Goal: Complete application form: Complete application form

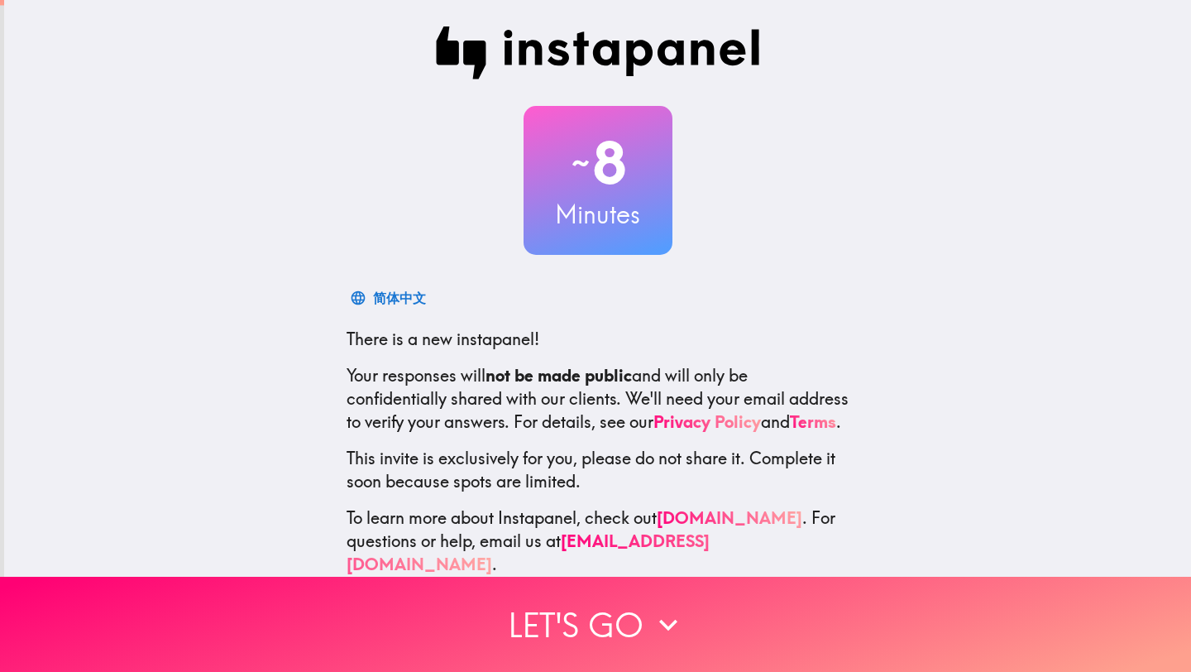
scroll to position [38, 0]
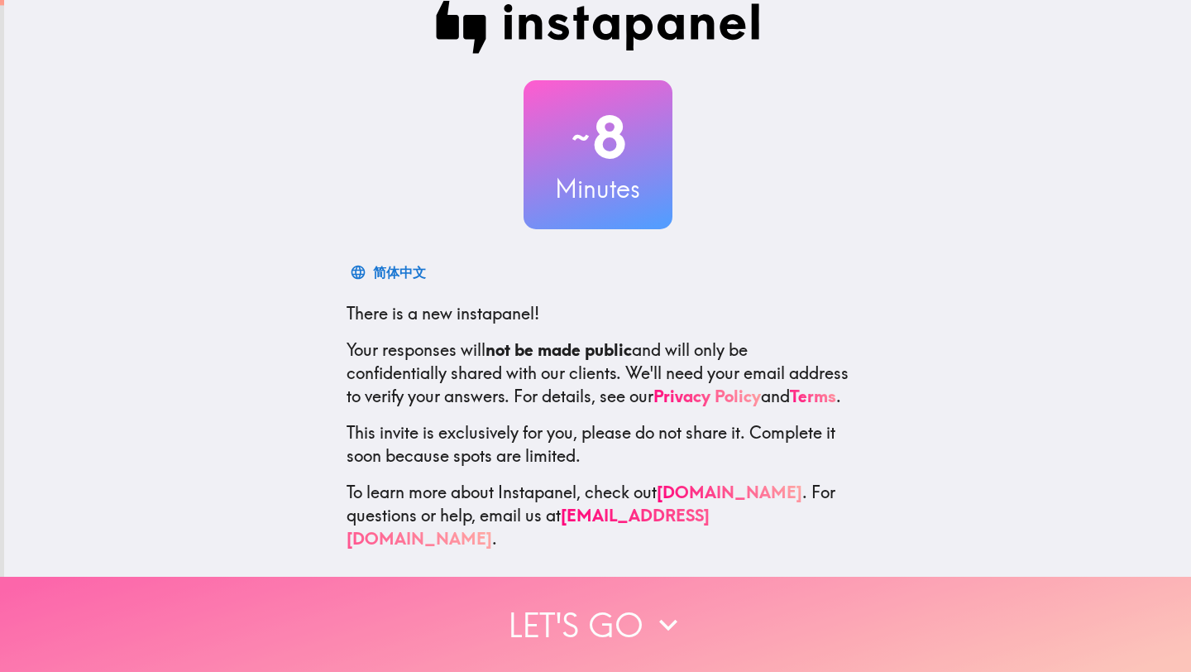
click at [597, 625] on button "Let's go" at bounding box center [595, 623] width 1191 height 95
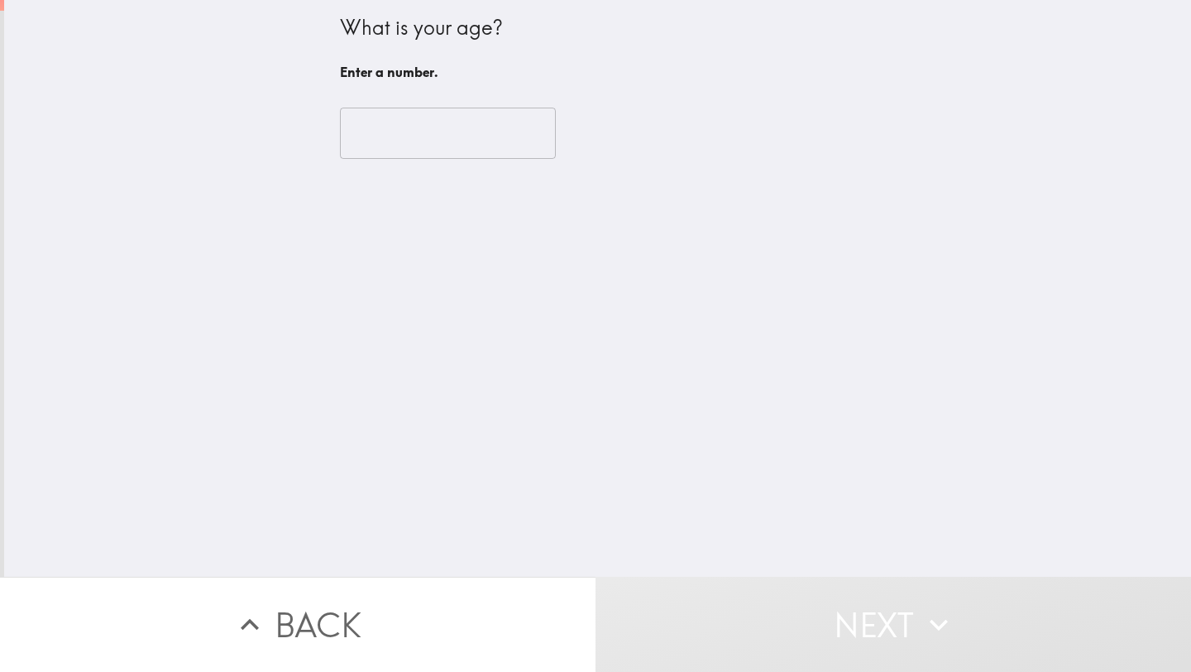
click at [472, 127] on input "number" at bounding box center [448, 133] width 216 height 51
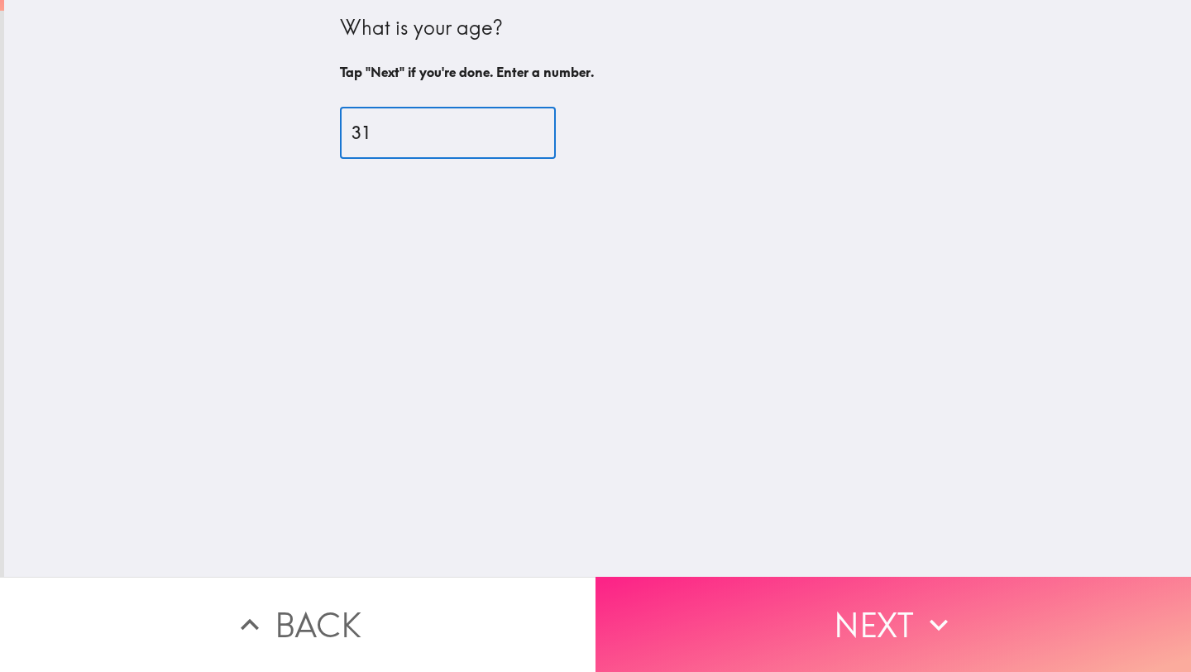
type input "31"
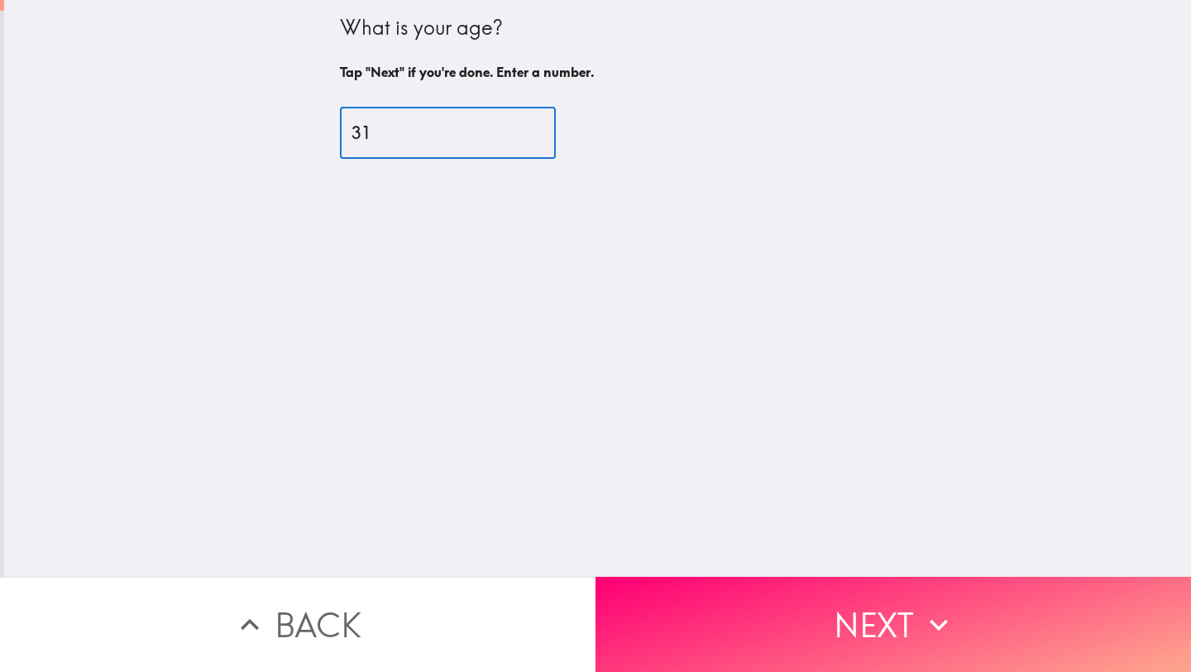
click at [862, 600] on button "Next" at bounding box center [892, 623] width 595 height 95
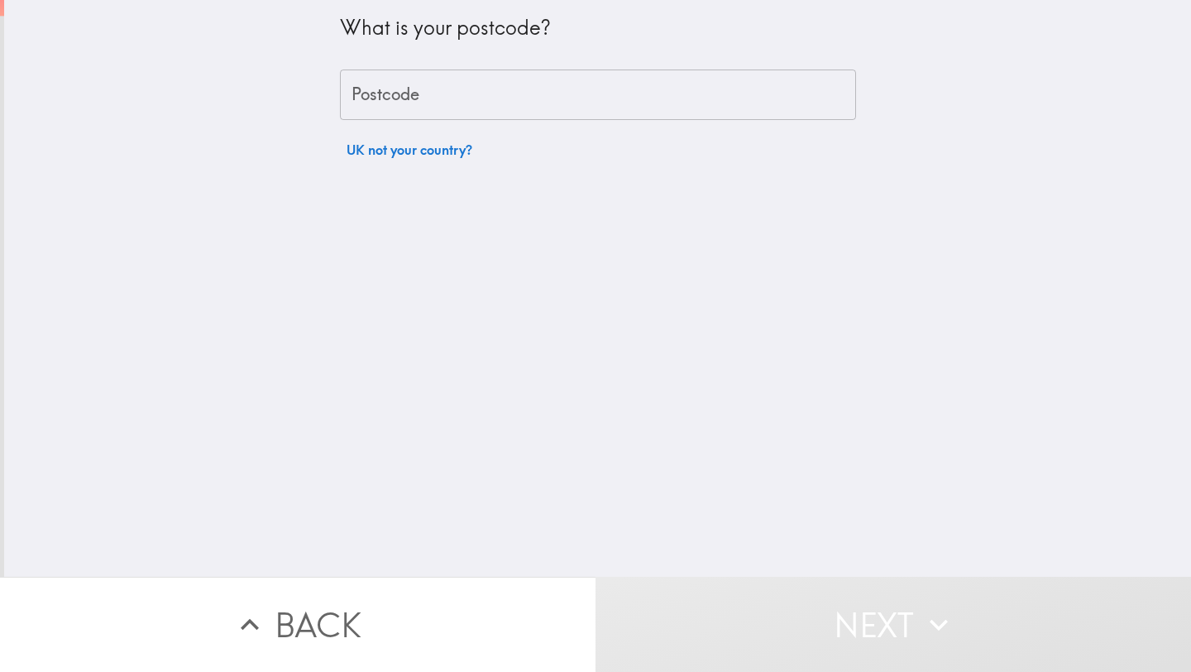
click at [436, 94] on input "Postcode" at bounding box center [598, 94] width 516 height 51
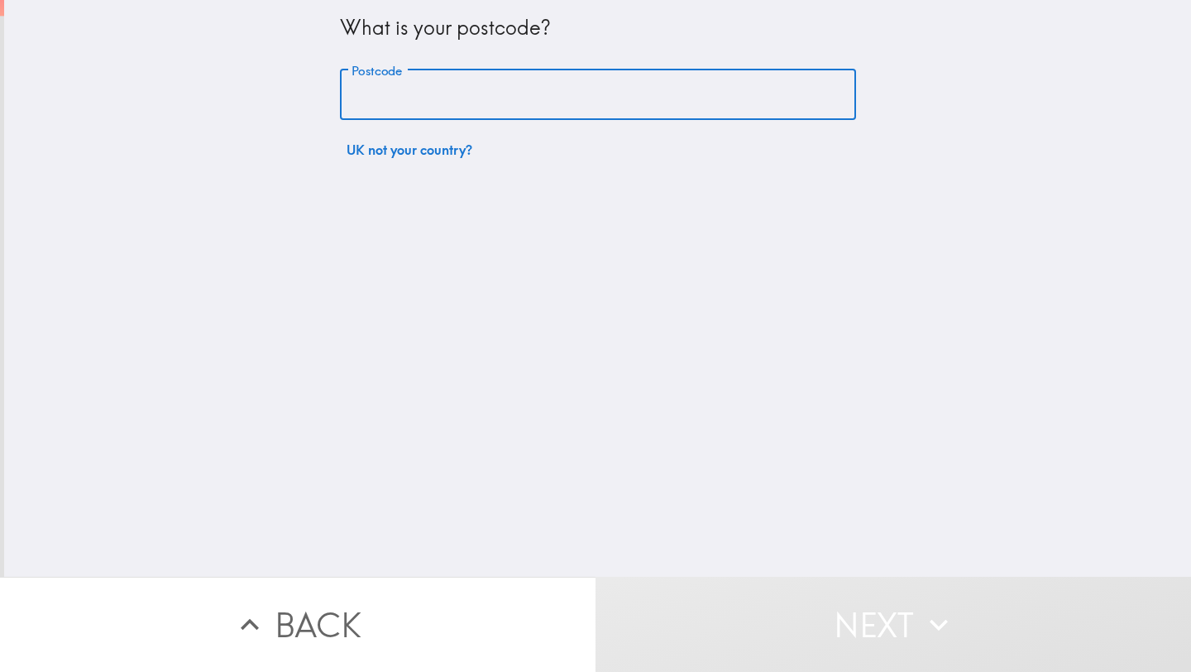
type input "M7 2ZT"
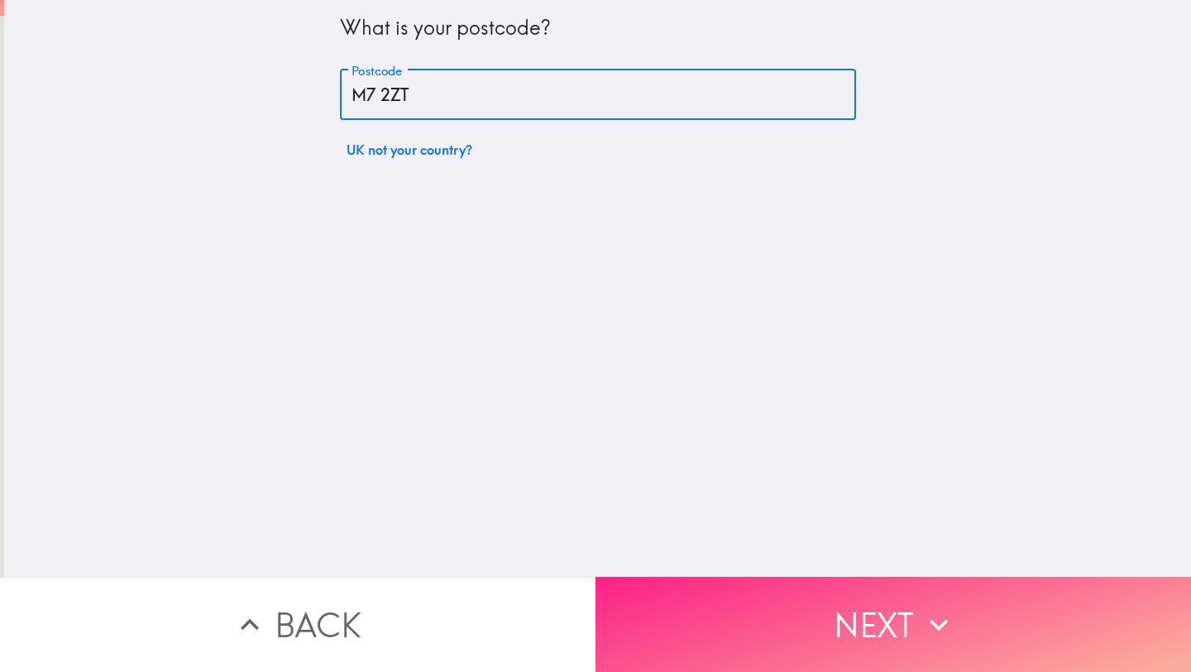
click at [792, 624] on button "Next" at bounding box center [892, 623] width 595 height 95
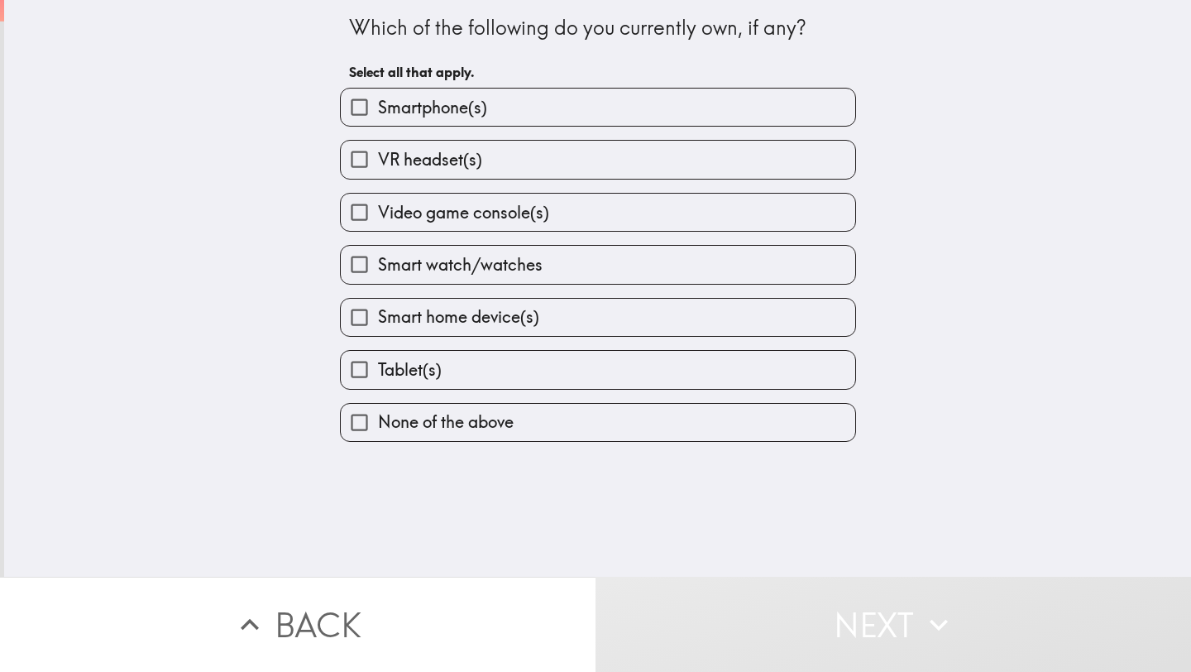
click at [433, 112] on span "Smartphone(s)" at bounding box center [432, 107] width 109 height 23
click at [378, 112] on input "Smartphone(s)" at bounding box center [359, 106] width 37 height 37
checkbox input "true"
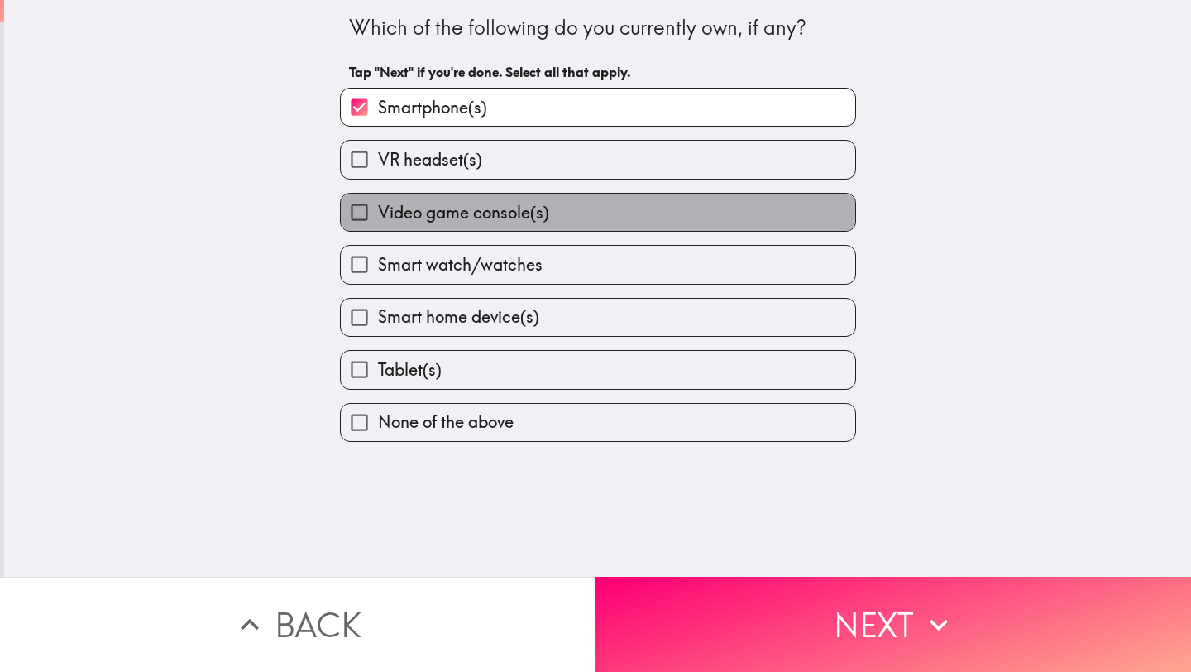
click at [451, 212] on span "Video game console(s)" at bounding box center [463, 212] width 171 height 23
click at [378, 212] on input "Video game console(s)" at bounding box center [359, 212] width 37 height 37
checkbox input "true"
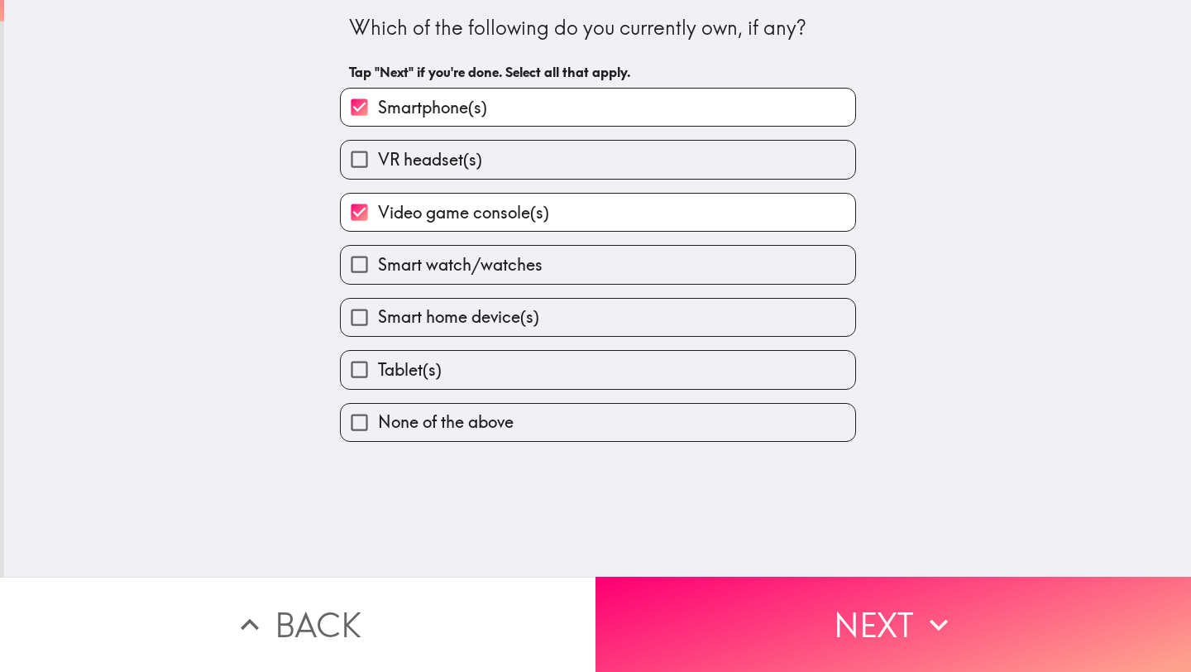
click at [441, 269] on span "Smart watch/watches" at bounding box center [460, 264] width 165 height 23
click at [378, 269] on input "Smart watch/watches" at bounding box center [359, 264] width 37 height 37
checkbox input "true"
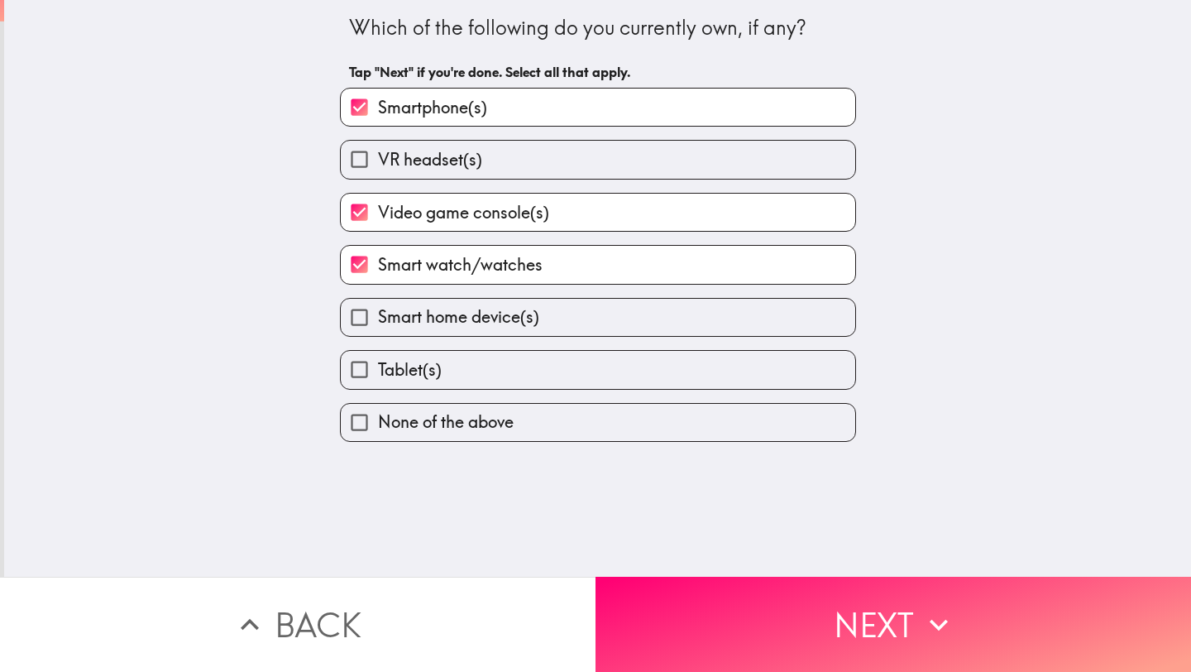
click at [423, 328] on span "Smart home device(s)" at bounding box center [458, 316] width 161 height 23
click at [378, 331] on input "Smart home device(s)" at bounding box center [359, 317] width 37 height 37
checkbox input "true"
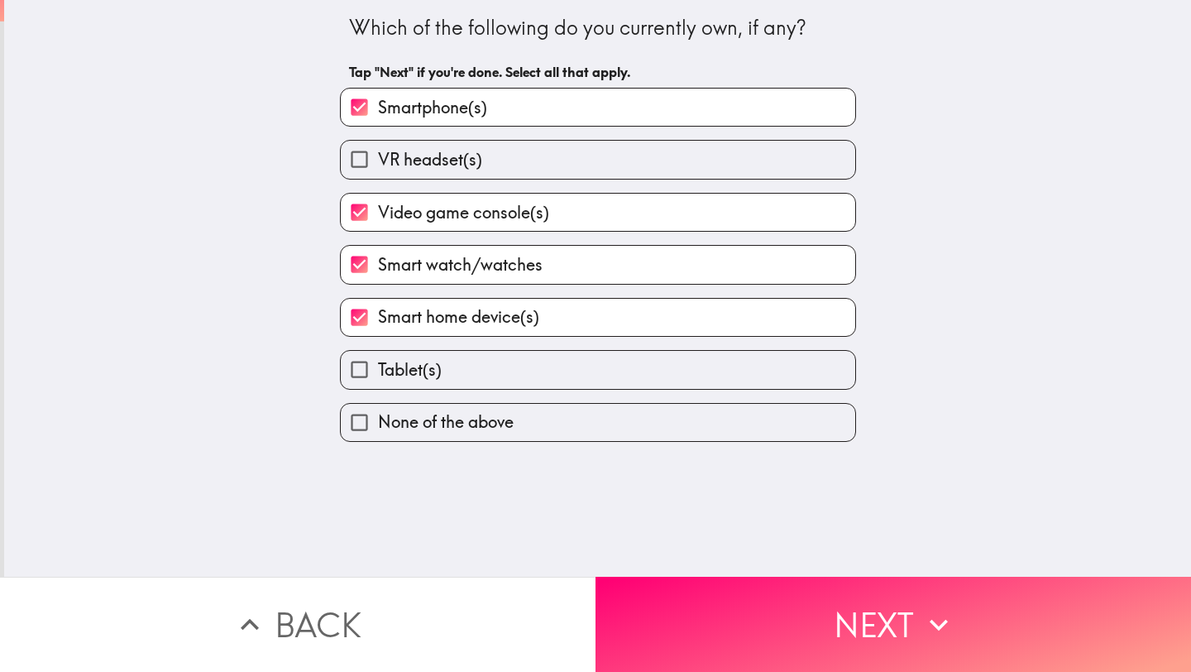
click at [408, 381] on span "Tablet(s)" at bounding box center [410, 369] width 64 height 23
click at [378, 383] on input "Tablet(s)" at bounding box center [359, 369] width 37 height 37
checkbox input "true"
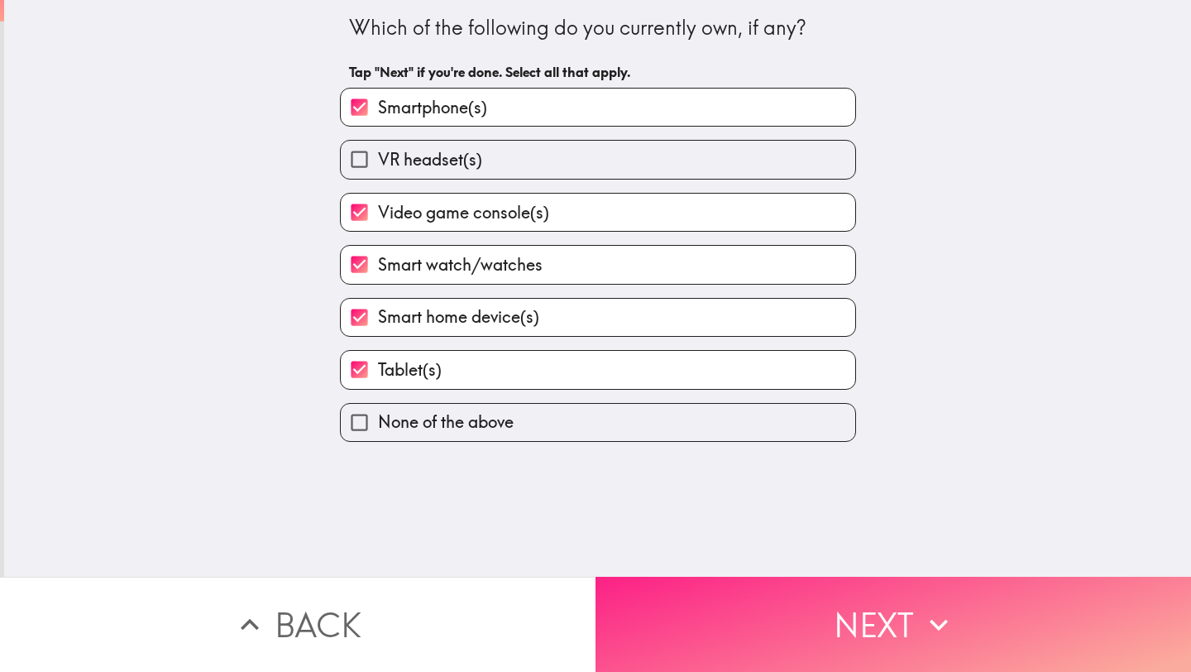
click at [839, 614] on button "Next" at bounding box center [892, 623] width 595 height 95
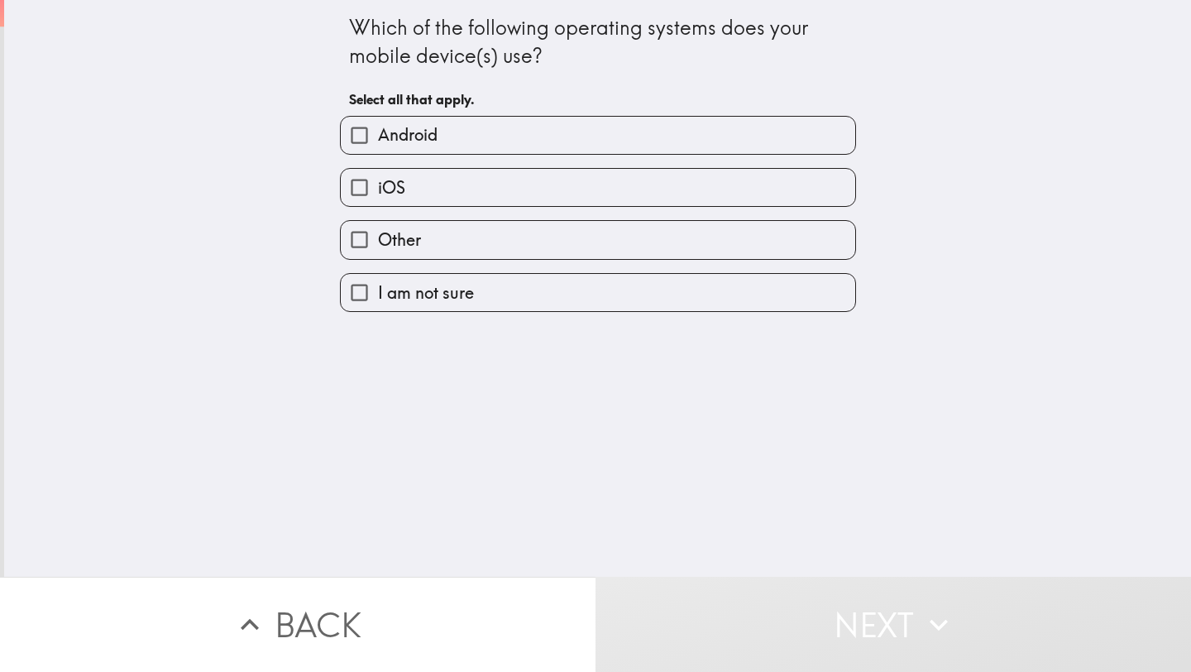
click at [438, 131] on label "Android" at bounding box center [598, 135] width 514 height 37
click at [378, 131] on input "Android" at bounding box center [359, 135] width 37 height 37
checkbox input "true"
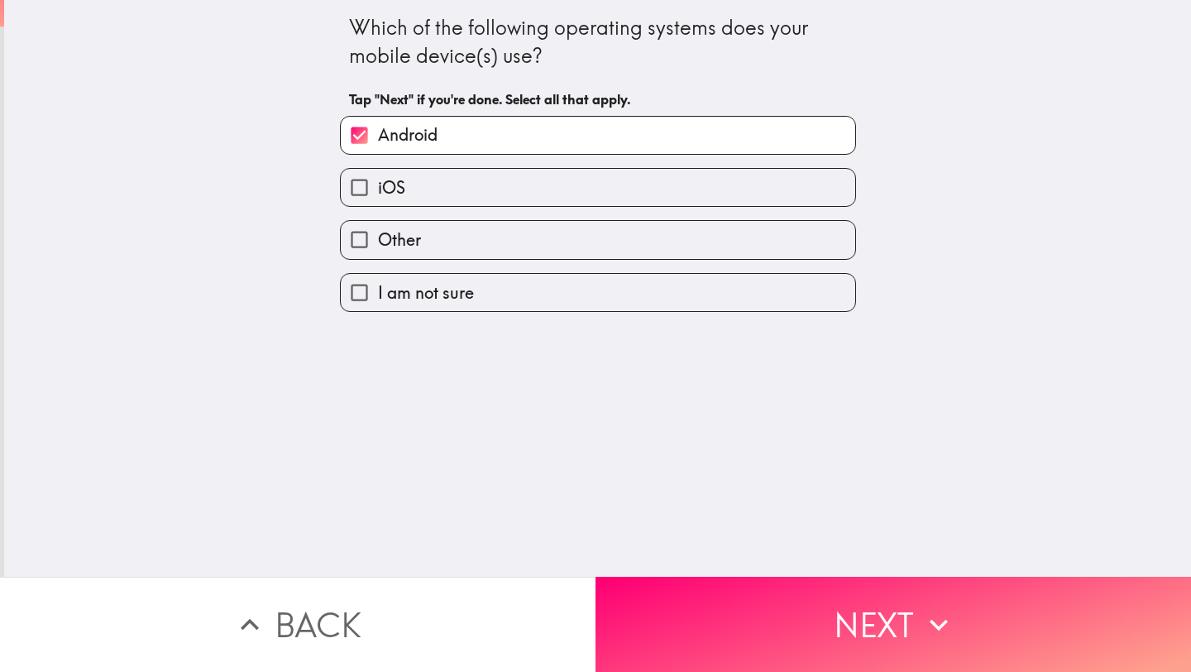
click at [427, 194] on label "iOS" at bounding box center [598, 187] width 514 height 37
click at [378, 194] on input "iOS" at bounding box center [359, 187] width 37 height 37
checkbox input "true"
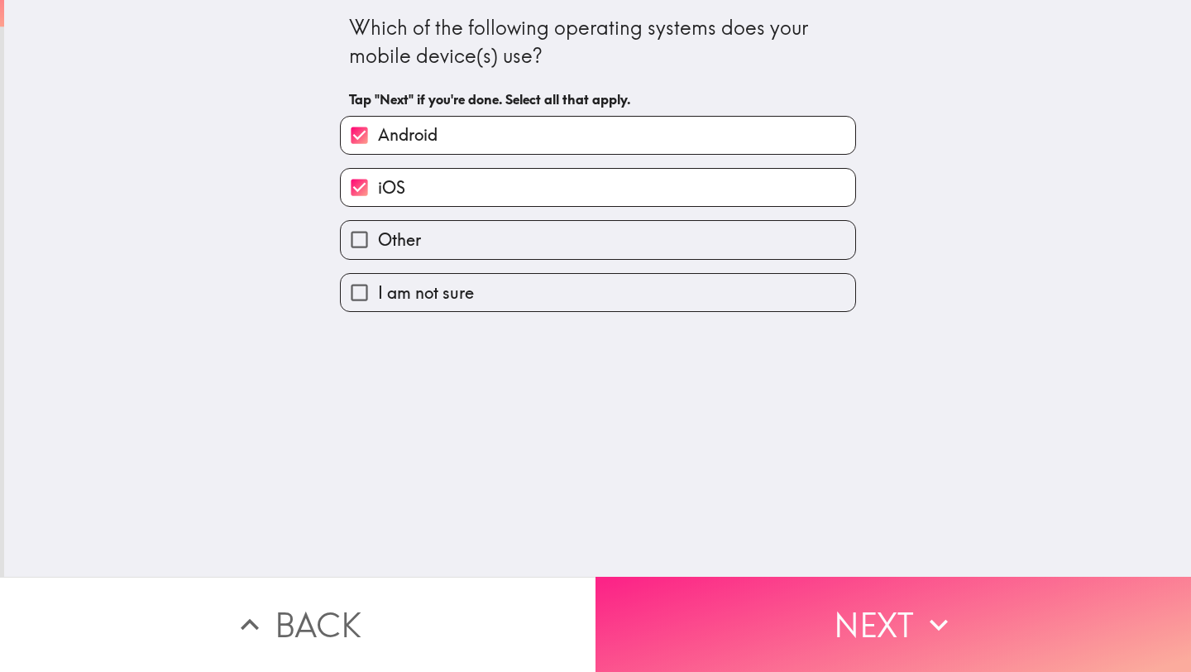
click at [795, 592] on button "Next" at bounding box center [892, 623] width 595 height 95
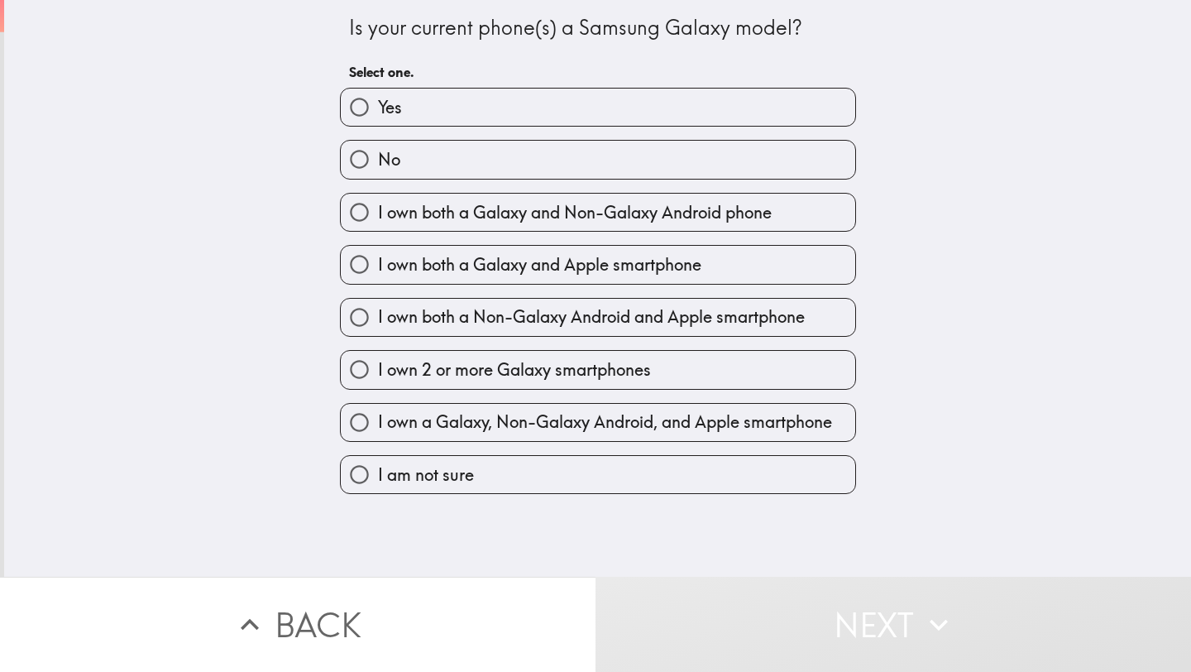
click at [466, 112] on label "Yes" at bounding box center [598, 106] width 514 height 37
click at [378, 112] on input "Yes" at bounding box center [359, 106] width 37 height 37
radio input "true"
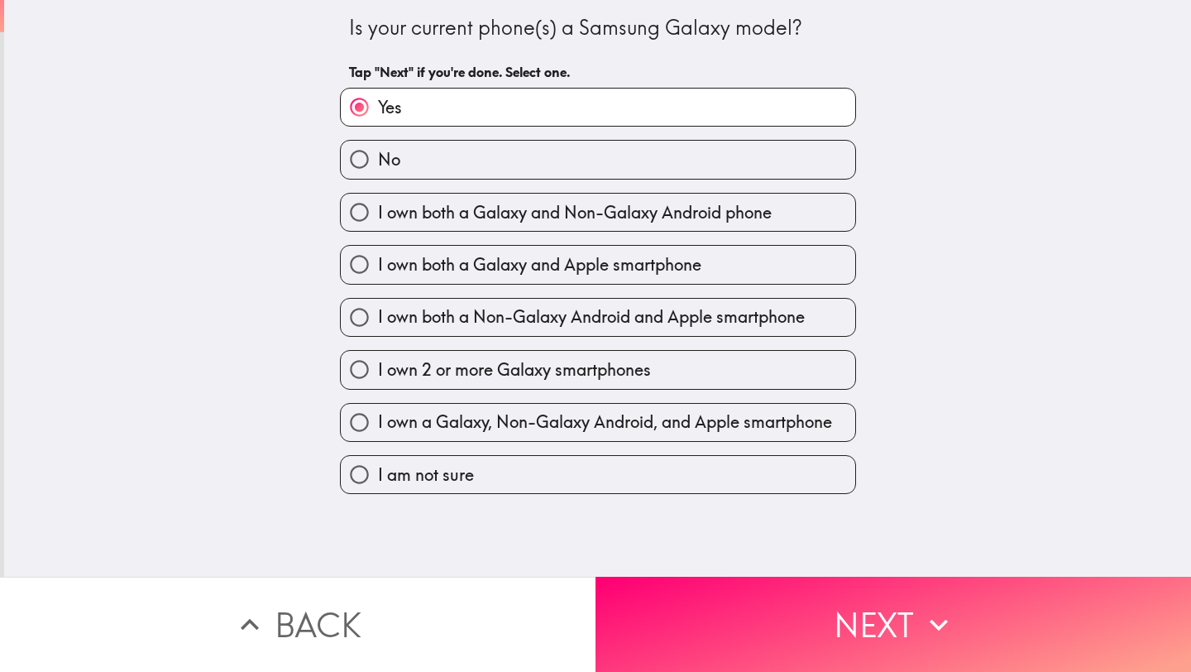
click at [665, 213] on span "I own both a Galaxy and Non-Galaxy Android phone" at bounding box center [575, 212] width 394 height 23
click at [378, 213] on input "I own both a Galaxy and Non-Galaxy Android phone" at bounding box center [359, 212] width 37 height 37
radio input "true"
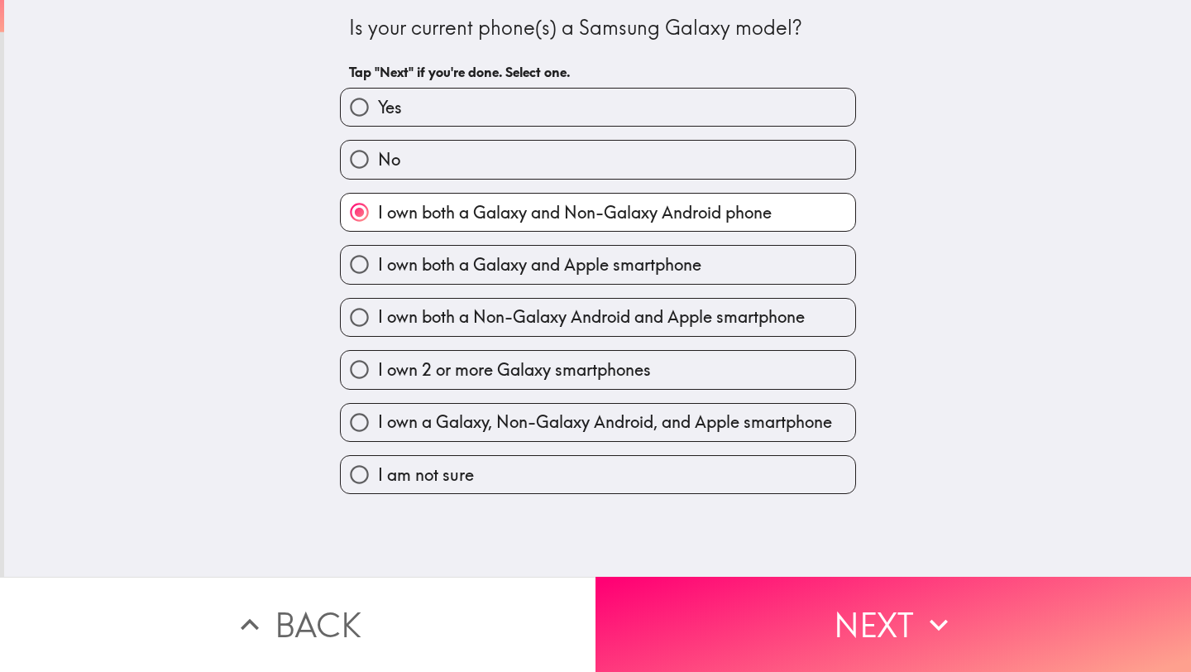
click at [587, 265] on span "I own both a Galaxy and Apple smartphone" at bounding box center [539, 264] width 323 height 23
click at [378, 265] on input "I own both a Galaxy and Apple smartphone" at bounding box center [359, 264] width 37 height 37
radio input "true"
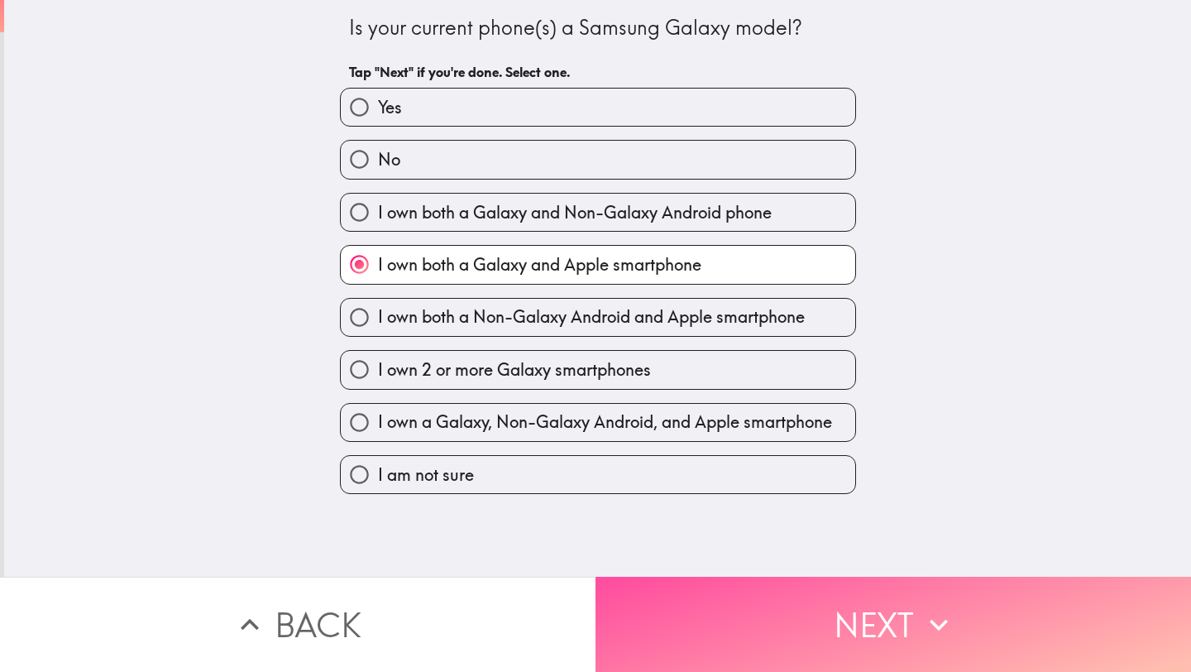
click at [820, 629] on button "Next" at bounding box center [892, 623] width 595 height 95
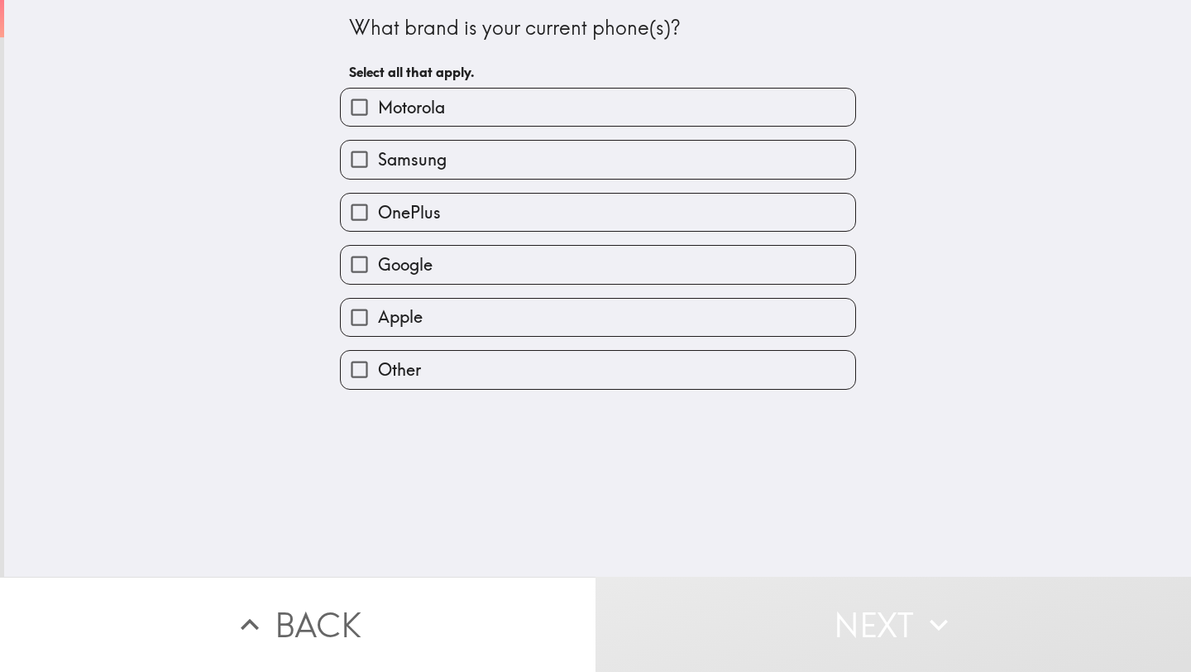
click at [495, 162] on label "Samsung" at bounding box center [598, 159] width 514 height 37
click at [378, 162] on input "Samsung" at bounding box center [359, 159] width 37 height 37
checkbox input "true"
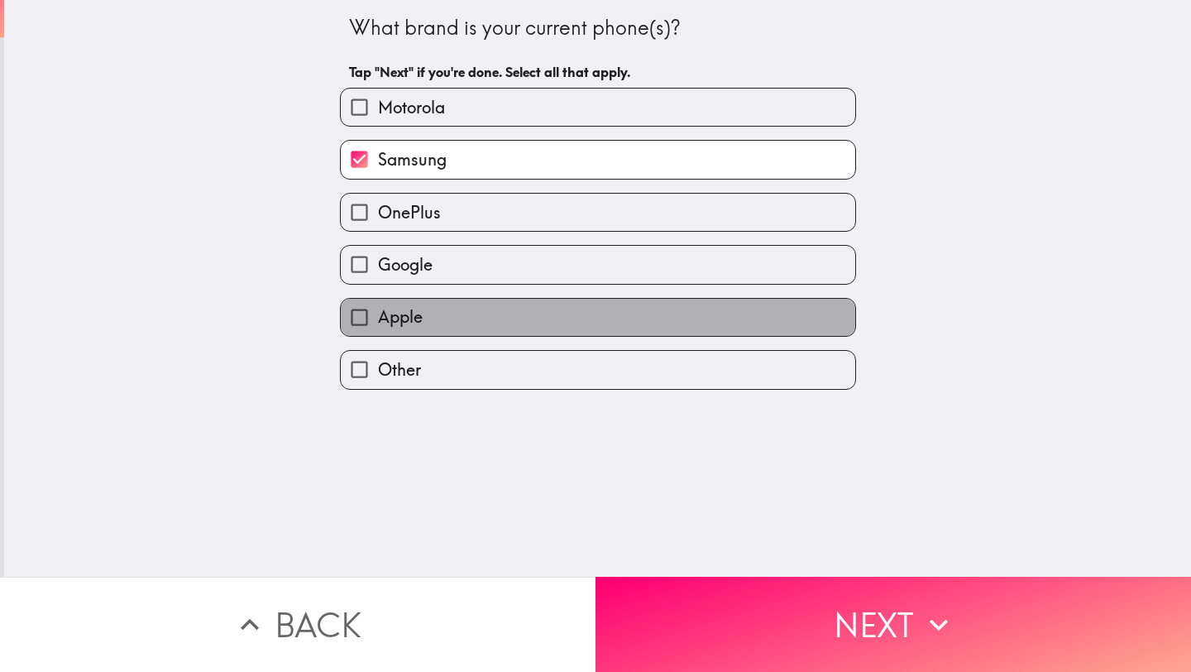
click at [464, 323] on label "Apple" at bounding box center [598, 317] width 514 height 37
click at [378, 323] on input "Apple" at bounding box center [359, 317] width 37 height 37
checkbox input "true"
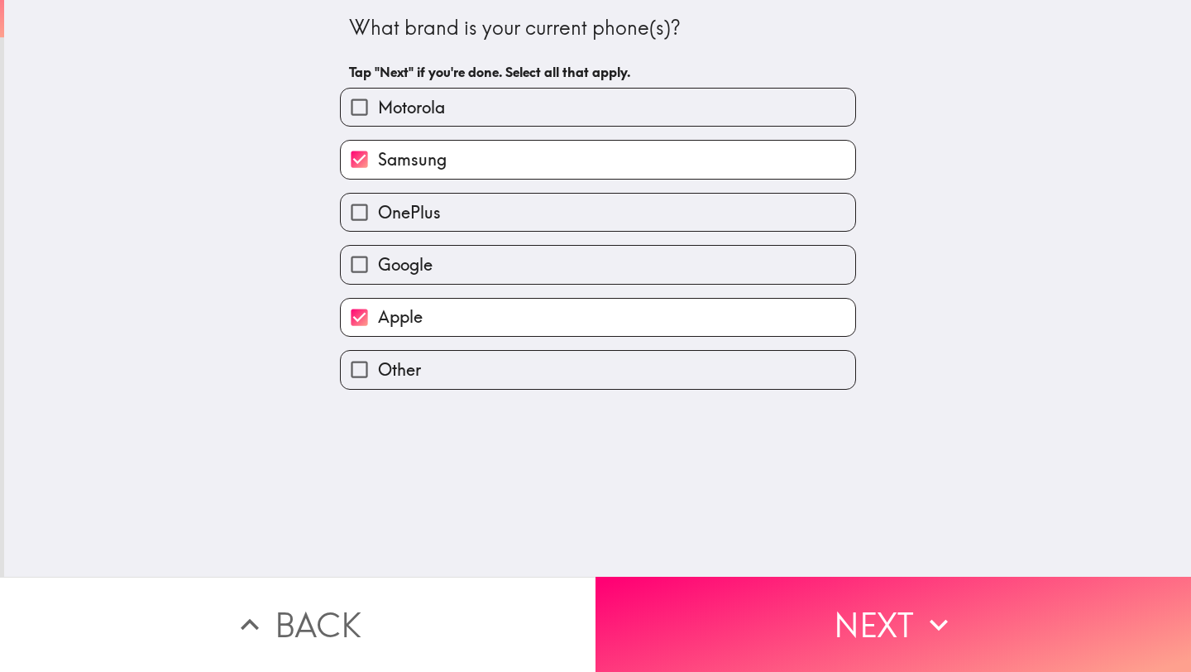
click at [769, 615] on button "Next" at bounding box center [892, 623] width 595 height 95
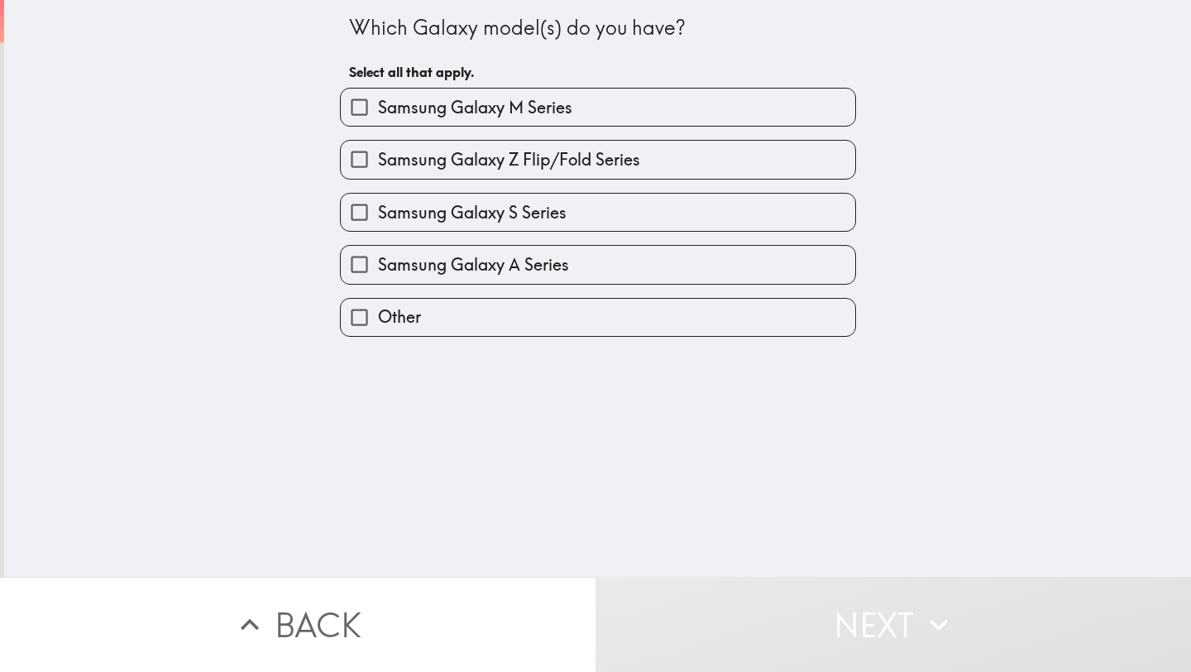
click at [528, 266] on span "Samsung Galaxy A Series" at bounding box center [473, 264] width 191 height 23
click at [378, 266] on input "Samsung Galaxy A Series" at bounding box center [359, 264] width 37 height 37
checkbox input "true"
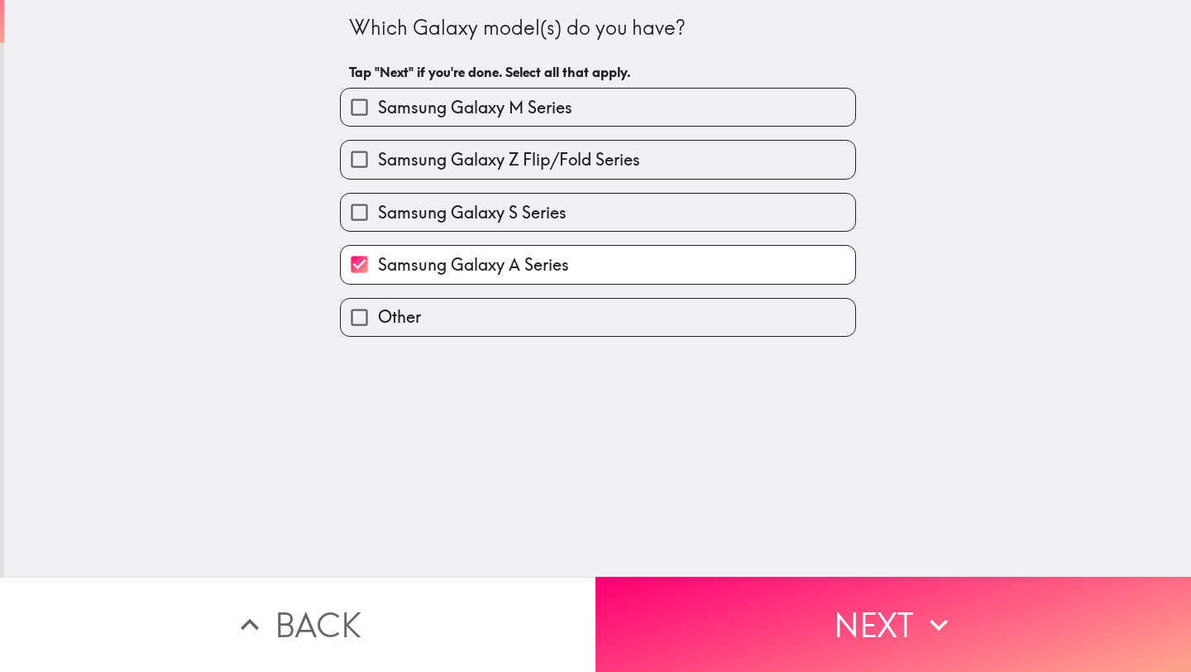
click at [545, 211] on span "Samsung Galaxy S Series" at bounding box center [472, 212] width 189 height 23
click at [378, 211] on input "Samsung Galaxy S Series" at bounding box center [359, 212] width 37 height 37
checkbox input "true"
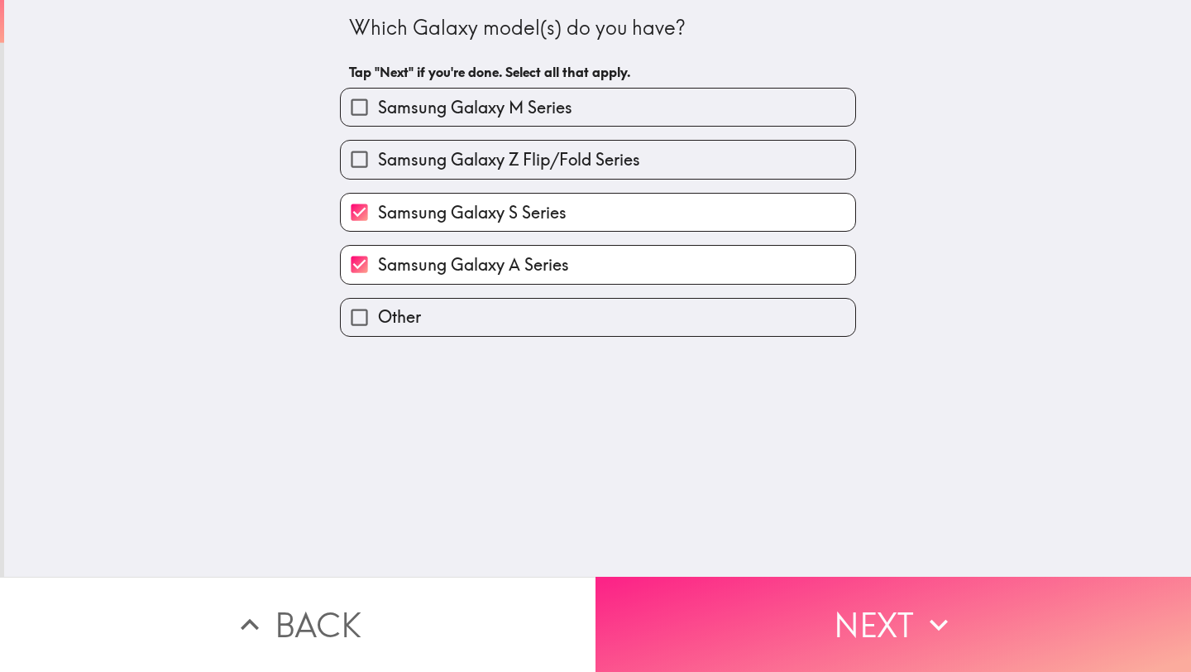
click at [747, 594] on button "Next" at bounding box center [892, 623] width 595 height 95
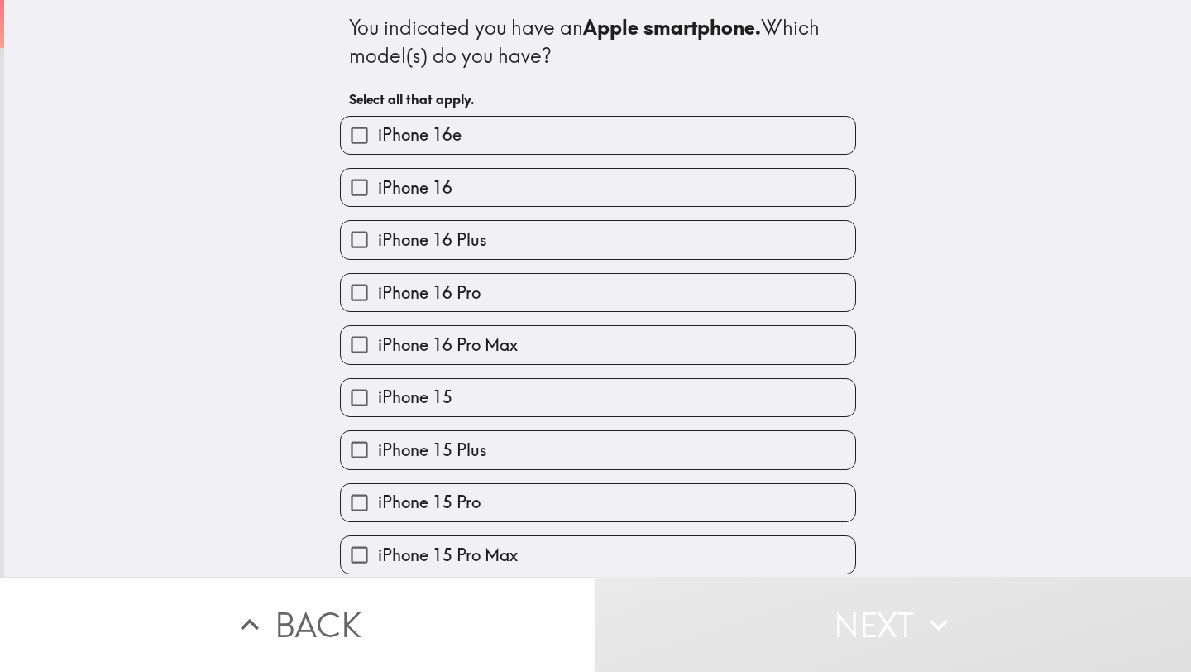
click at [504, 363] on label "iPhone 16 Pro Max" at bounding box center [598, 344] width 514 height 37
click at [378, 363] on input "iPhone 16 Pro Max" at bounding box center [359, 344] width 37 height 37
checkbox input "true"
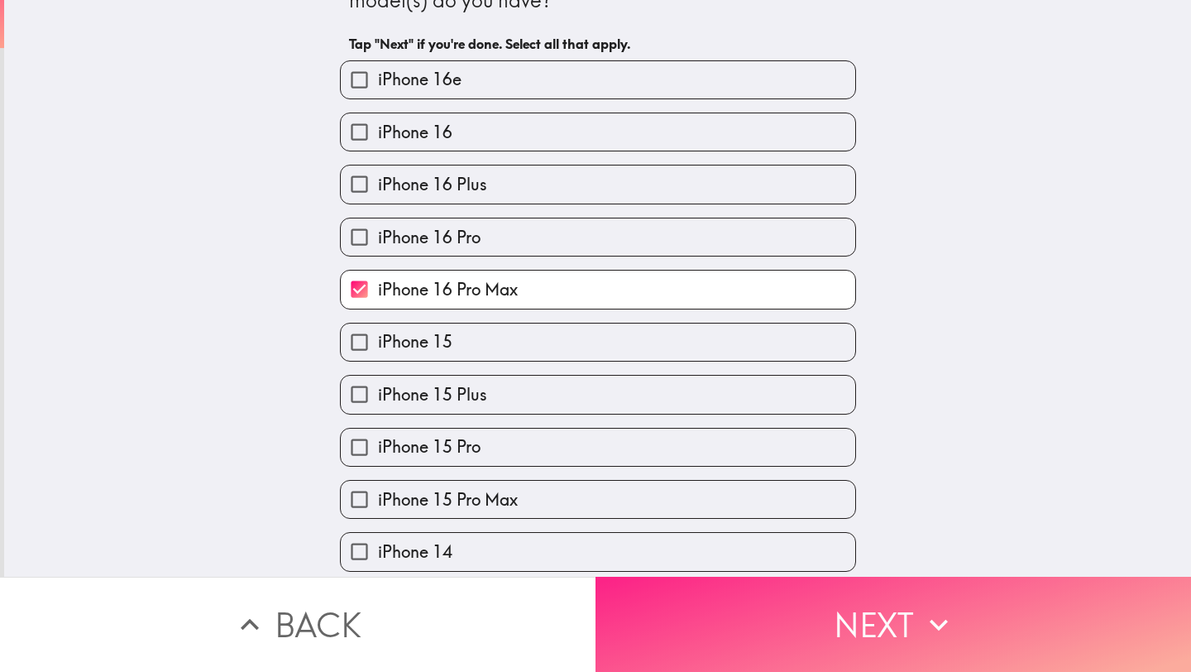
scroll to position [66, 0]
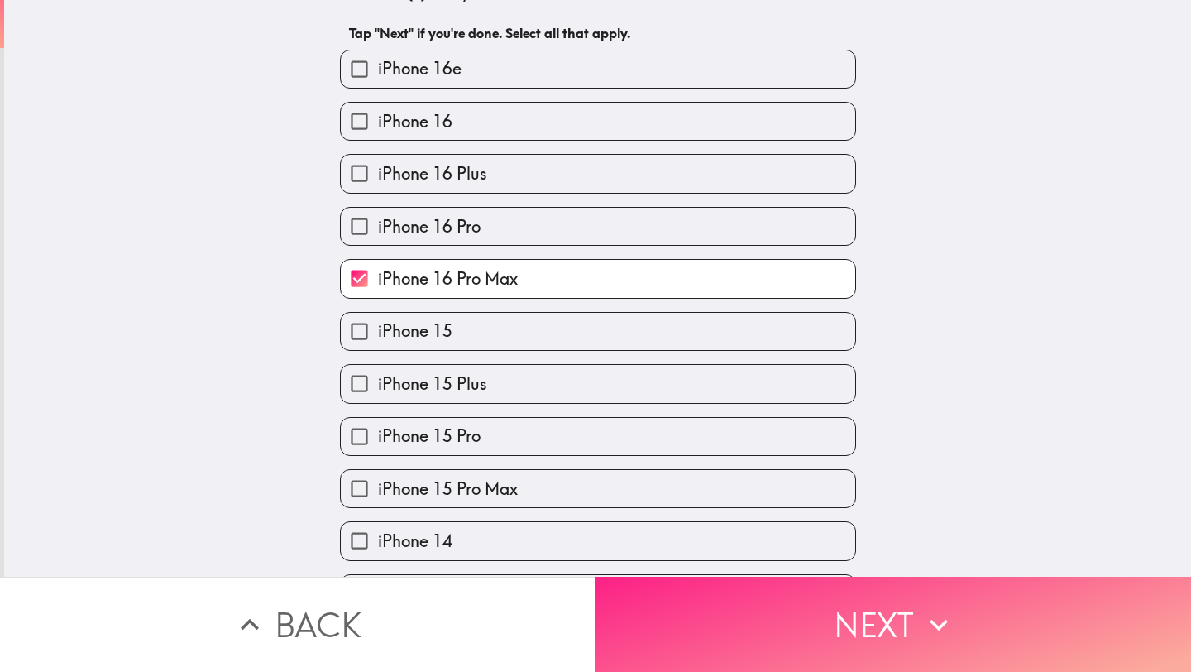
click at [802, 634] on button "Next" at bounding box center [892, 623] width 595 height 95
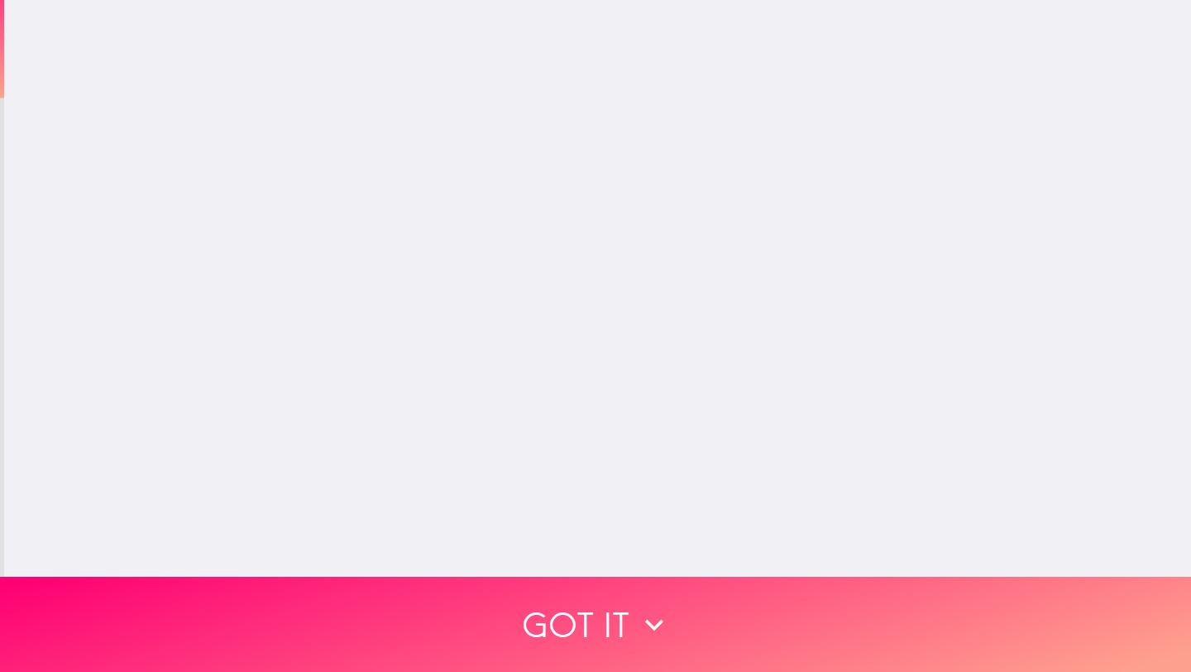
scroll to position [0, 0]
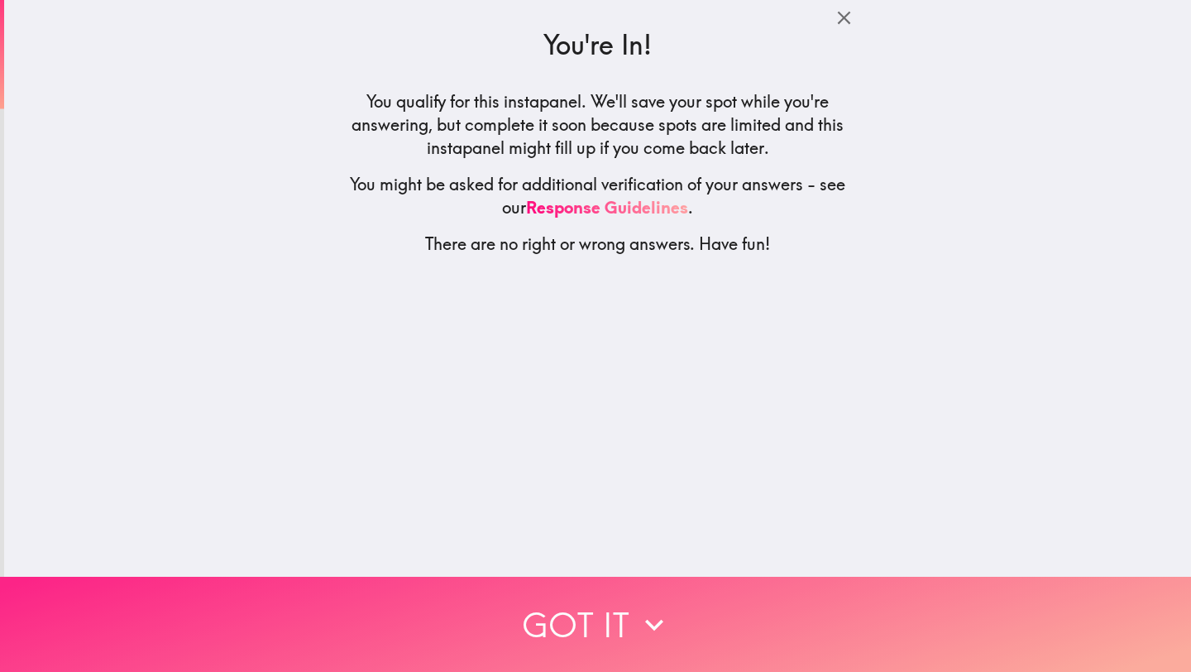
click at [587, 626] on button "Got it" at bounding box center [595, 623] width 1191 height 95
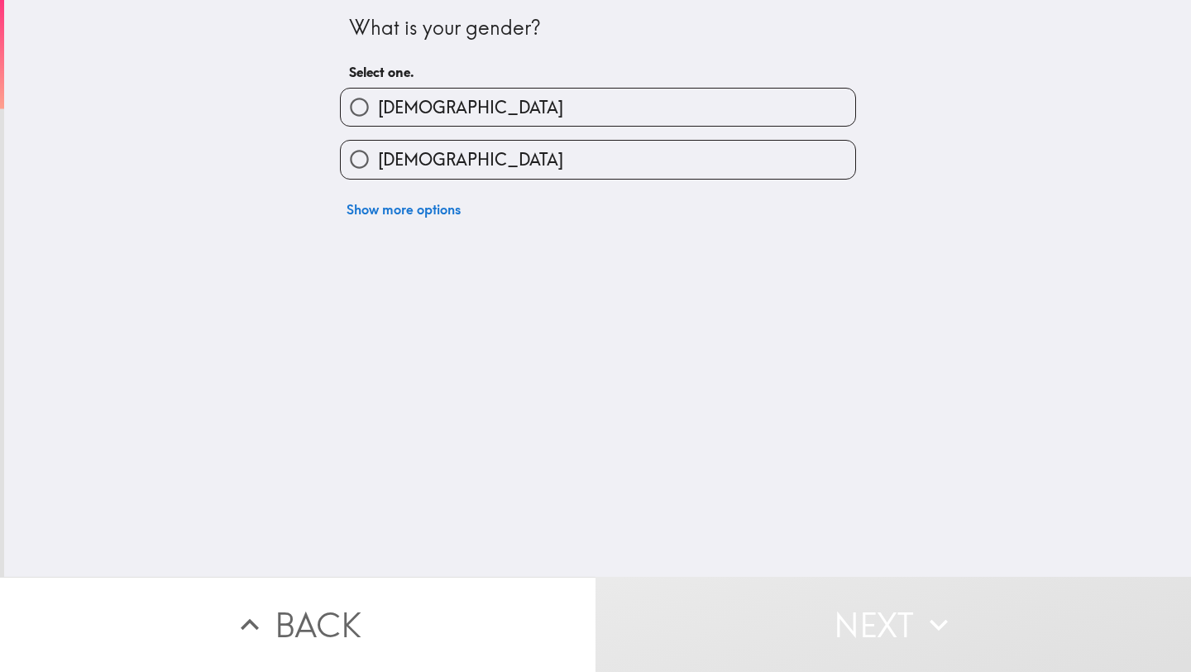
click at [539, 112] on label "[DEMOGRAPHIC_DATA]" at bounding box center [598, 106] width 514 height 37
click at [378, 112] on input "[DEMOGRAPHIC_DATA]" at bounding box center [359, 106] width 37 height 37
radio input "true"
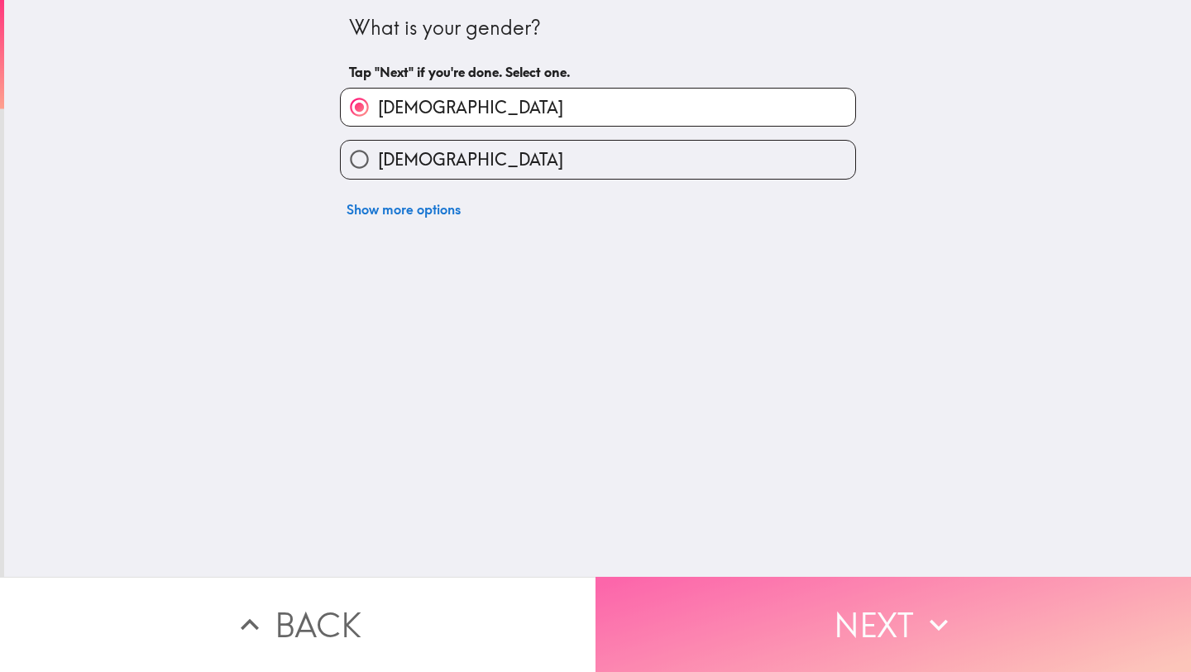
click at [771, 623] on button "Next" at bounding box center [892, 623] width 595 height 95
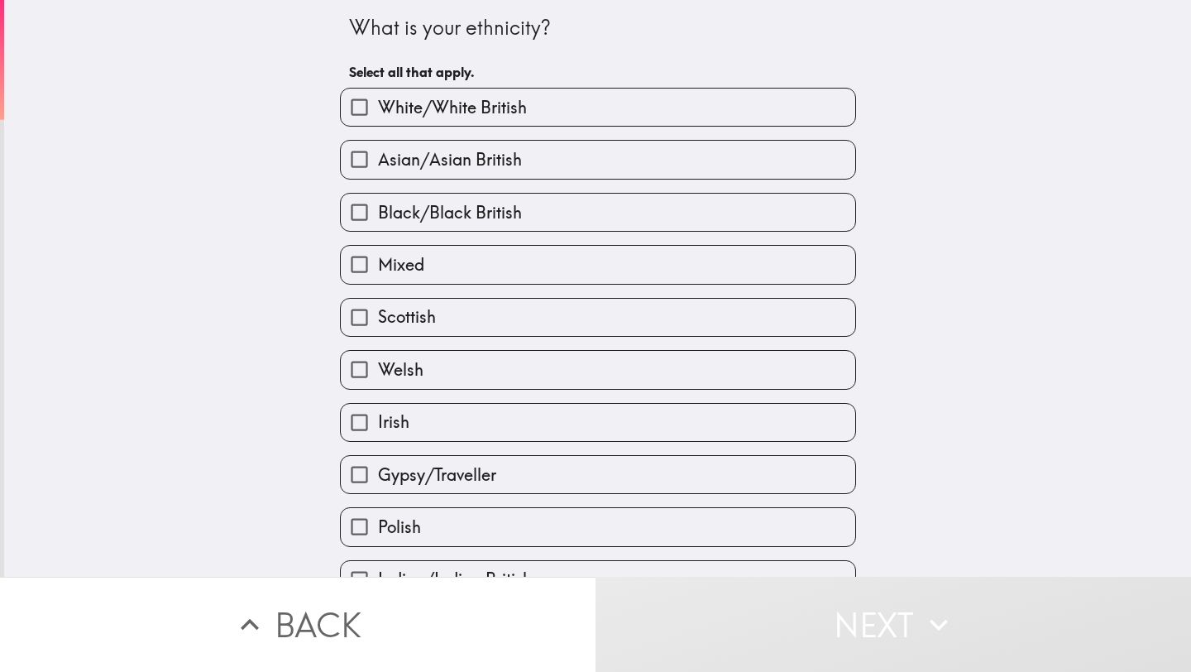
click at [479, 115] on span "White/White British" at bounding box center [452, 107] width 149 height 23
click at [378, 115] on input "White/White British" at bounding box center [359, 106] width 37 height 37
checkbox input "true"
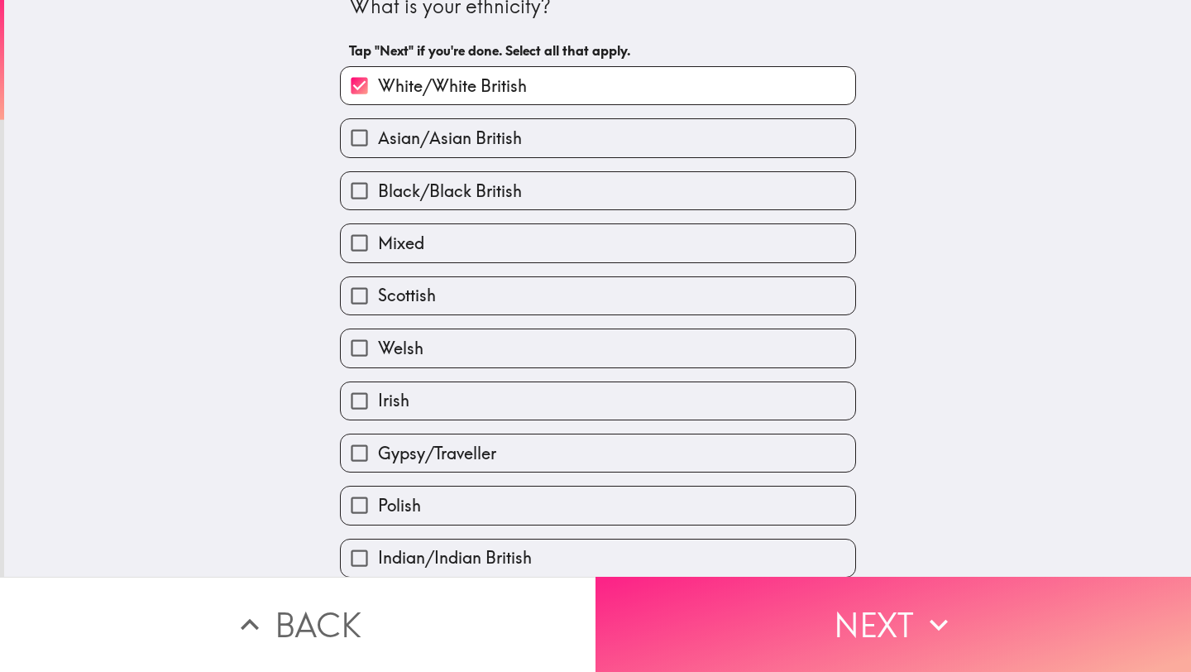
scroll to position [43, 0]
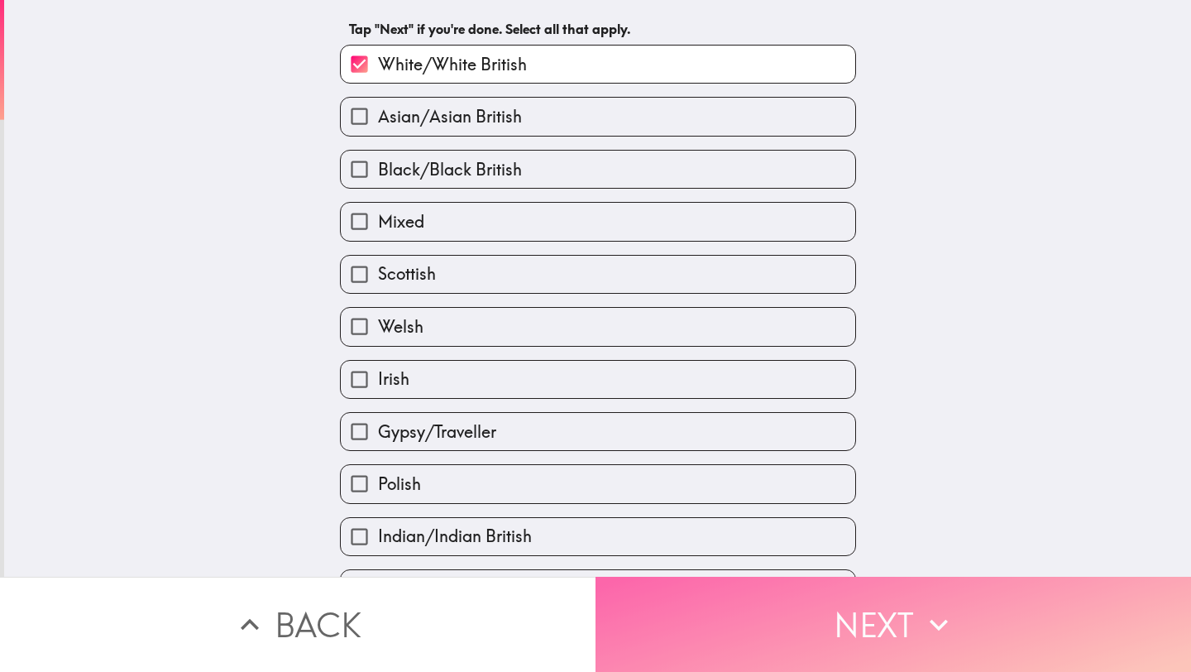
drag, startPoint x: 786, startPoint y: 624, endPoint x: 782, endPoint y: 611, distance: 13.9
click at [787, 624] on button "Next" at bounding box center [892, 623] width 595 height 95
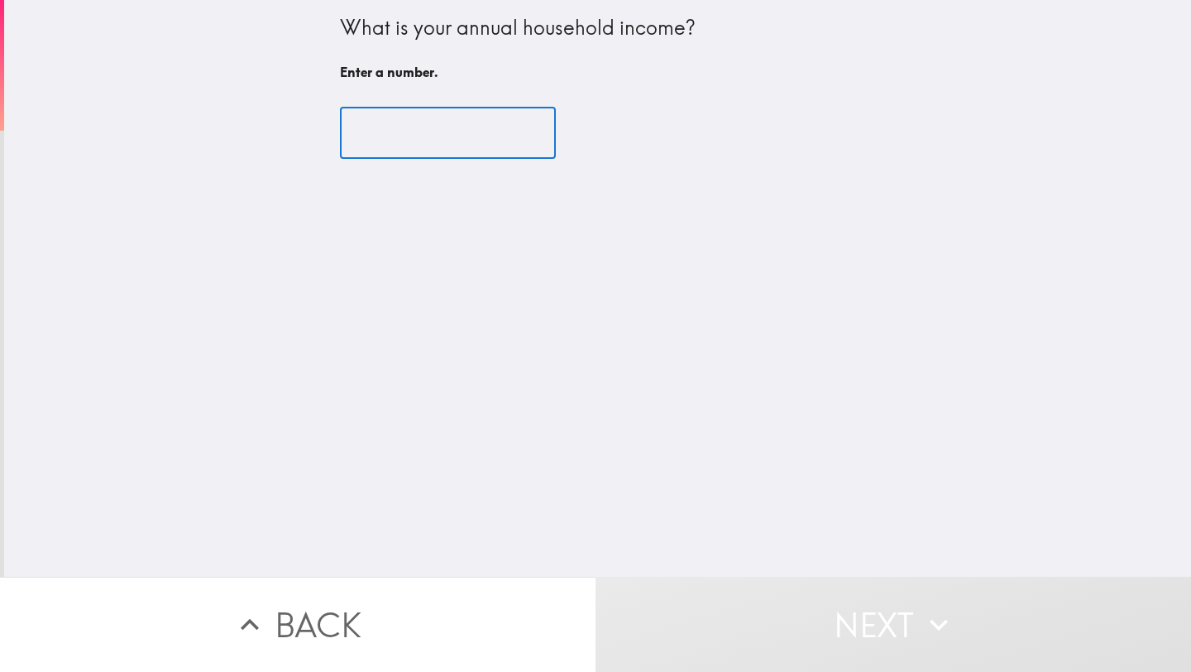
click at [421, 128] on input "number" at bounding box center [448, 133] width 216 height 51
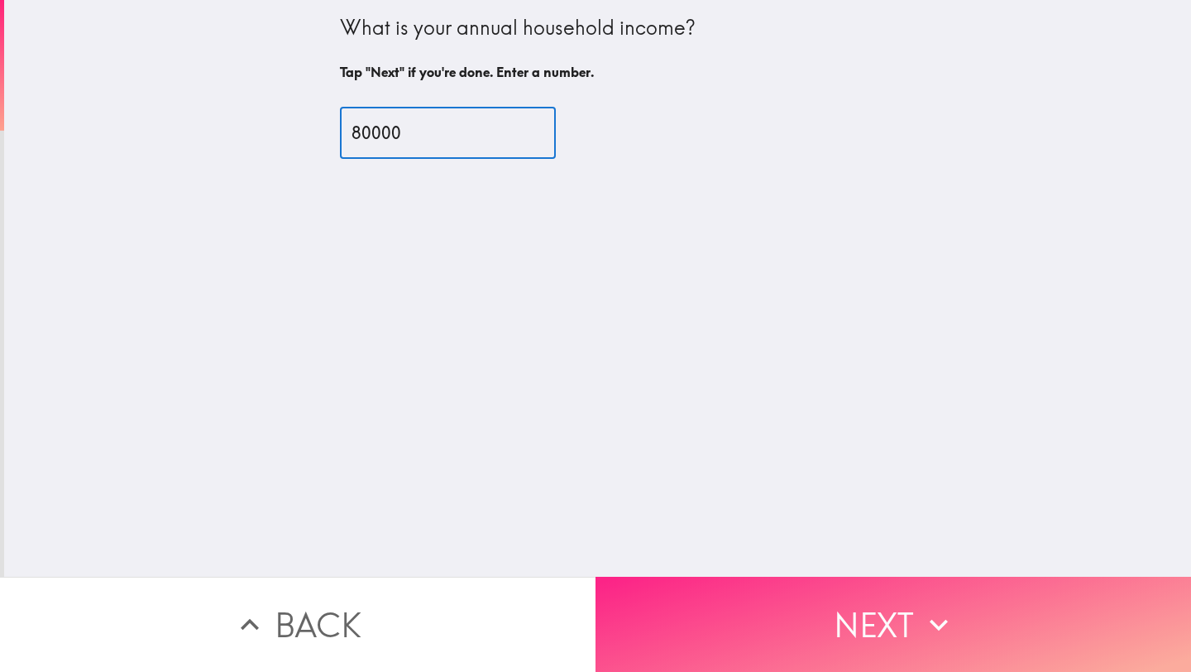
type input "80000"
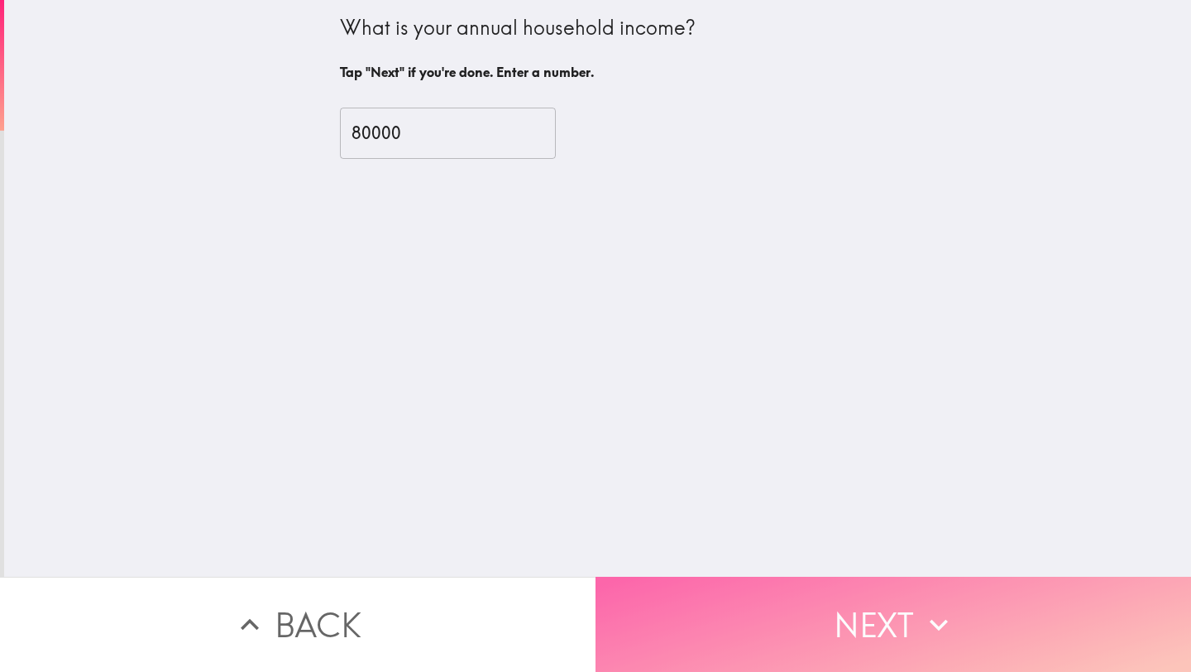
click at [773, 581] on button "Next" at bounding box center [892, 623] width 595 height 95
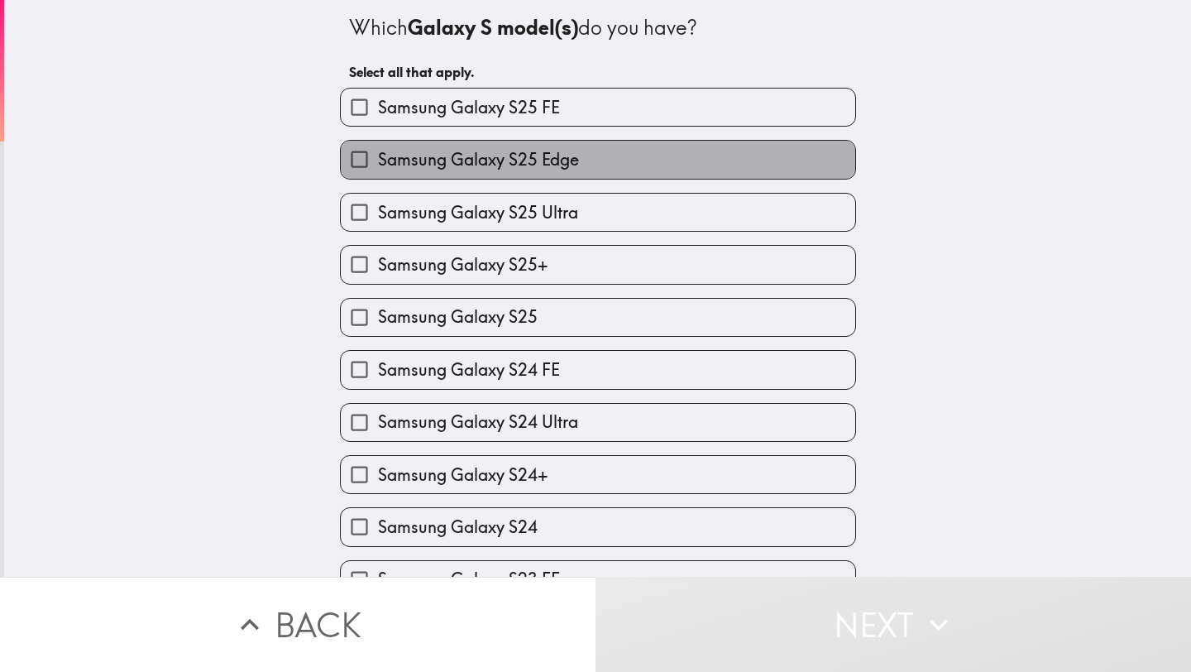
click at [546, 165] on span "Samsung Galaxy S25 Edge" at bounding box center [478, 159] width 201 height 23
click at [378, 165] on input "Samsung Galaxy S25 Edge" at bounding box center [359, 159] width 37 height 37
checkbox input "true"
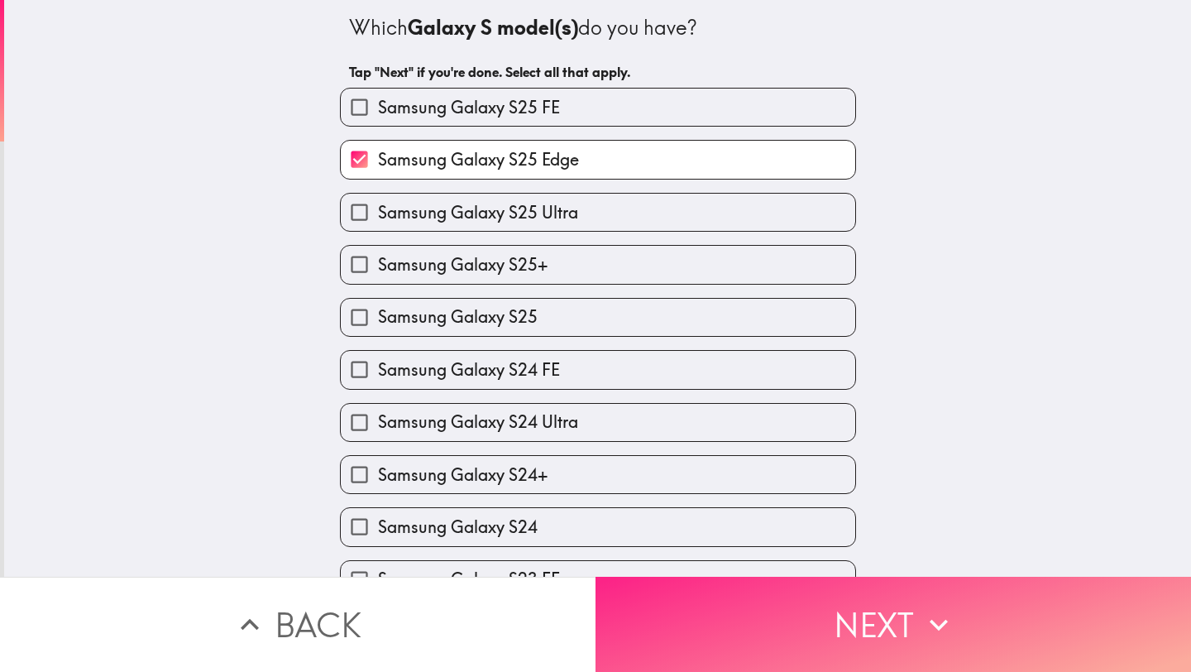
click at [837, 616] on button "Next" at bounding box center [892, 623] width 595 height 95
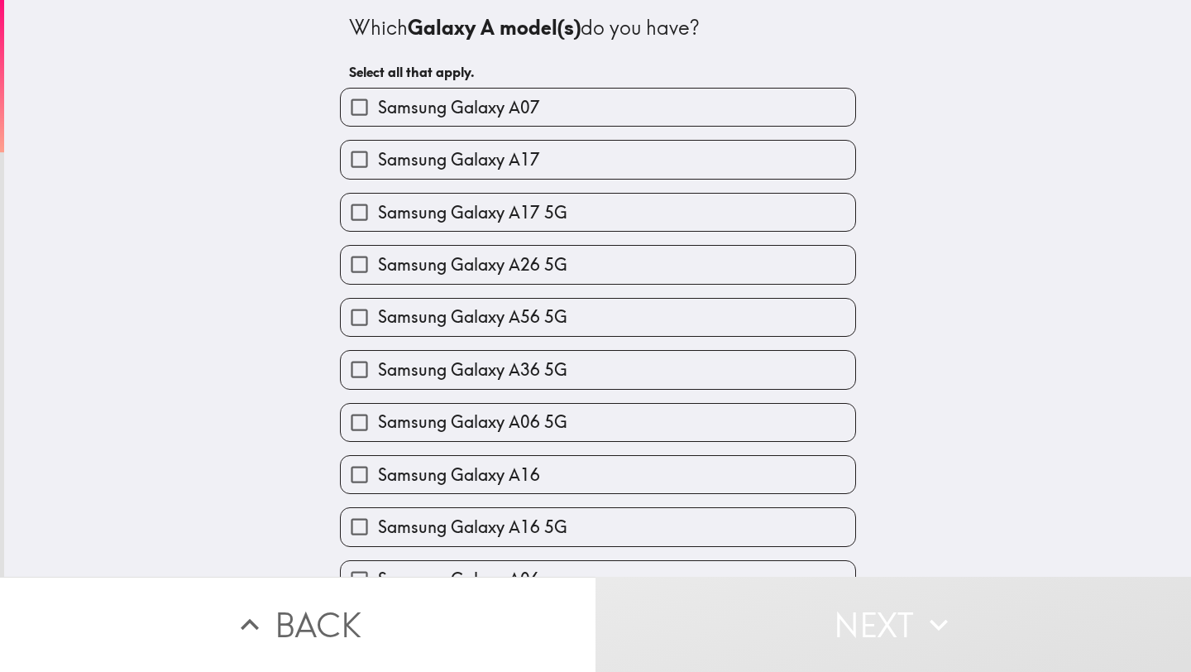
click at [543, 164] on label "Samsung Galaxy A17" at bounding box center [598, 159] width 514 height 37
click at [378, 164] on input "Samsung Galaxy A17" at bounding box center [359, 159] width 37 height 37
checkbox input "true"
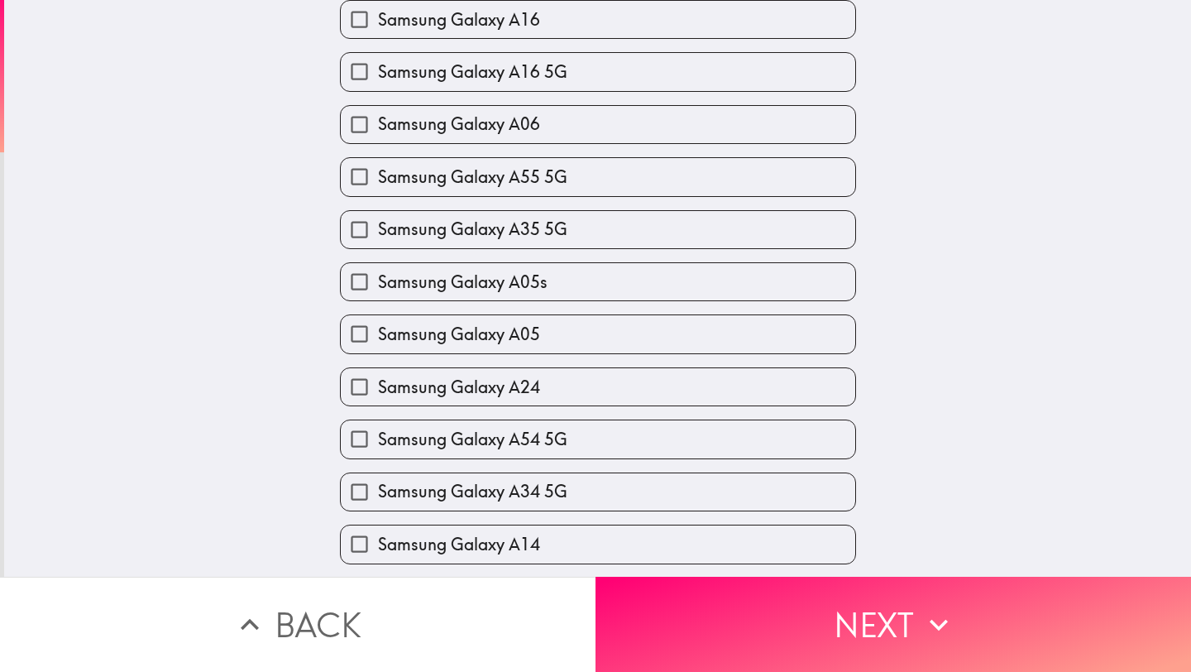
scroll to position [789, 0]
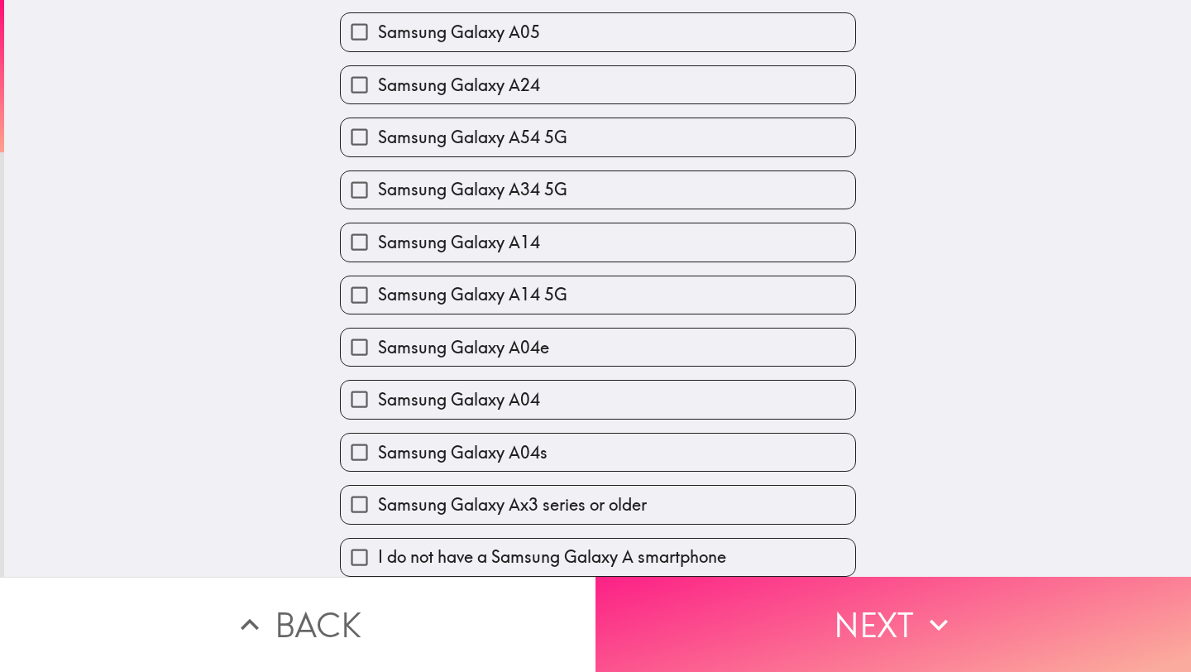
click at [817, 614] on button "Next" at bounding box center [892, 623] width 595 height 95
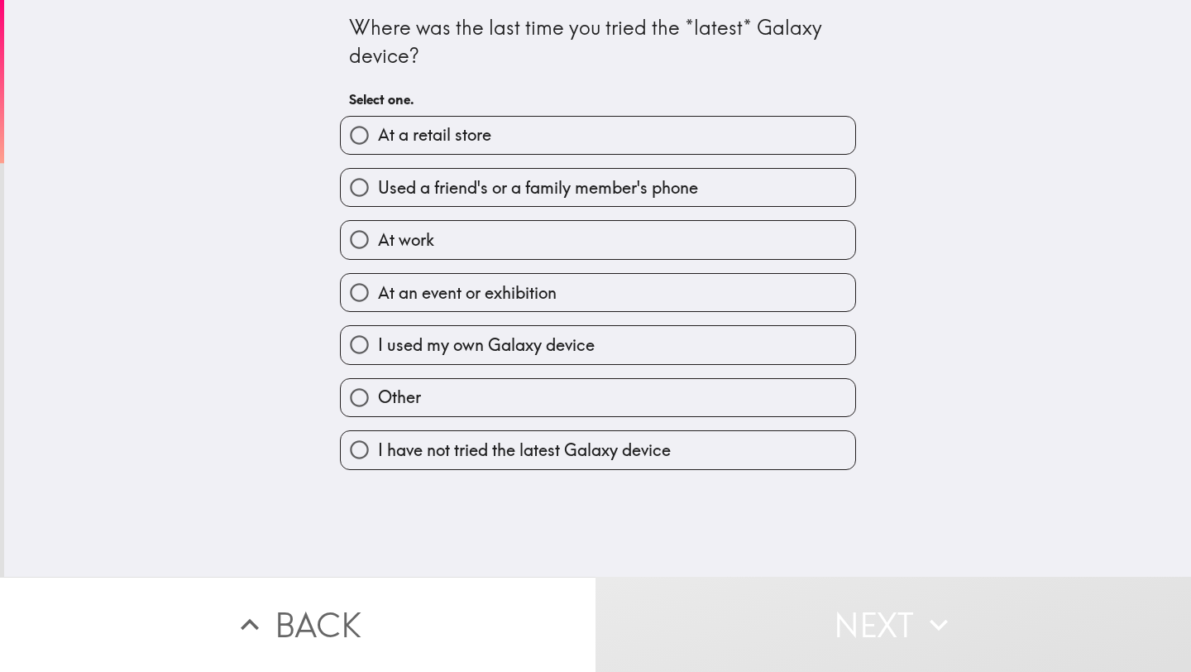
click at [446, 355] on span "I used my own Galaxy device" at bounding box center [486, 344] width 217 height 23
click at [378, 355] on input "I used my own Galaxy device" at bounding box center [359, 344] width 37 height 37
radio input "true"
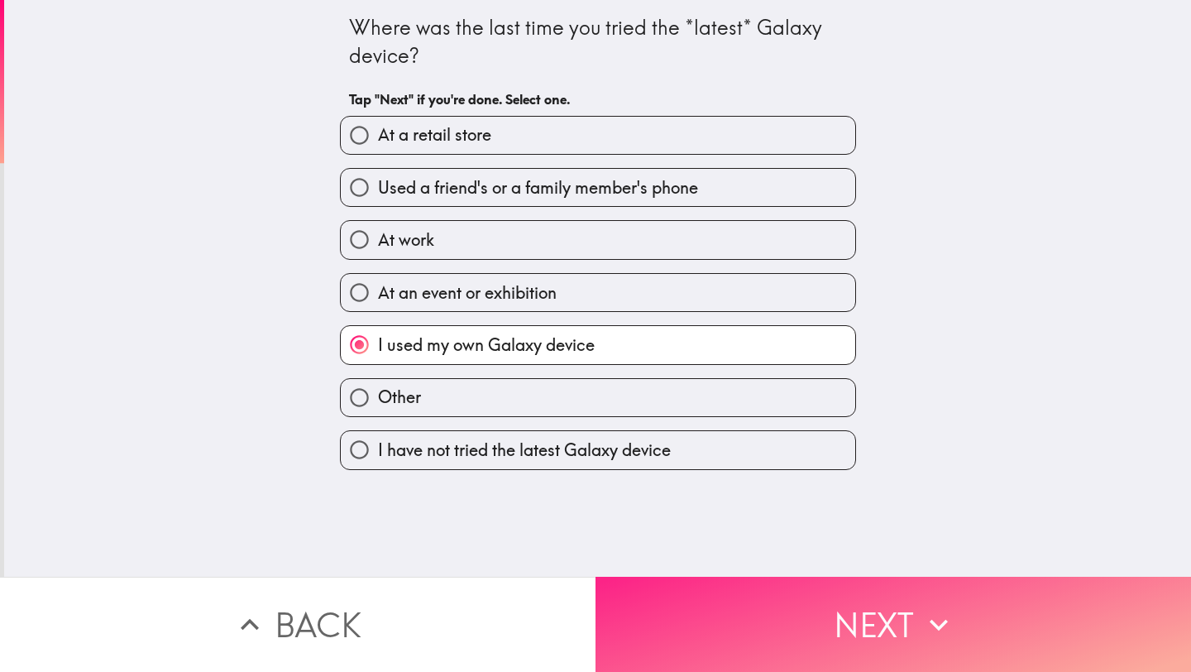
click at [876, 614] on button "Next" at bounding box center [892, 623] width 595 height 95
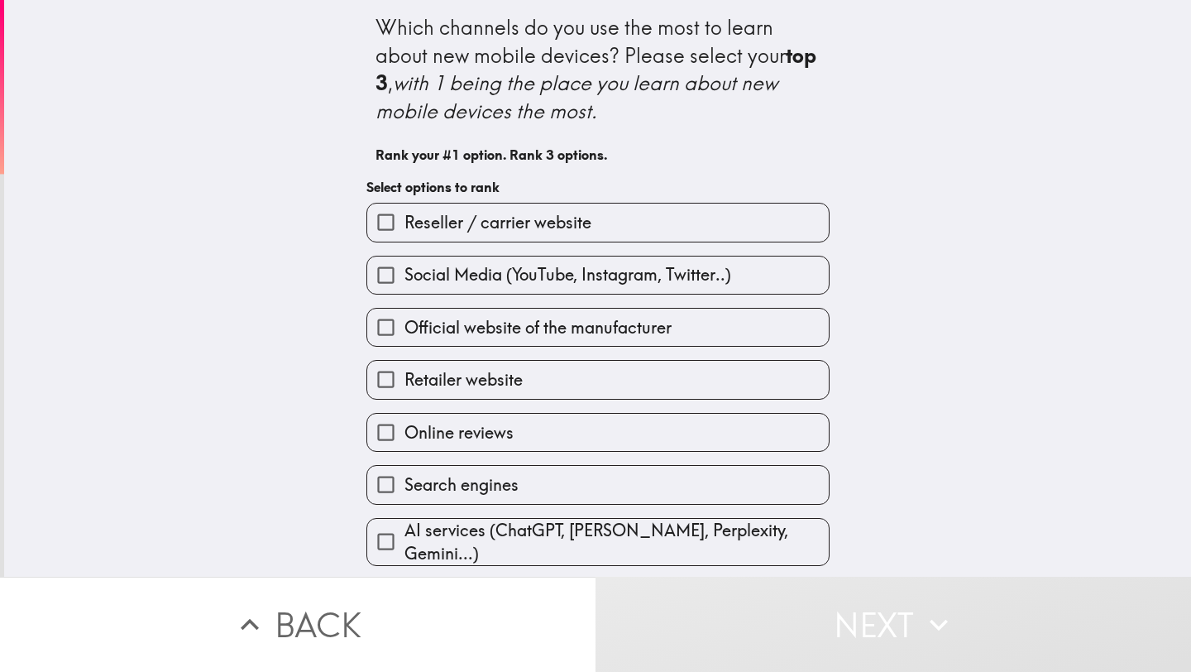
click at [495, 385] on span "Retailer website" at bounding box center [463, 379] width 118 height 23
click at [404, 385] on input "Retailer website" at bounding box center [385, 379] width 37 height 37
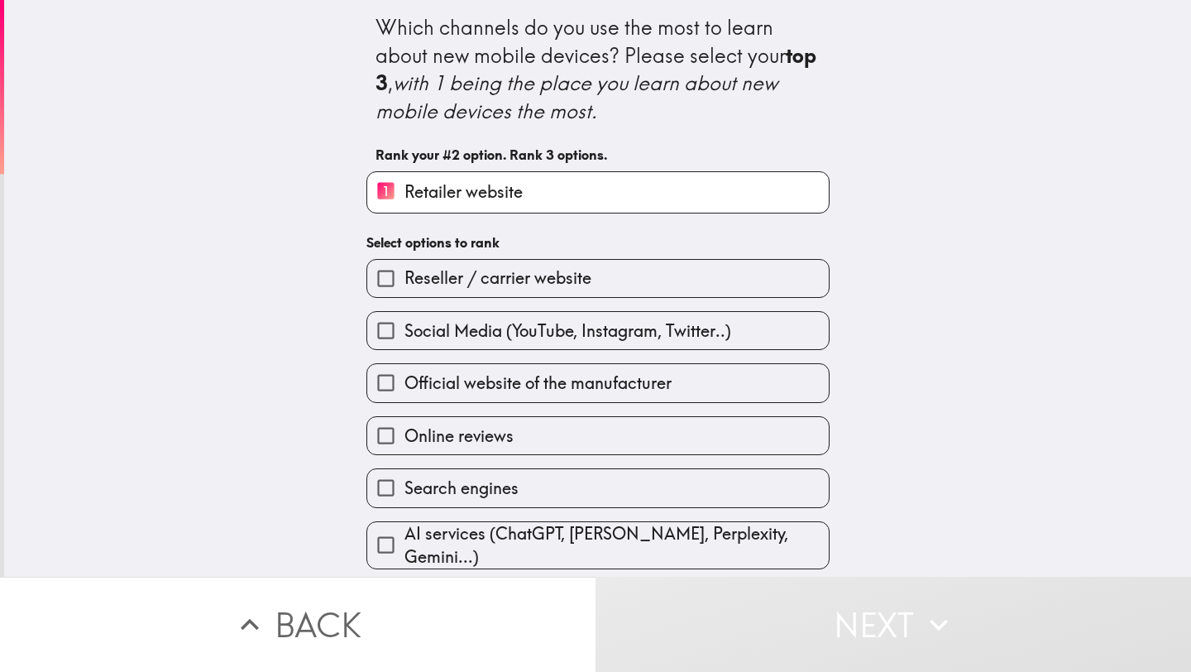
click at [471, 441] on span "Online reviews" at bounding box center [458, 435] width 109 height 23
click at [404, 441] on input "Online reviews" at bounding box center [385, 435] width 37 height 37
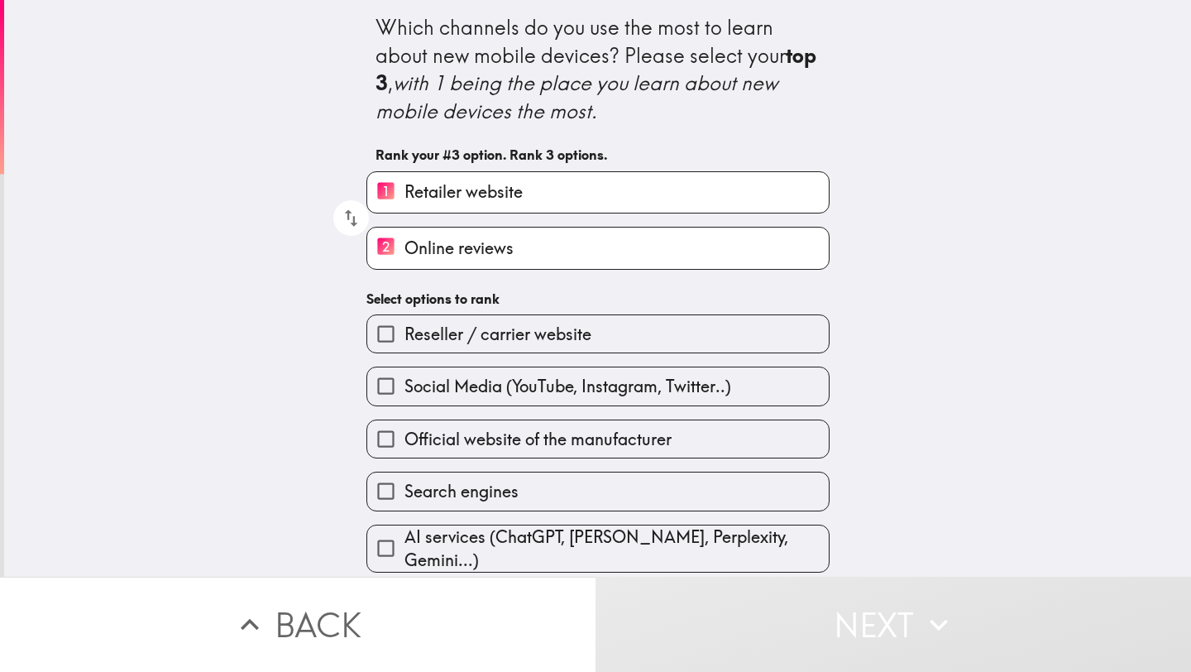
click at [492, 389] on span "Social Media (YouTube, Instagram, Twitter..)" at bounding box center [567, 386] width 327 height 23
click at [404, 389] on input "Social Media (YouTube, Instagram, Twitter..)" at bounding box center [385, 385] width 37 height 37
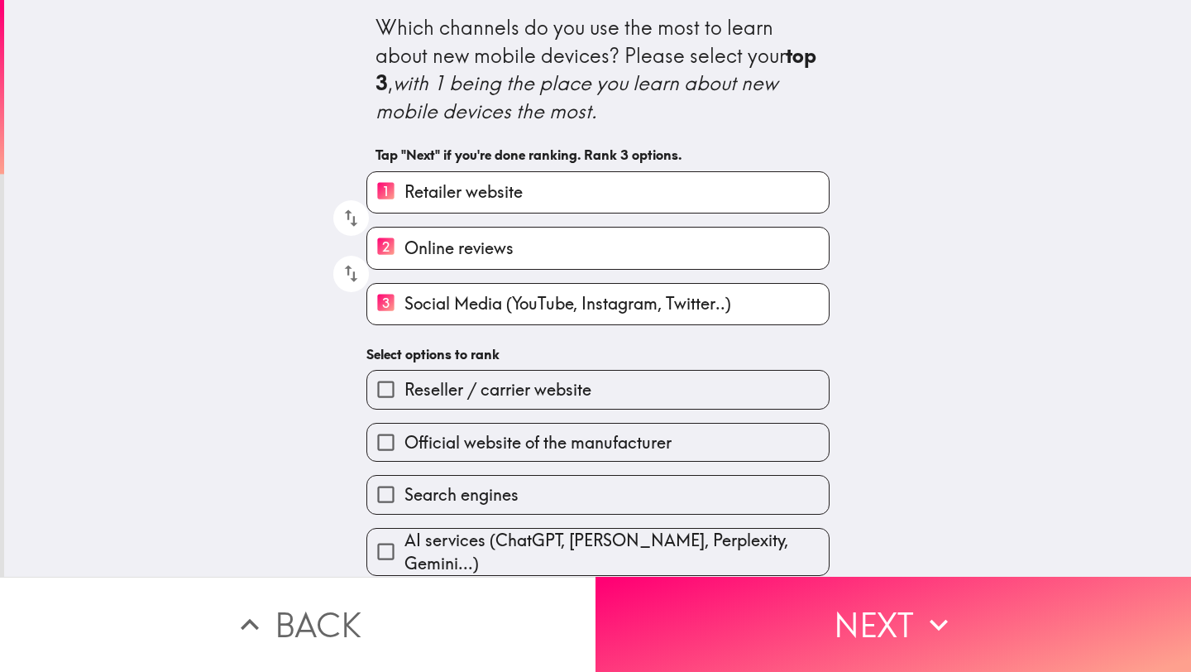
scroll to position [61, 0]
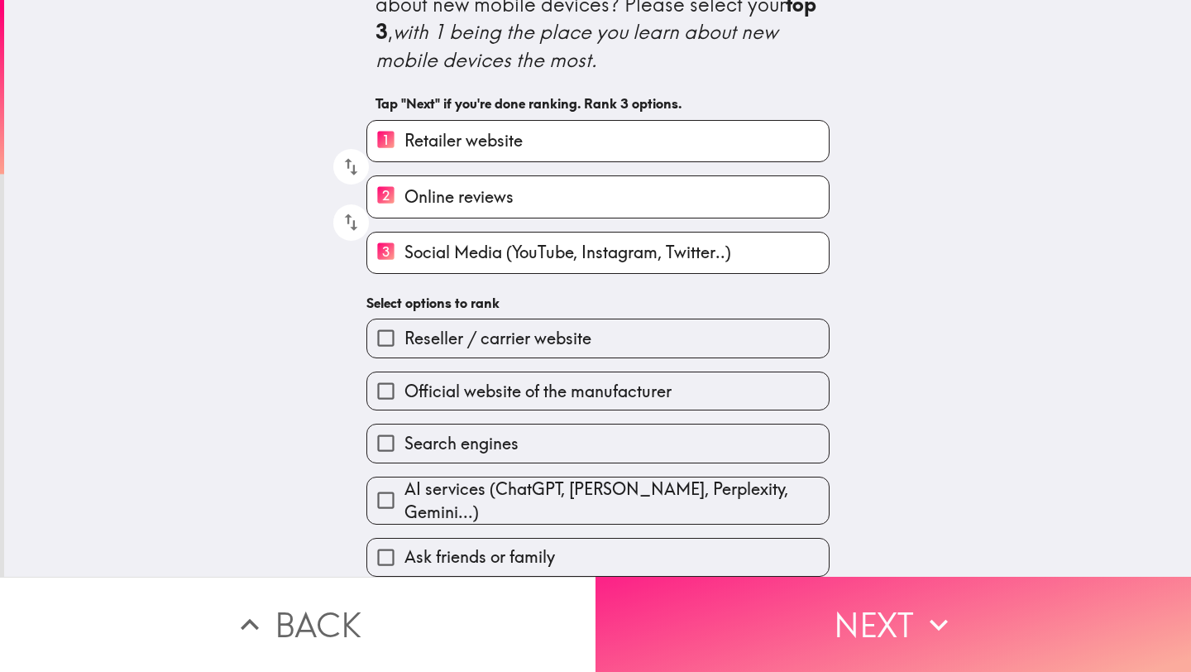
click at [839, 605] on button "Next" at bounding box center [892, 623] width 595 height 95
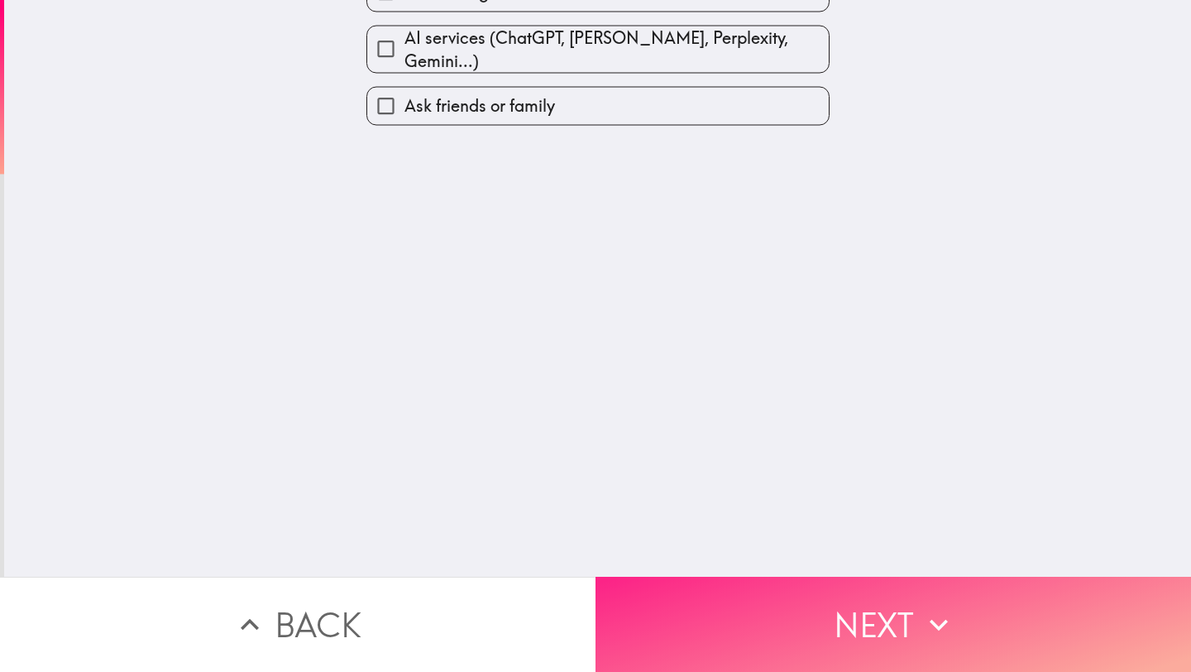
scroll to position [0, 0]
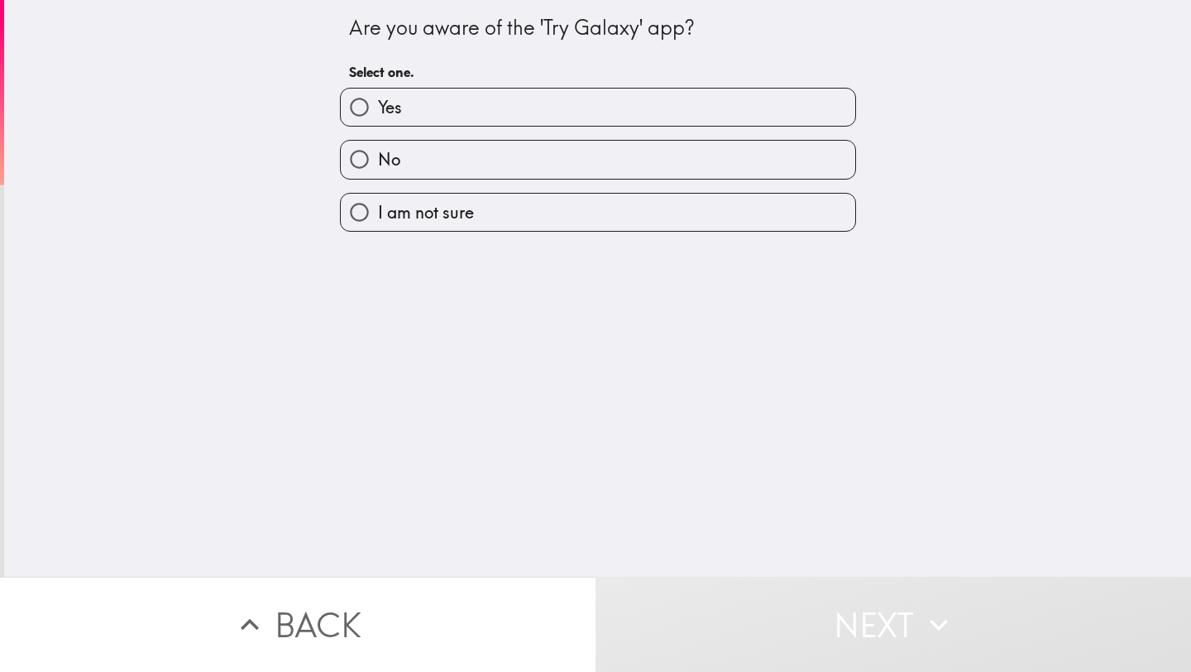
click at [436, 102] on label "Yes" at bounding box center [598, 106] width 514 height 37
click at [378, 102] on input "Yes" at bounding box center [359, 106] width 37 height 37
radio input "true"
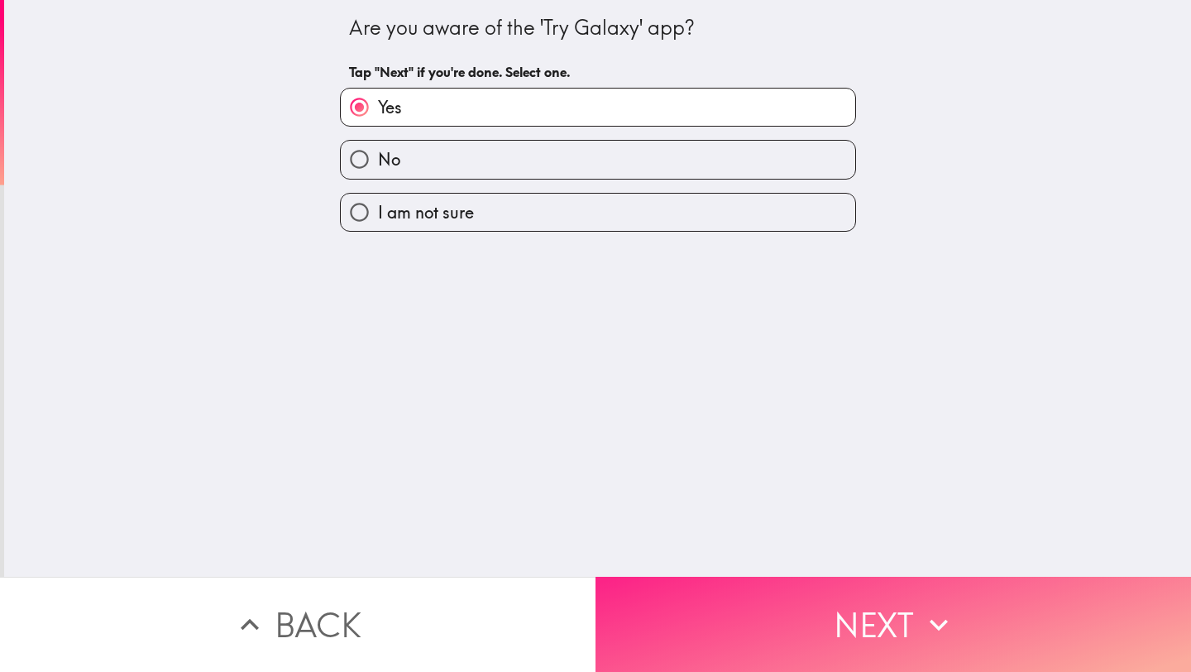
click at [878, 610] on button "Next" at bounding box center [892, 623] width 595 height 95
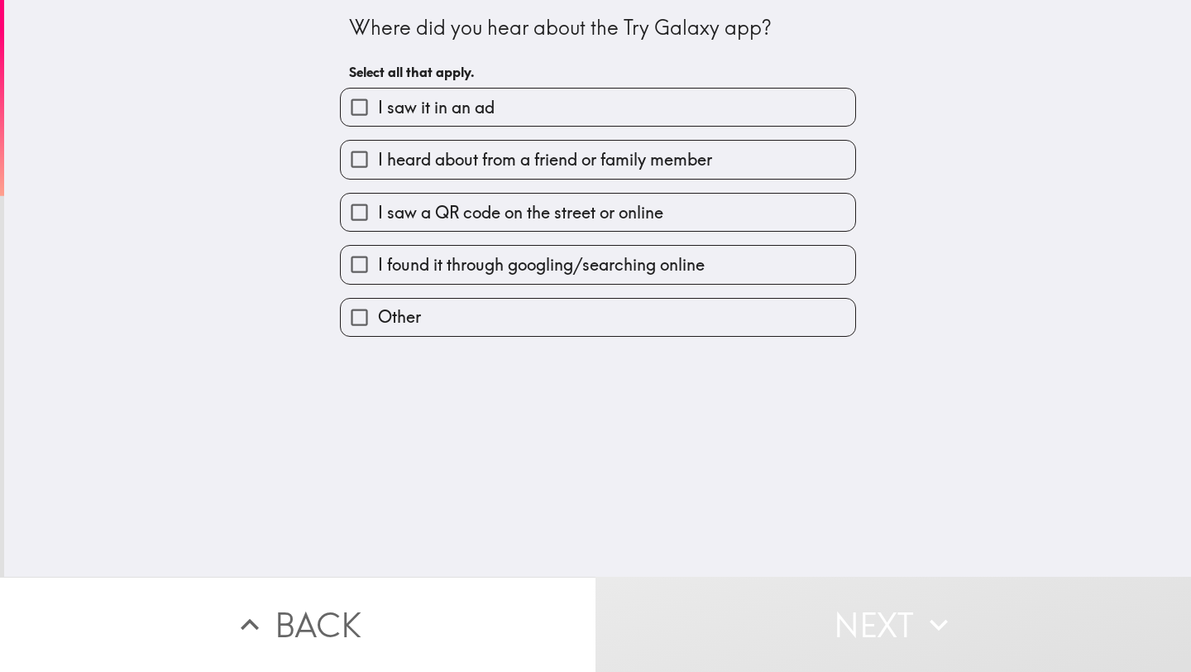
click at [547, 163] on span "I heard about from a friend or family member" at bounding box center [545, 159] width 334 height 23
click at [378, 163] on input "I heard about from a friend or family member" at bounding box center [359, 159] width 37 height 37
checkbox input "true"
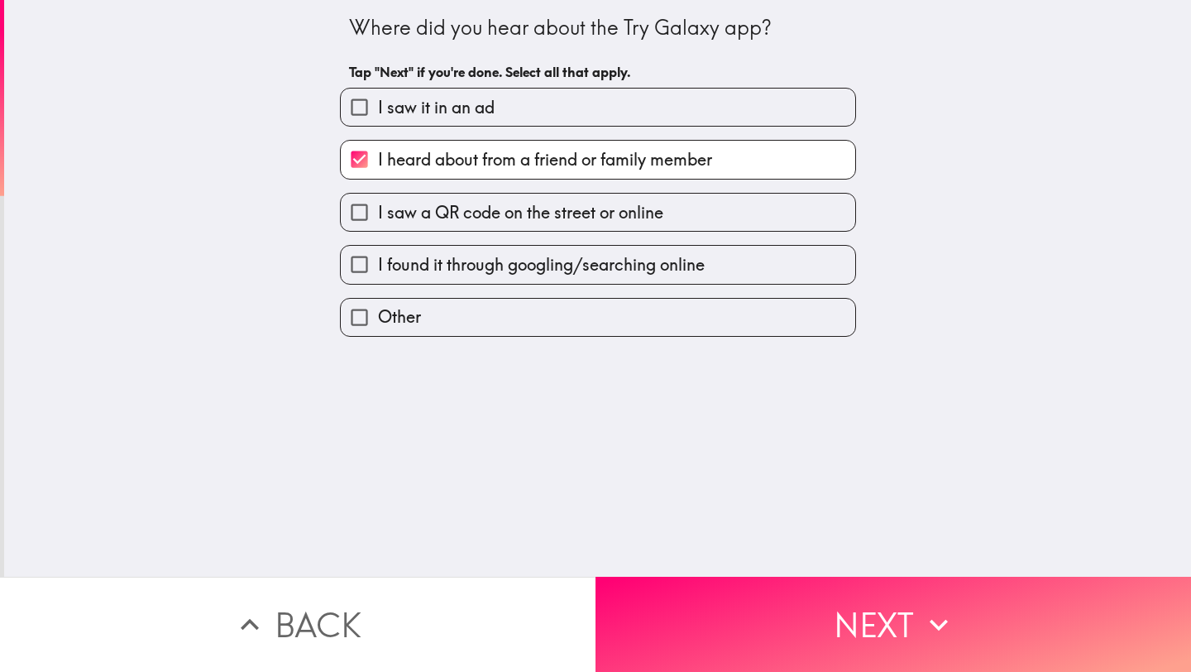
click at [490, 117] on label "I saw it in an ad" at bounding box center [598, 106] width 514 height 37
click at [378, 117] on input "I saw it in an ad" at bounding box center [359, 106] width 37 height 37
checkbox input "true"
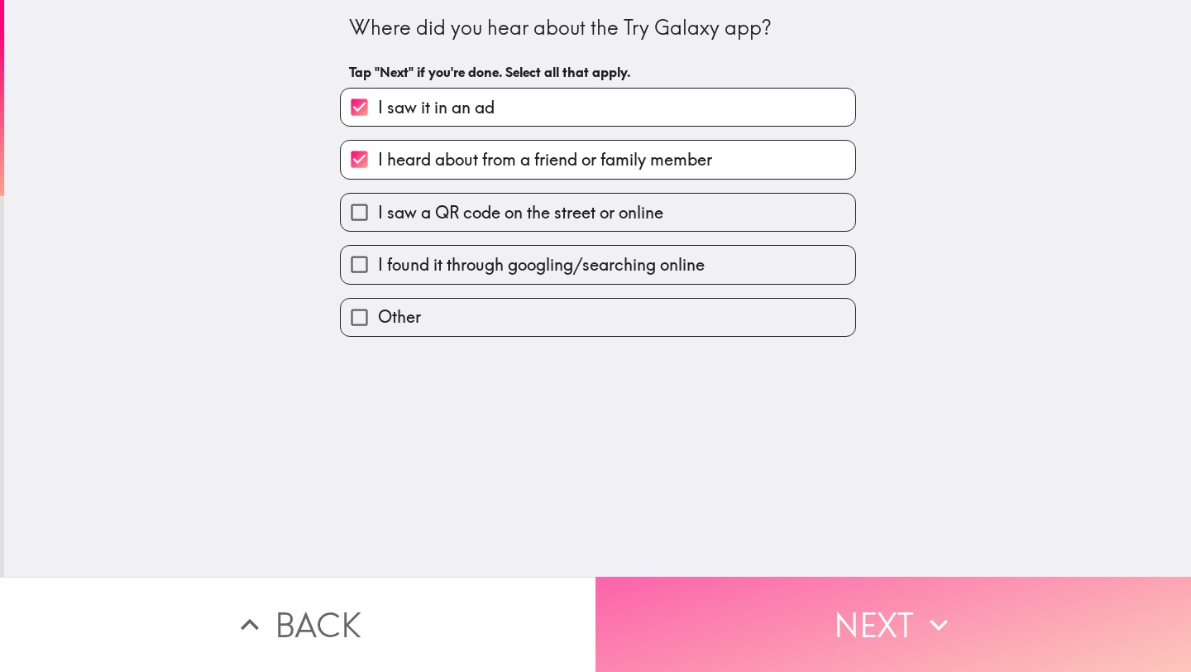
drag, startPoint x: 853, startPoint y: 608, endPoint x: 830, endPoint y: 570, distance: 44.5
click at [854, 608] on button "Next" at bounding box center [892, 623] width 595 height 95
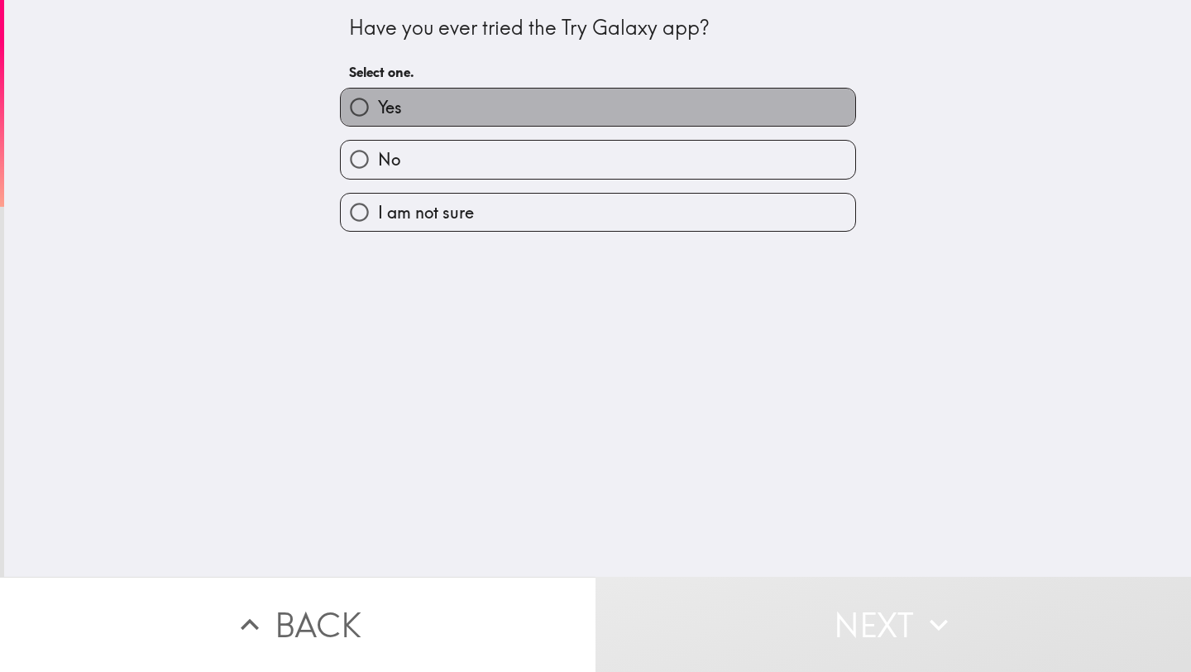
click at [523, 102] on label "Yes" at bounding box center [598, 106] width 514 height 37
click at [378, 102] on input "Yes" at bounding box center [359, 106] width 37 height 37
radio input "true"
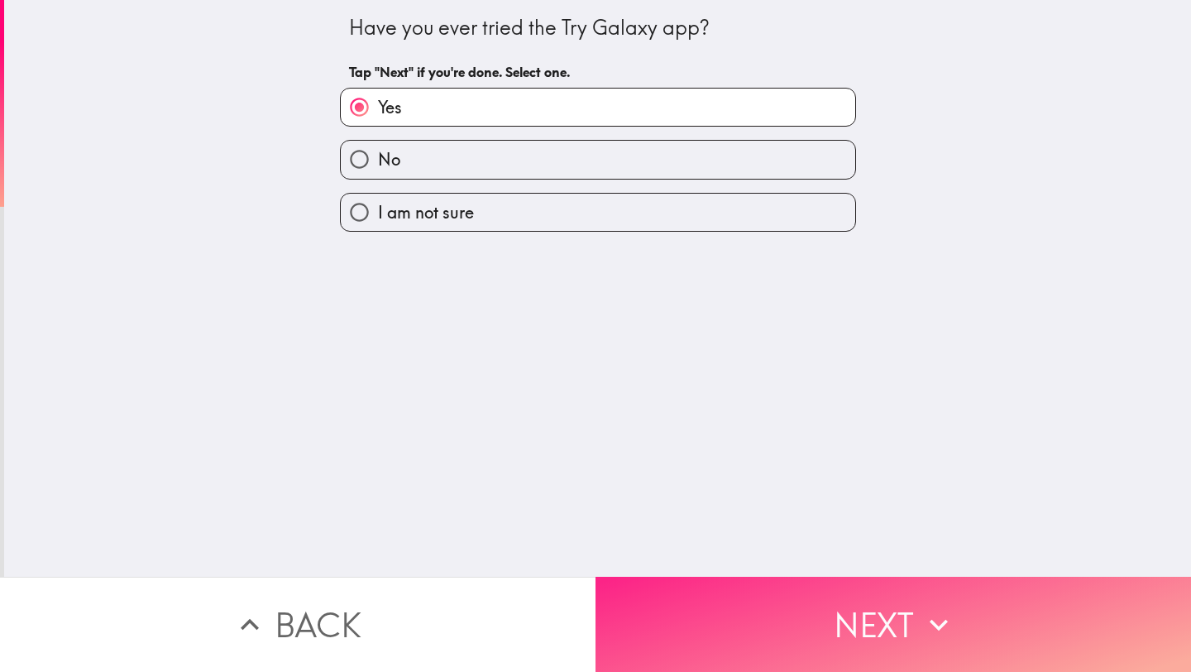
click at [797, 586] on button "Next" at bounding box center [892, 623] width 595 height 95
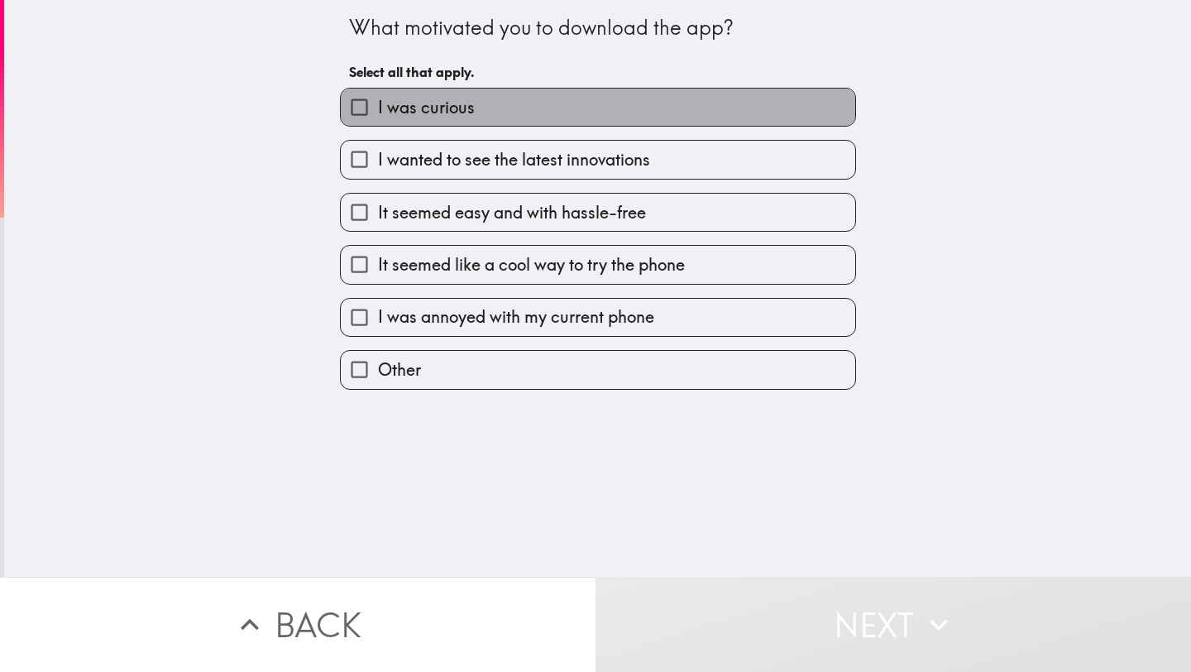
click at [505, 113] on label "I was curious" at bounding box center [598, 106] width 514 height 37
click at [378, 113] on input "I was curious" at bounding box center [359, 106] width 37 height 37
checkbox input "true"
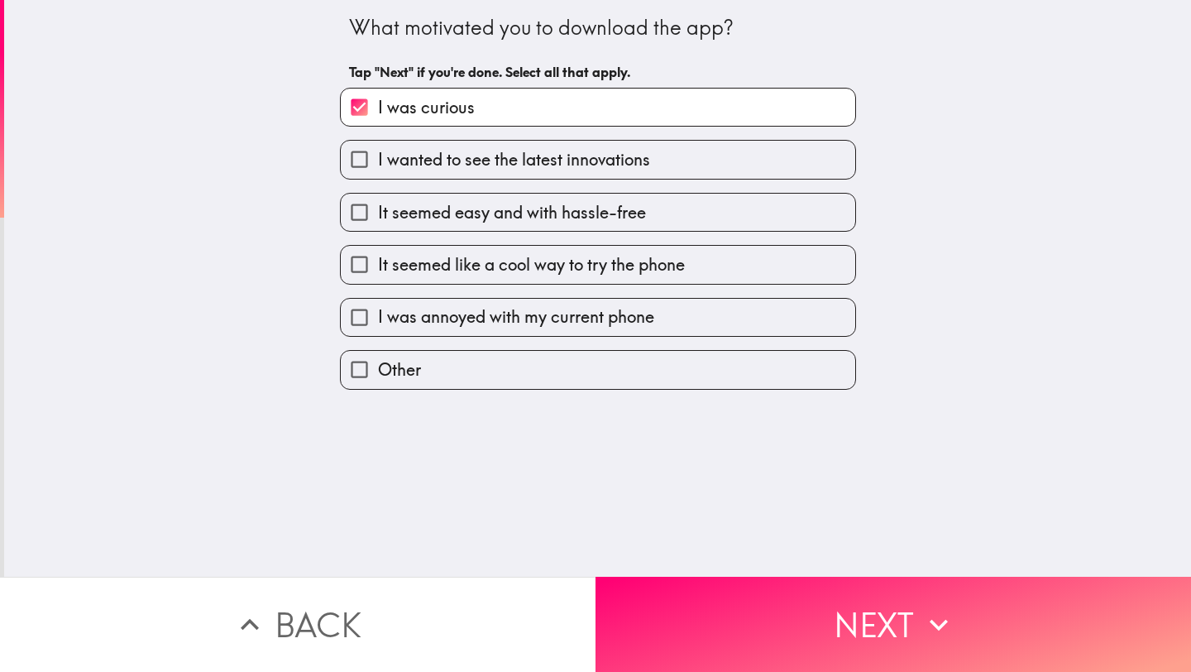
click at [512, 265] on span "It seemed like a cool way to try the phone" at bounding box center [531, 264] width 307 height 23
click at [378, 265] on input "It seemed like a cool way to try the phone" at bounding box center [359, 264] width 37 height 37
checkbox input "true"
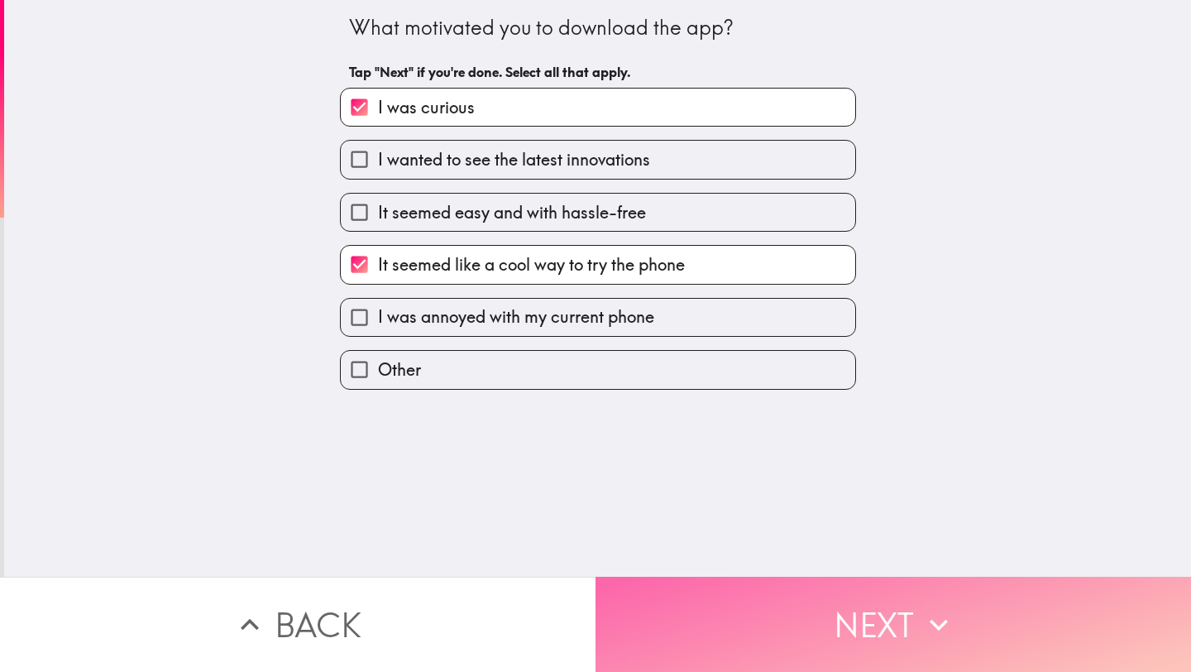
click at [767, 602] on button "Next" at bounding box center [892, 623] width 595 height 95
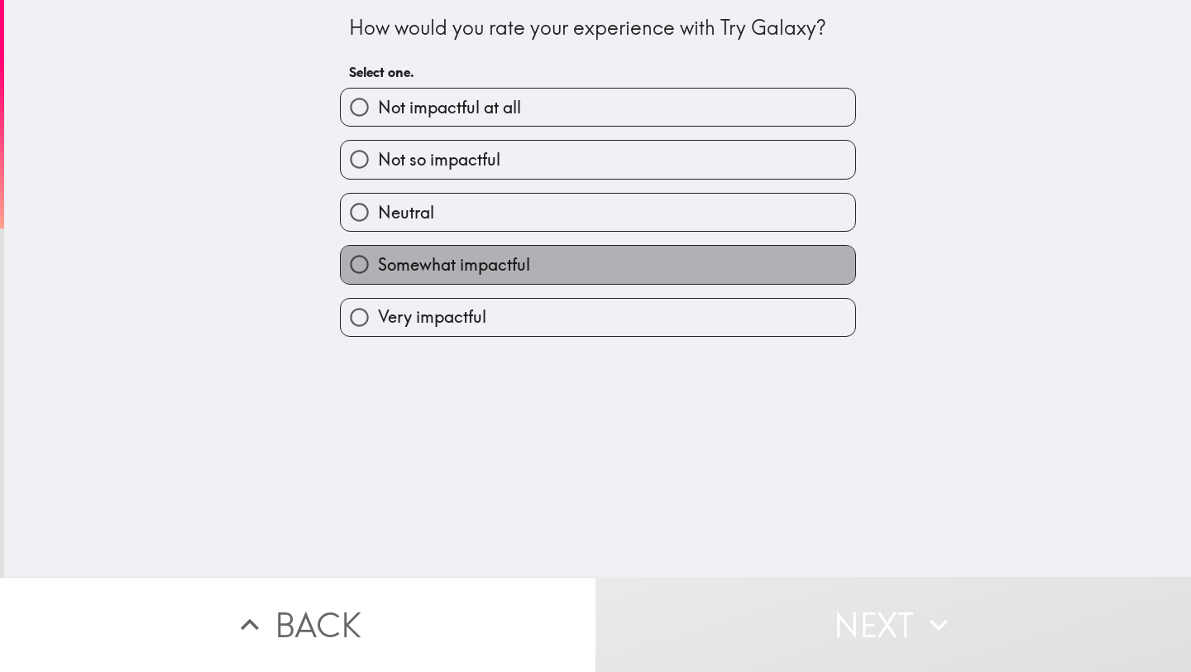
click at [470, 274] on span "Somewhat impactful" at bounding box center [454, 264] width 152 height 23
click at [378, 274] on input "Somewhat impactful" at bounding box center [359, 264] width 37 height 37
radio input "true"
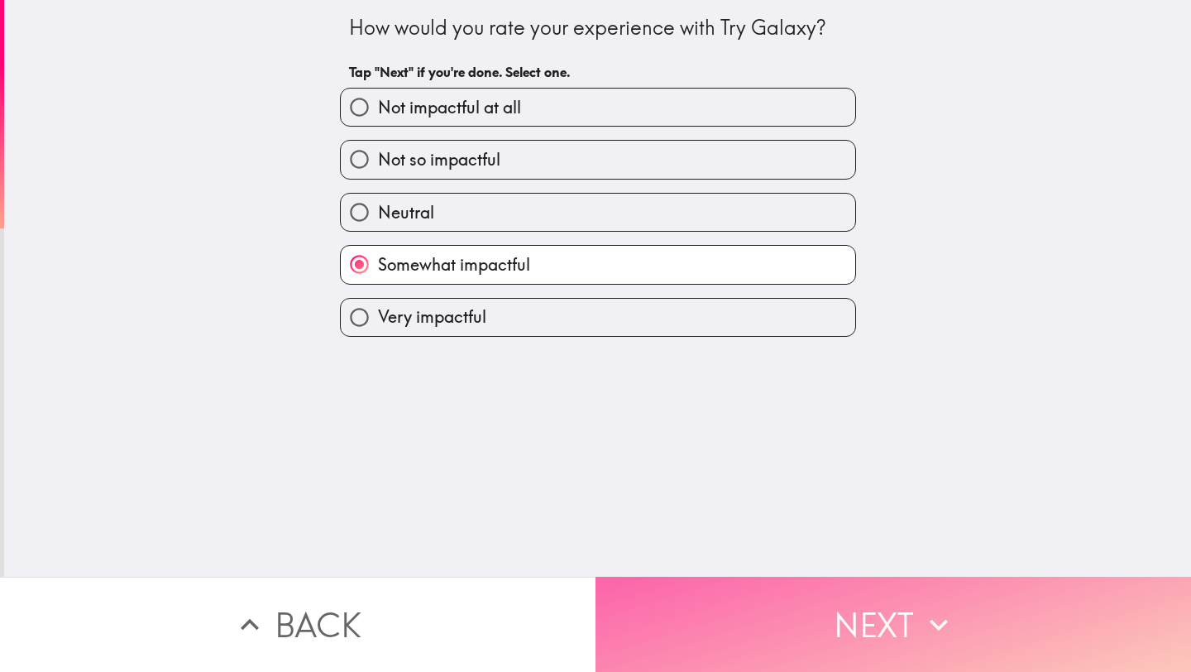
click at [748, 602] on button "Next" at bounding box center [892, 623] width 595 height 95
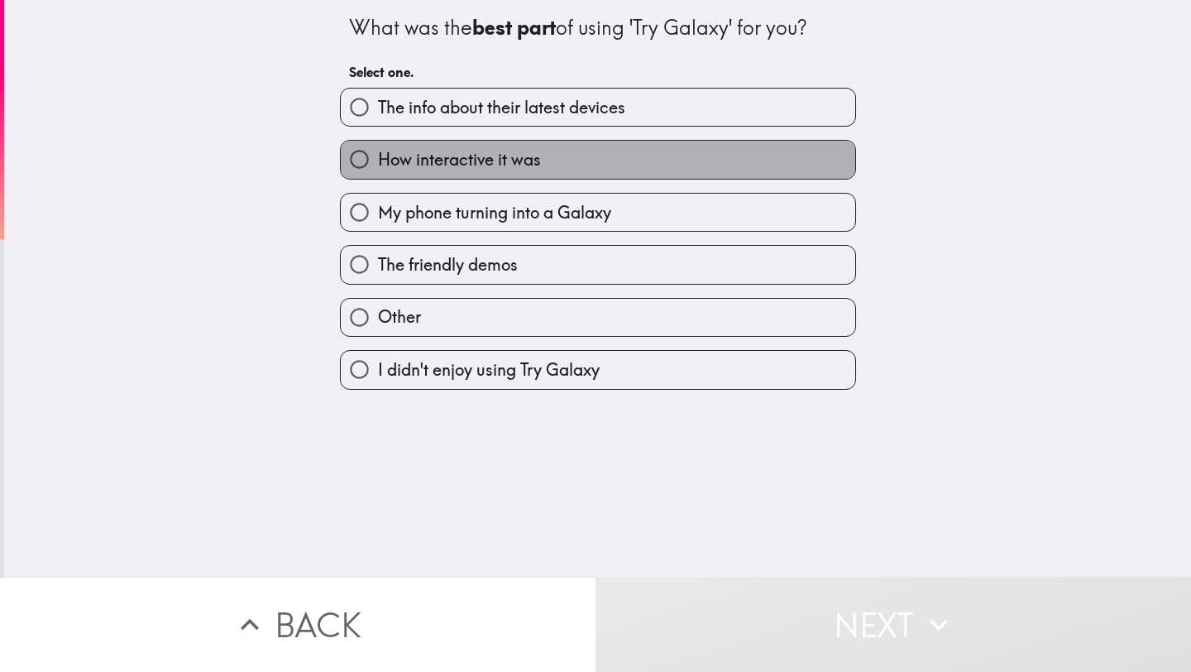
drag, startPoint x: 490, startPoint y: 170, endPoint x: 505, endPoint y: 204, distance: 37.8
click at [491, 170] on span "How interactive it was" at bounding box center [459, 159] width 163 height 23
click at [378, 170] on input "How interactive it was" at bounding box center [359, 159] width 37 height 37
radio input "true"
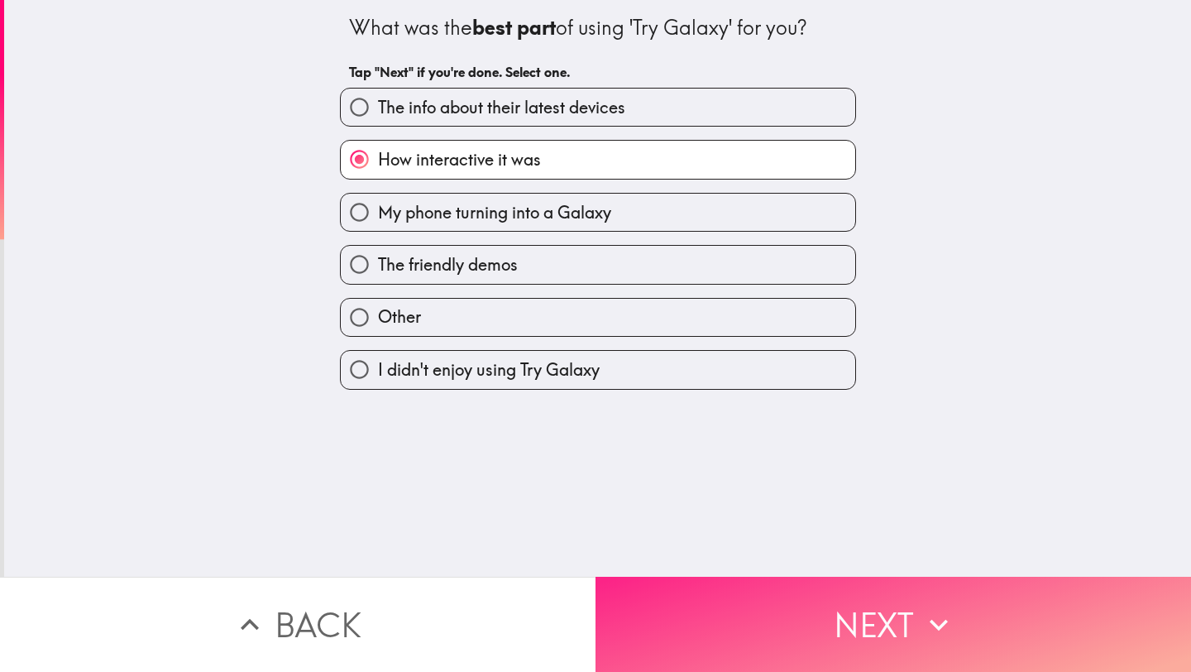
click at [796, 590] on button "Next" at bounding box center [892, 623] width 595 height 95
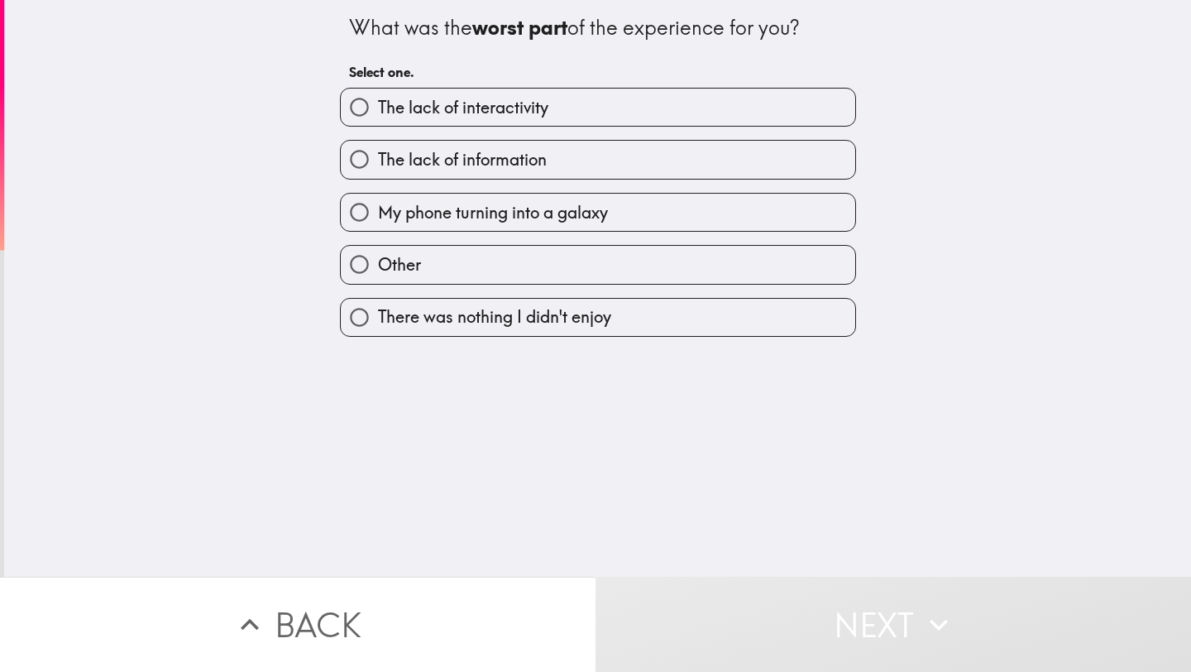
click at [490, 327] on span "There was nothing I didn't enjoy" at bounding box center [494, 316] width 233 height 23
click at [378, 327] on input "There was nothing I didn't enjoy" at bounding box center [359, 317] width 37 height 37
radio input "true"
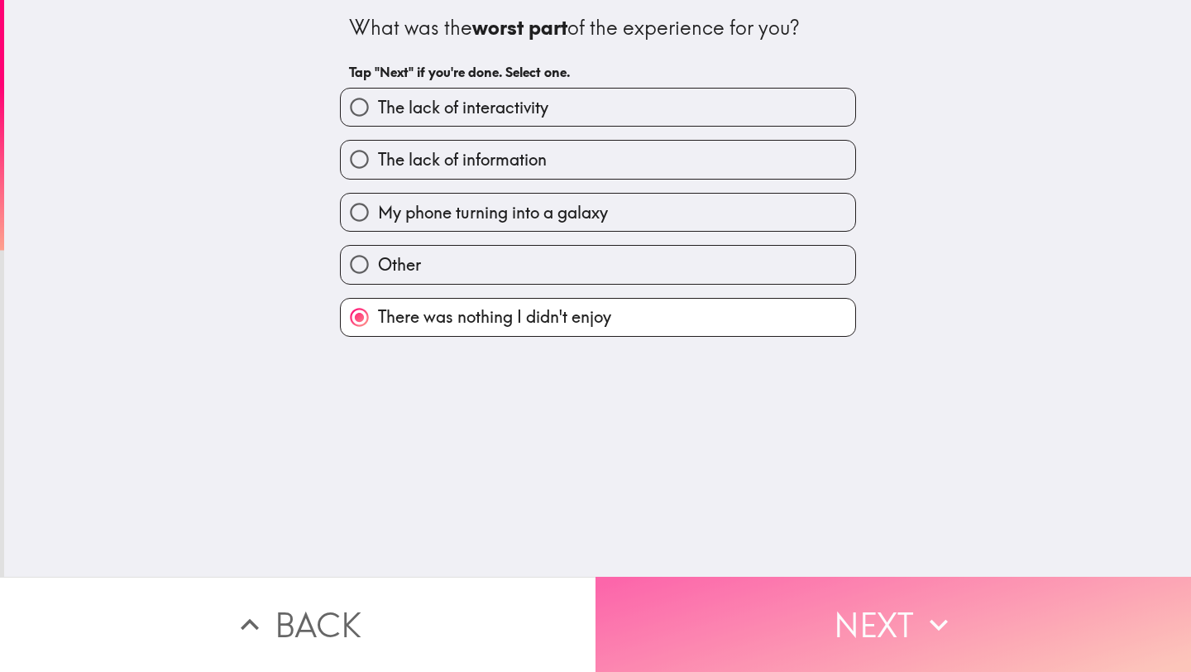
click at [772, 613] on button "Next" at bounding box center [892, 623] width 595 height 95
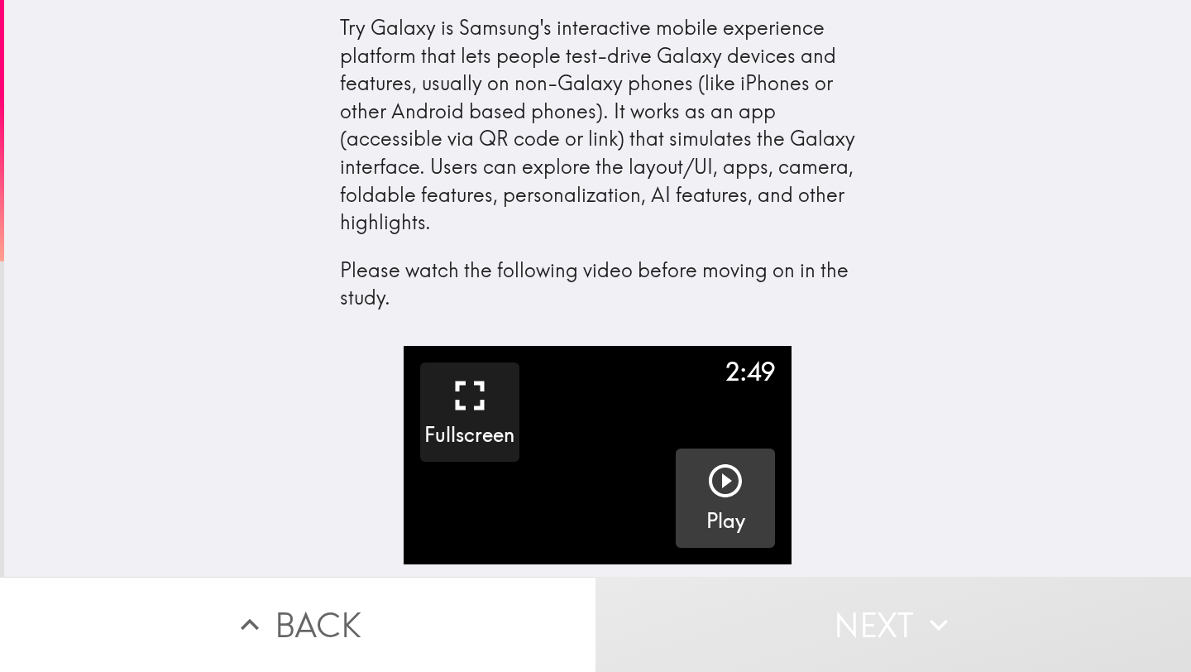
click at [718, 479] on icon "button" at bounding box center [725, 481] width 40 height 40
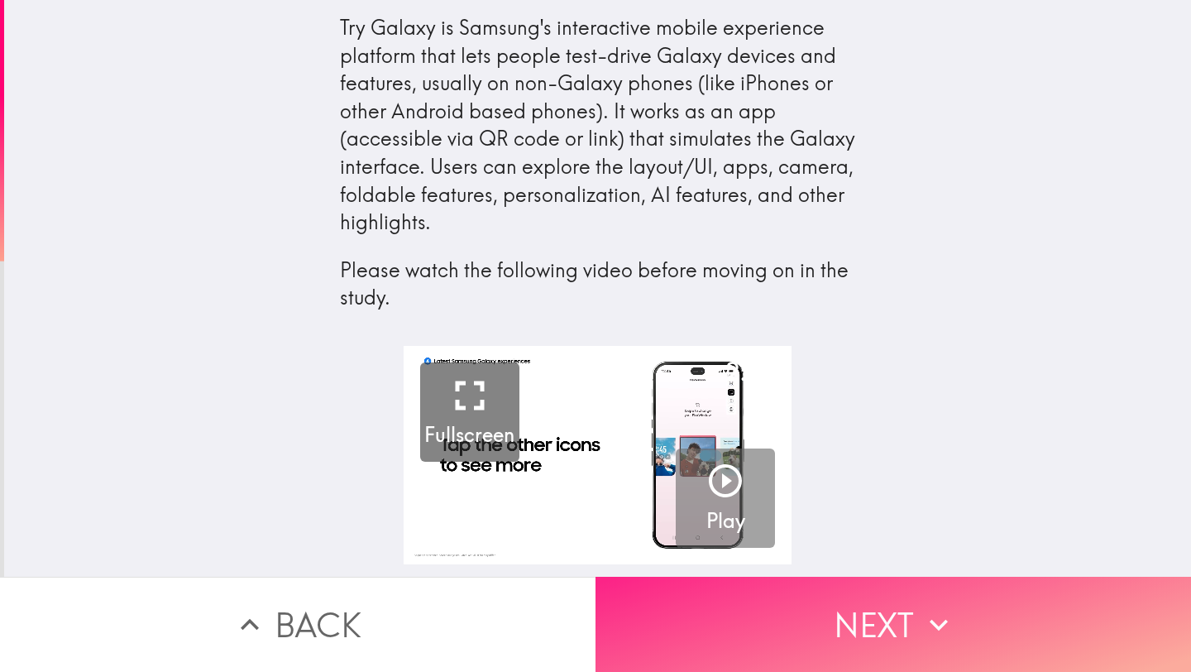
click at [860, 606] on button "Next" at bounding box center [892, 623] width 595 height 95
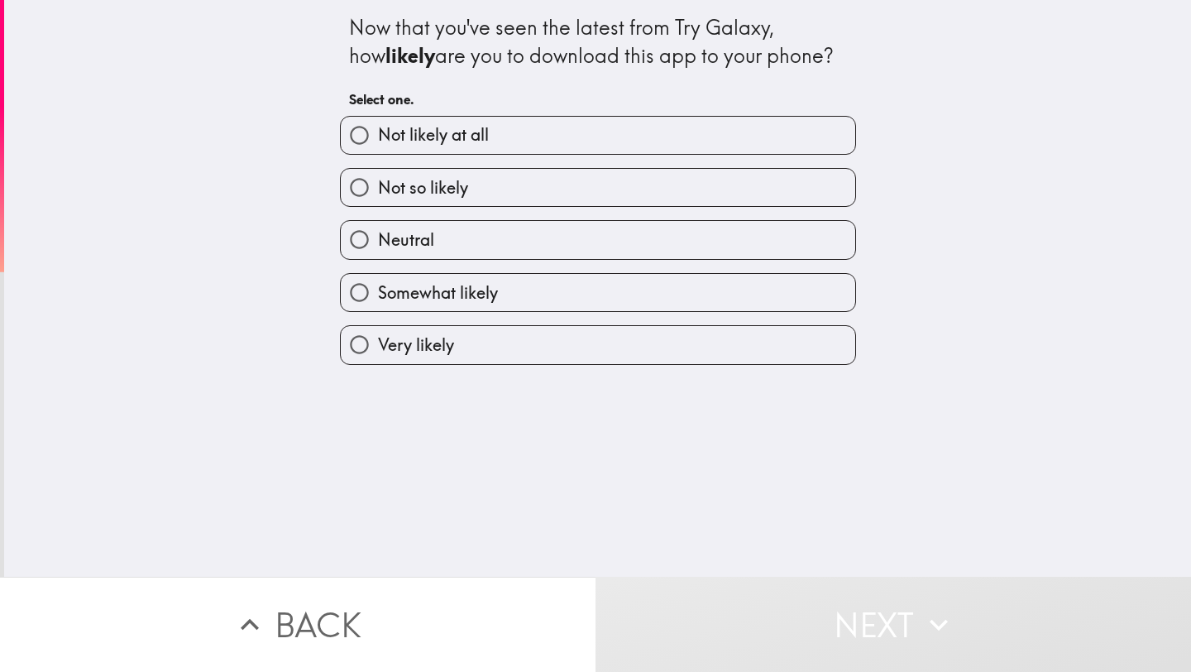
click at [492, 348] on label "Very likely" at bounding box center [598, 344] width 514 height 37
click at [378, 348] on input "Very likely" at bounding box center [359, 344] width 37 height 37
radio input "true"
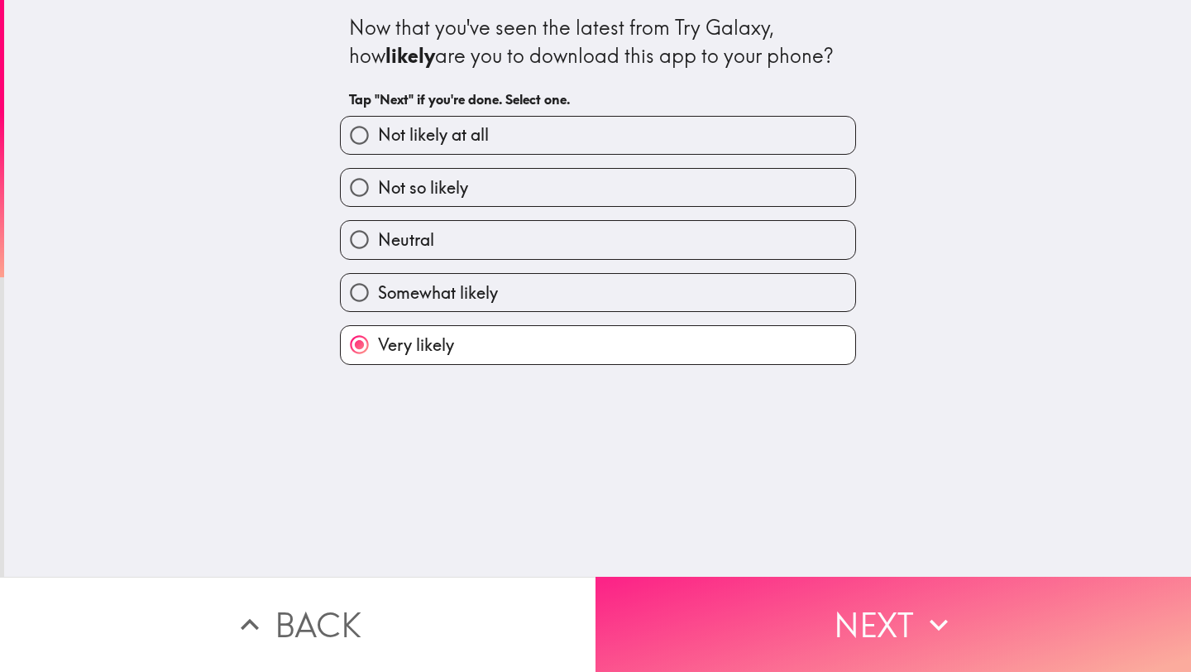
click at [815, 621] on button "Next" at bounding box center [892, 623] width 595 height 95
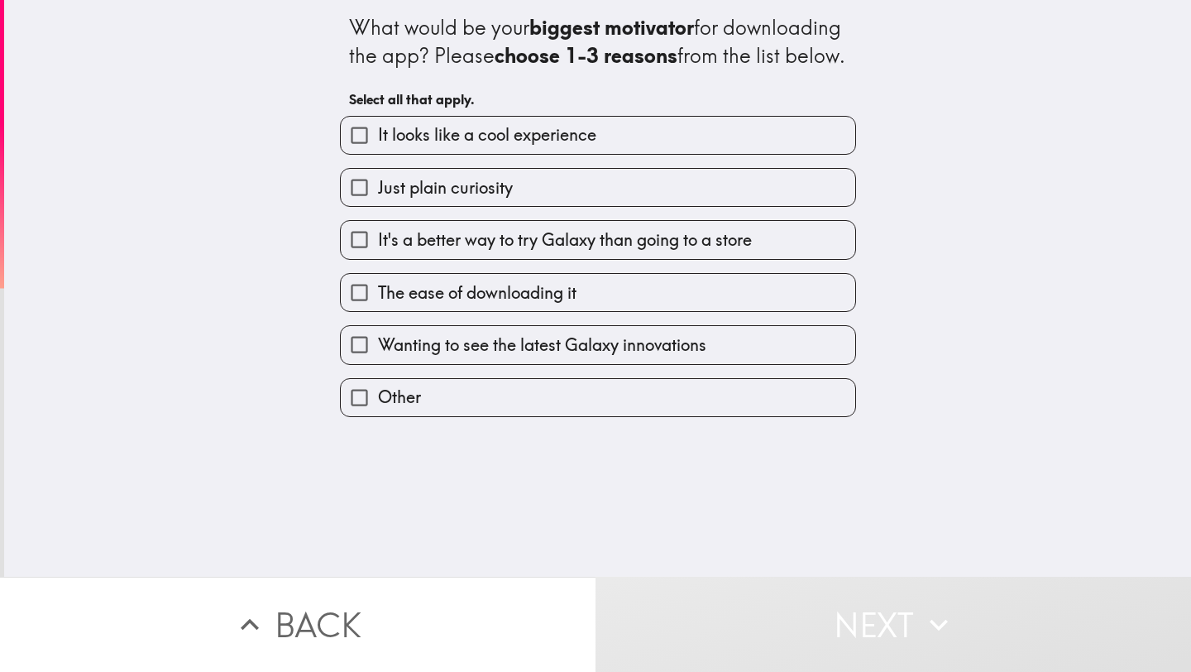
click at [509, 146] on span "It looks like a cool experience" at bounding box center [487, 134] width 218 height 23
click at [378, 154] on input "It looks like a cool experience" at bounding box center [359, 135] width 37 height 37
checkbox input "true"
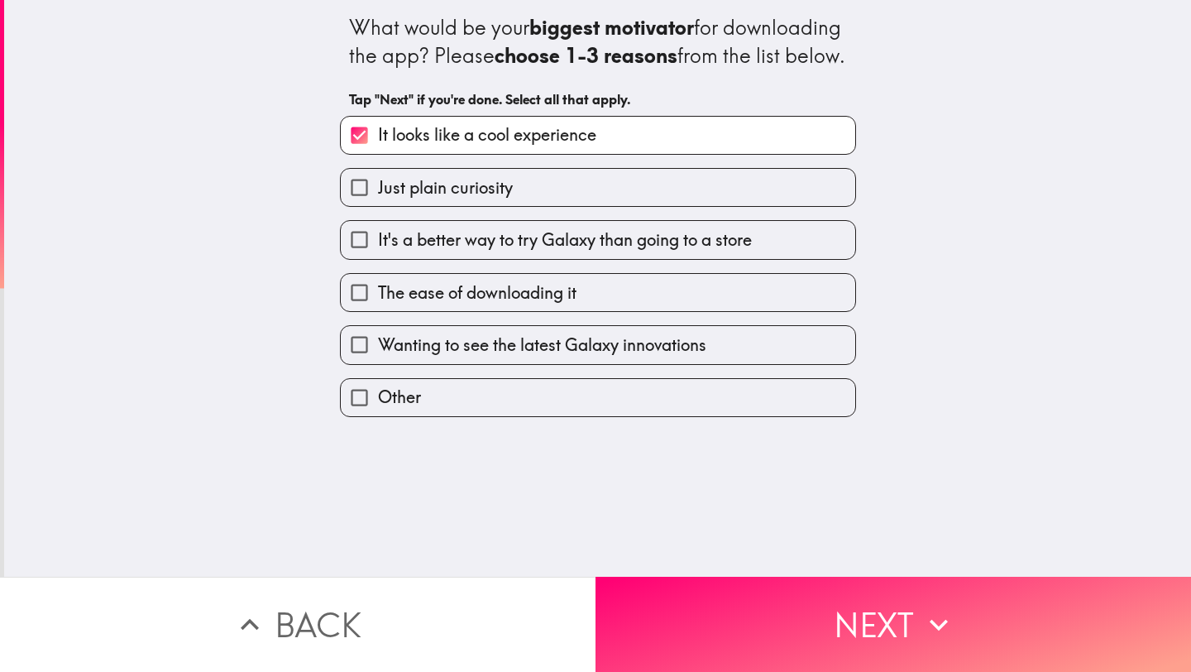
click at [473, 304] on span "The ease of downloading it" at bounding box center [477, 292] width 198 height 23
click at [378, 311] on input "The ease of downloading it" at bounding box center [359, 292] width 37 height 37
checkbox input "true"
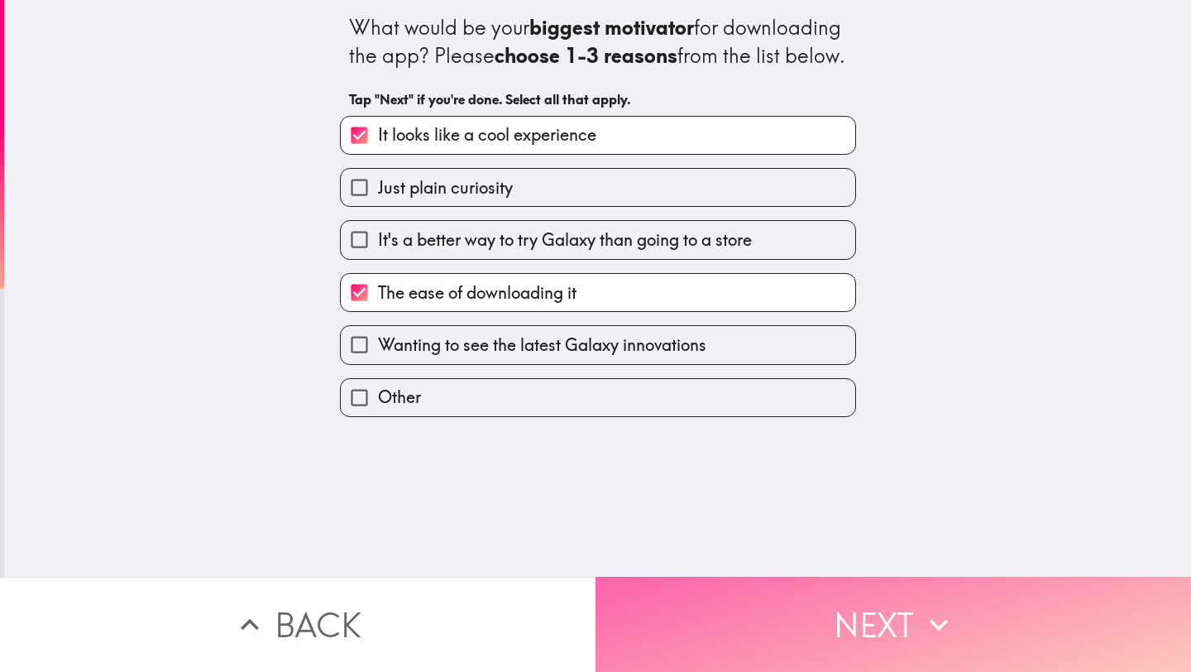
click at [778, 618] on button "Next" at bounding box center [892, 623] width 595 height 95
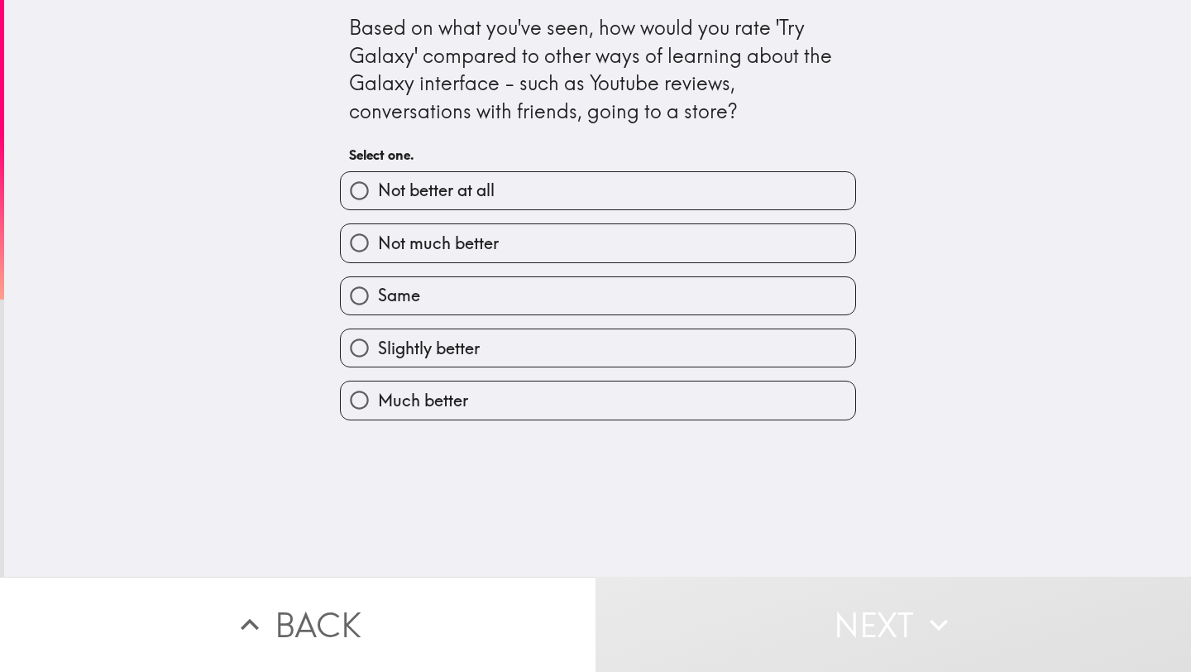
click at [452, 409] on span "Much better" at bounding box center [423, 400] width 90 height 23
click at [378, 409] on input "Much better" at bounding box center [359, 399] width 37 height 37
radio input "true"
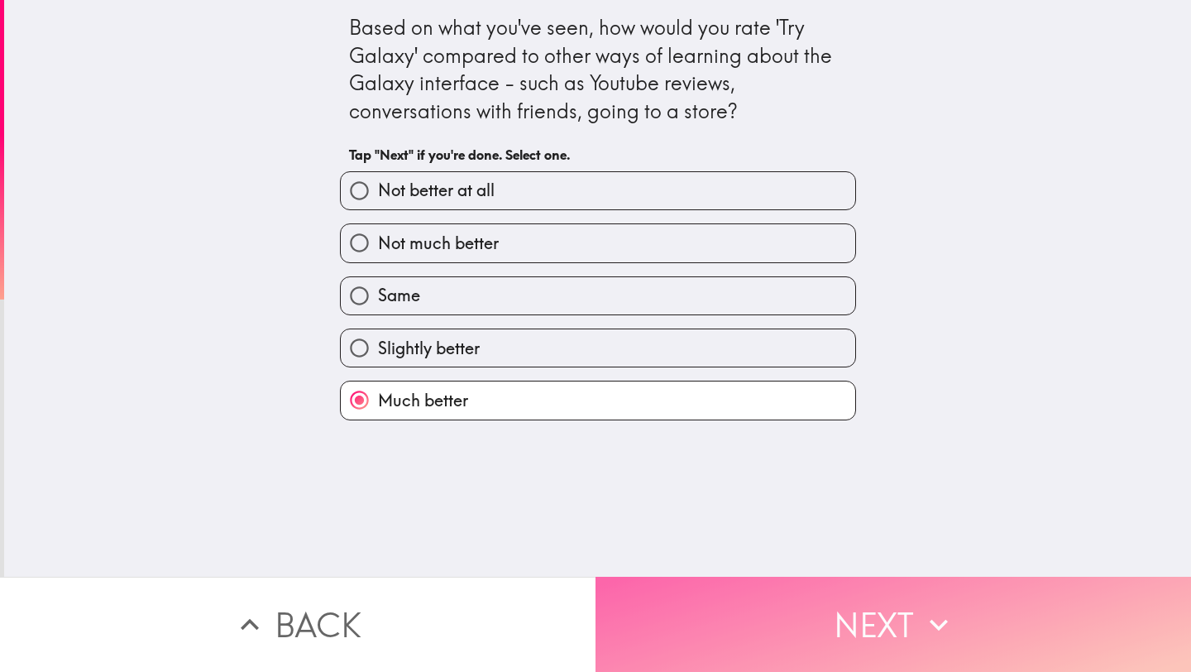
click at [815, 598] on button "Next" at bounding box center [892, 623] width 595 height 95
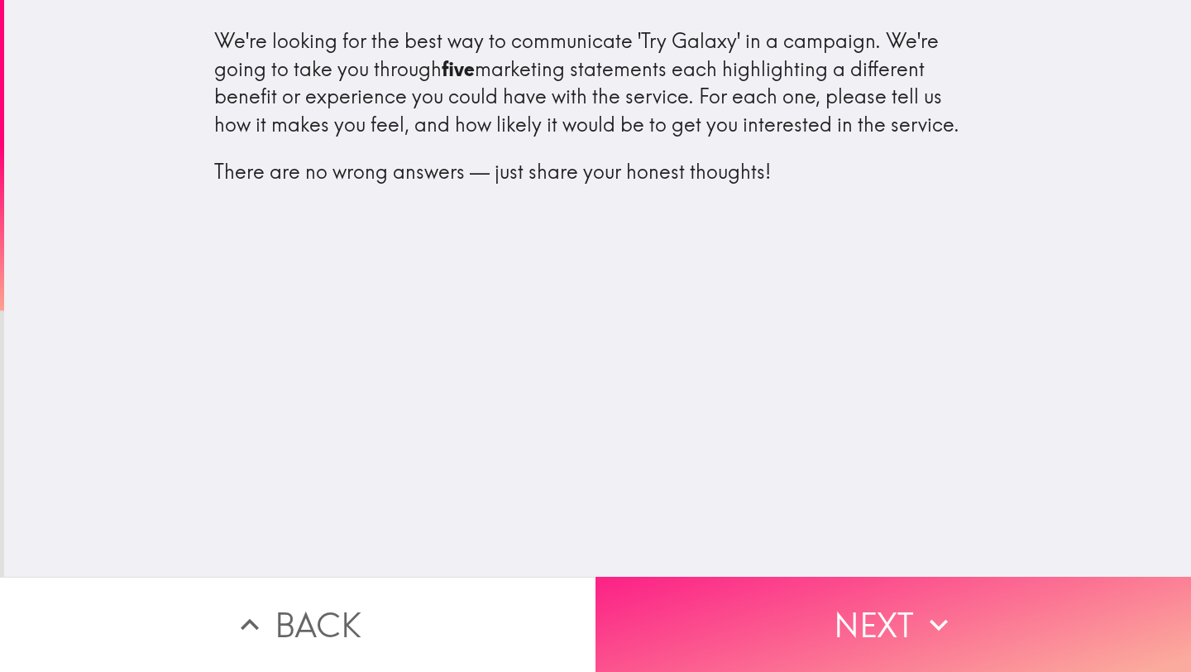
click at [827, 604] on button "Next" at bounding box center [892, 623] width 595 height 95
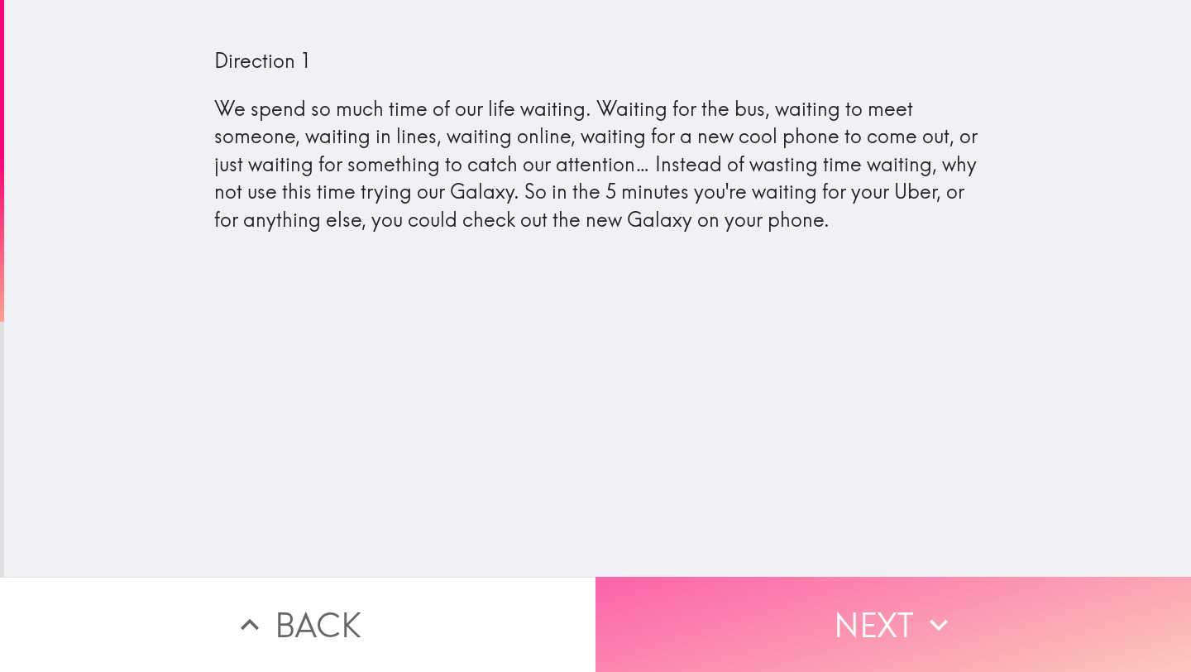
click at [815, 604] on button "Next" at bounding box center [892, 623] width 595 height 95
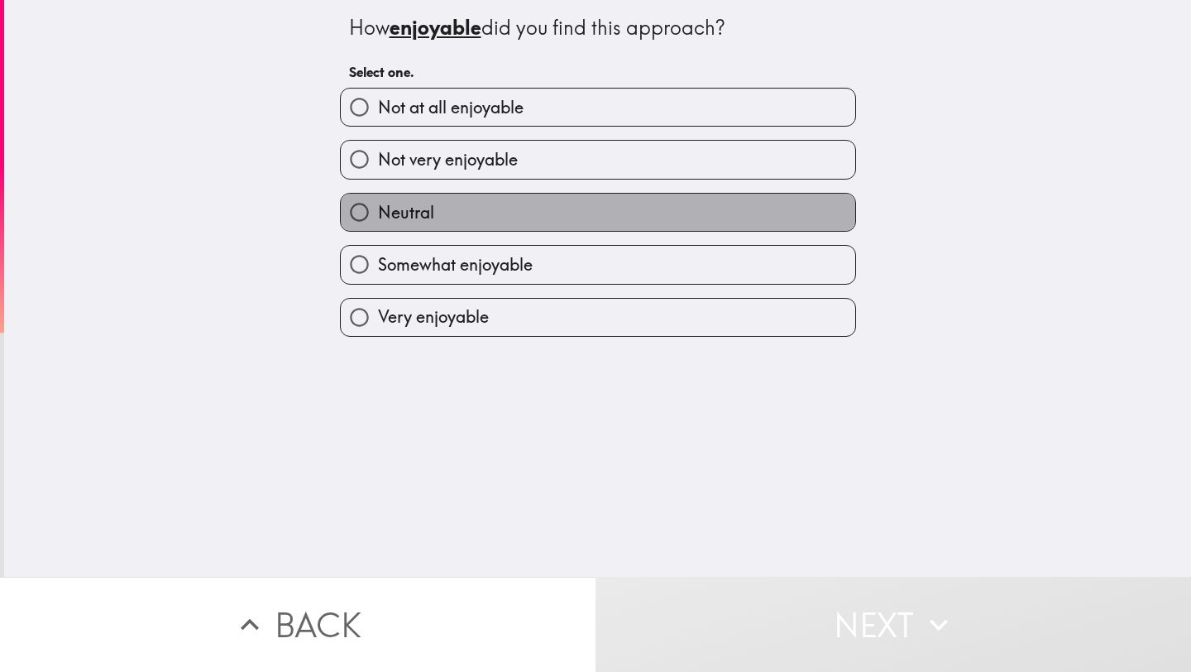
click at [437, 226] on label "Neutral" at bounding box center [598, 212] width 514 height 37
click at [378, 226] on input "Neutral" at bounding box center [359, 212] width 37 height 37
radio input "true"
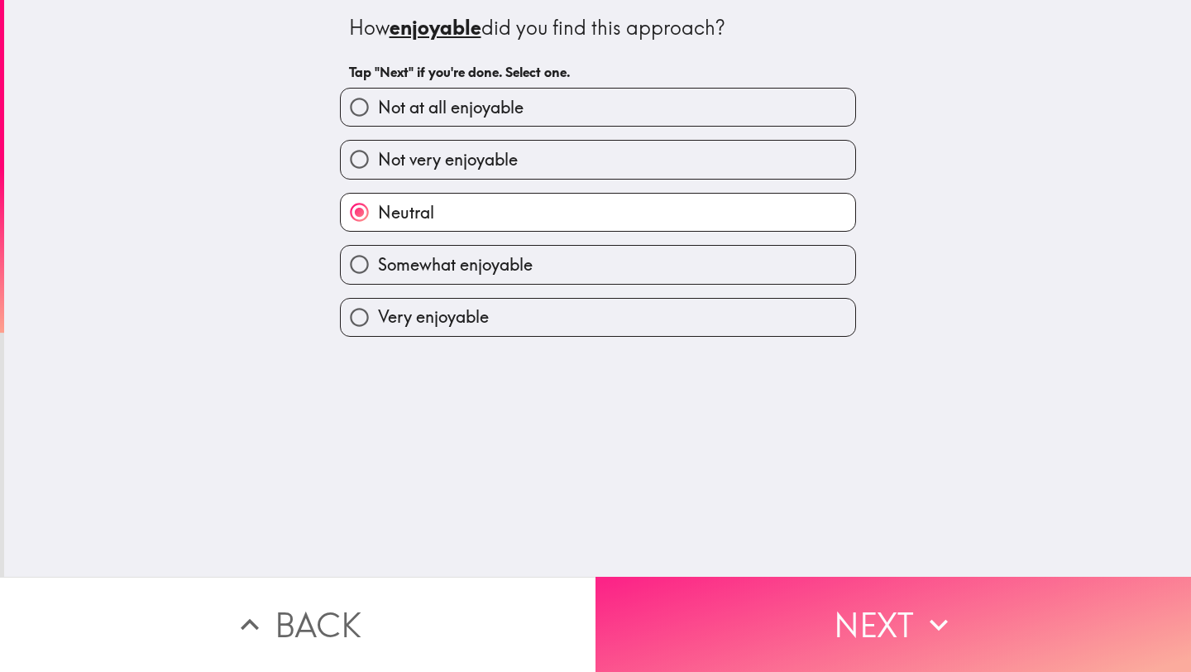
click at [796, 610] on button "Next" at bounding box center [892, 623] width 595 height 95
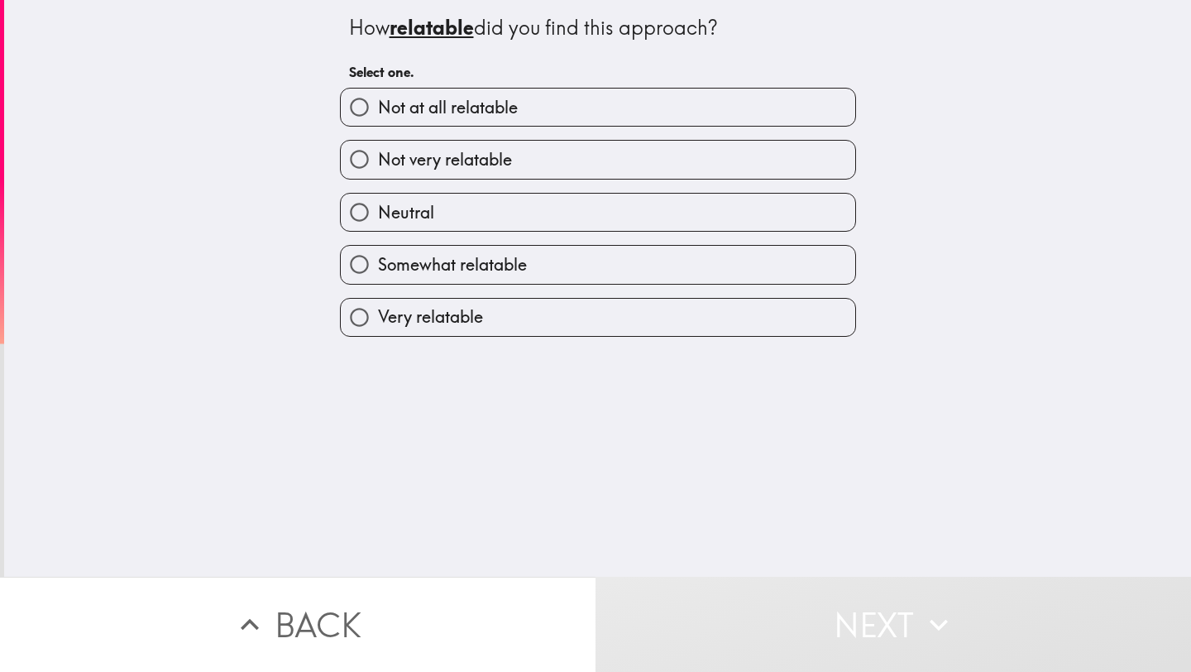
click at [457, 271] on span "Somewhat relatable" at bounding box center [452, 264] width 149 height 23
click at [378, 271] on input "Somewhat relatable" at bounding box center [359, 264] width 37 height 37
radio input "true"
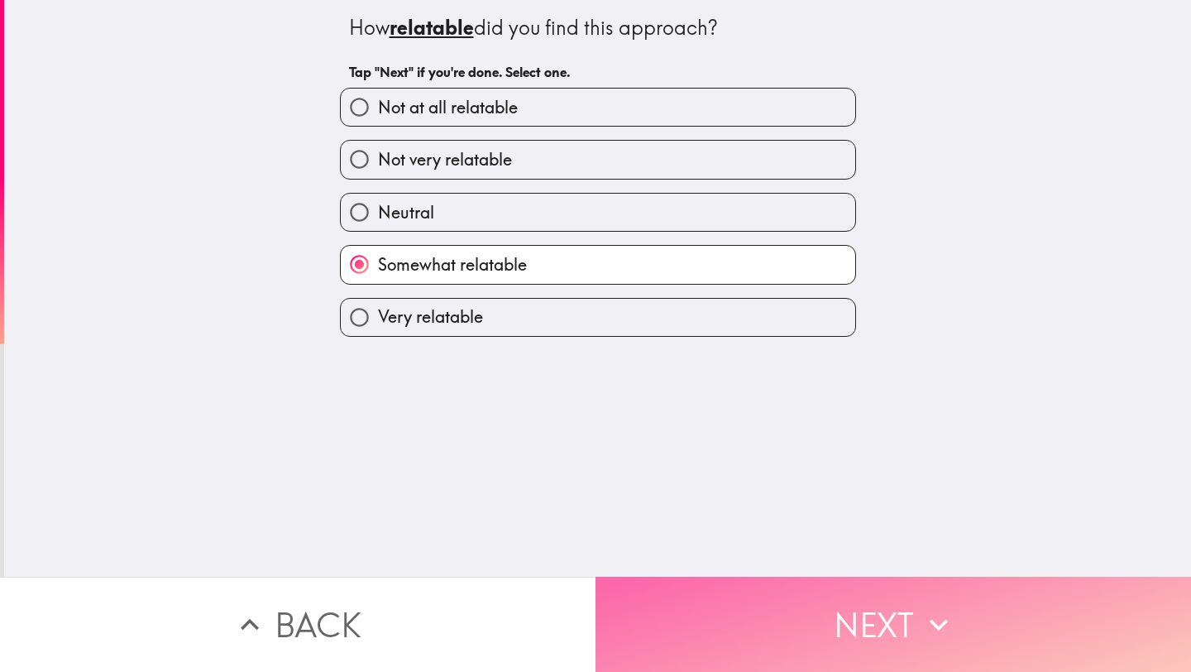
click at [799, 576] on button "Next" at bounding box center [892, 623] width 595 height 95
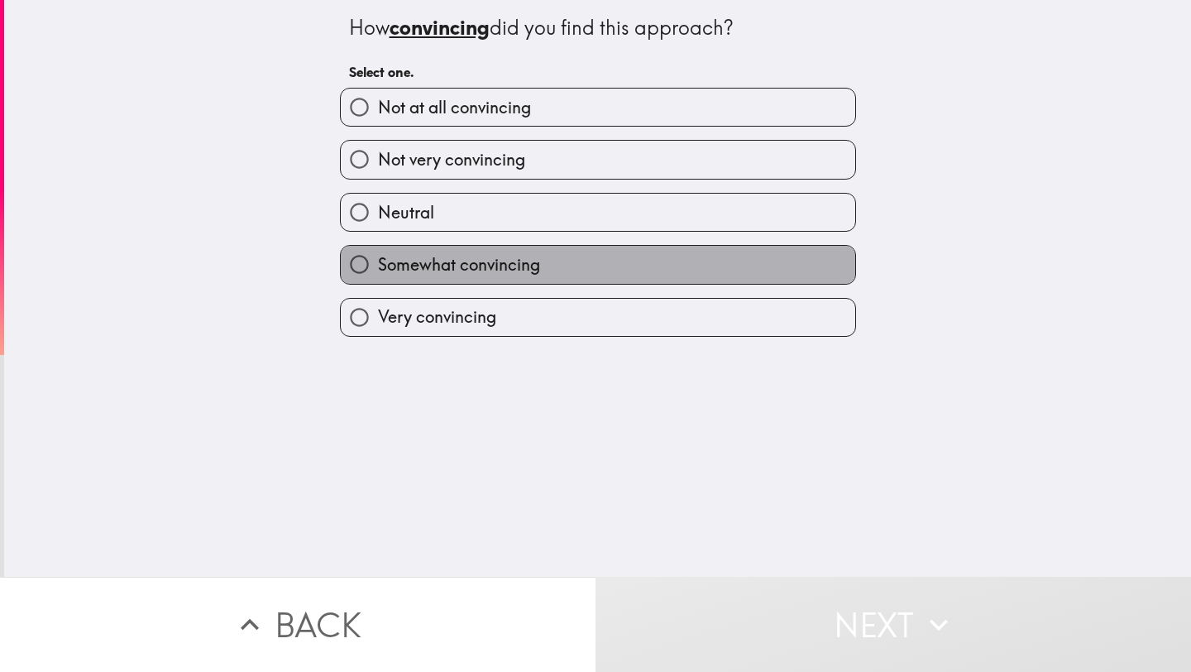
click at [437, 261] on span "Somewhat convincing" at bounding box center [459, 264] width 162 height 23
click at [378, 261] on input "Somewhat convincing" at bounding box center [359, 264] width 37 height 37
radio input "true"
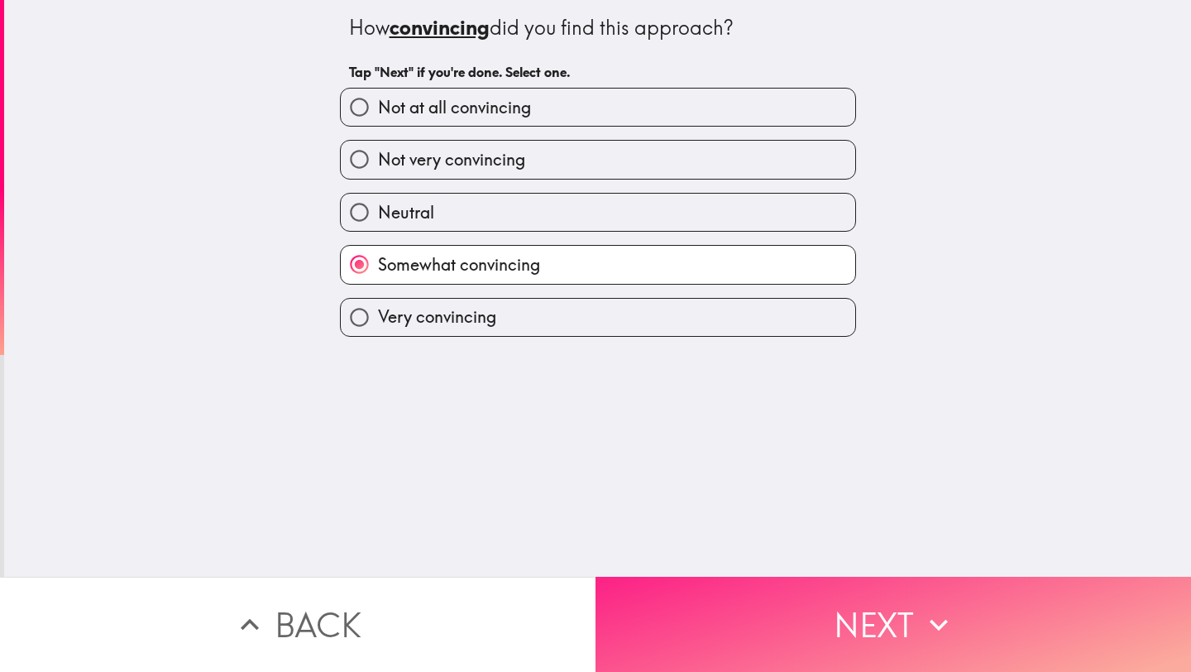
click at [822, 606] on button "Next" at bounding box center [892, 623] width 595 height 95
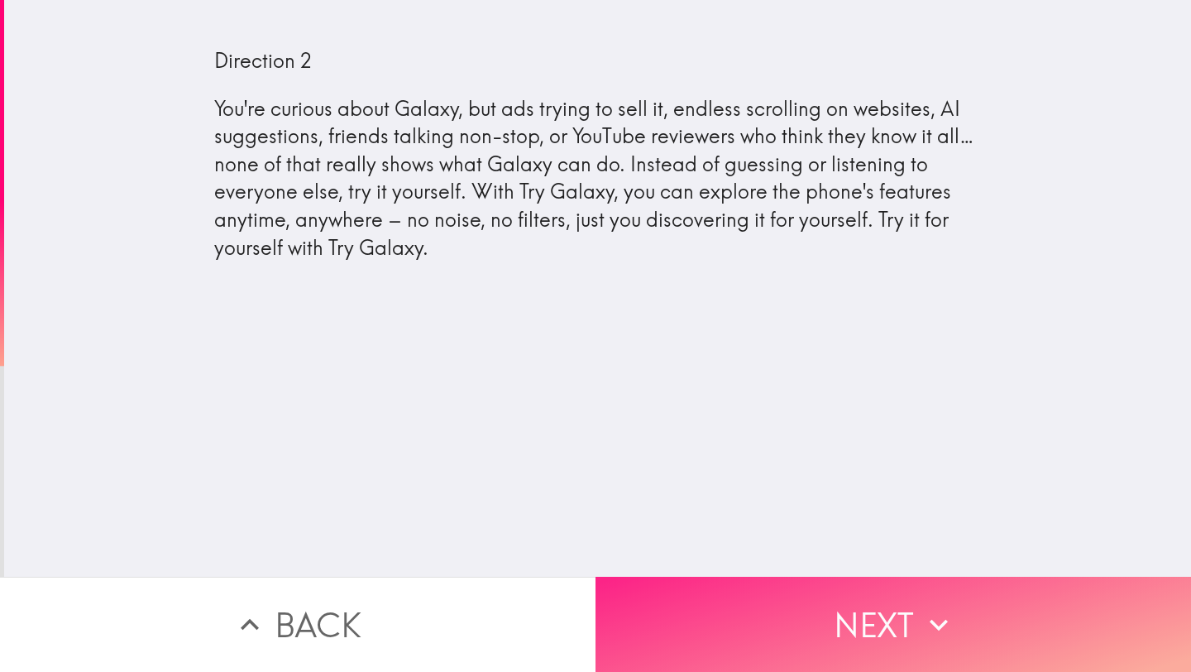
click at [782, 602] on button "Next" at bounding box center [892, 623] width 595 height 95
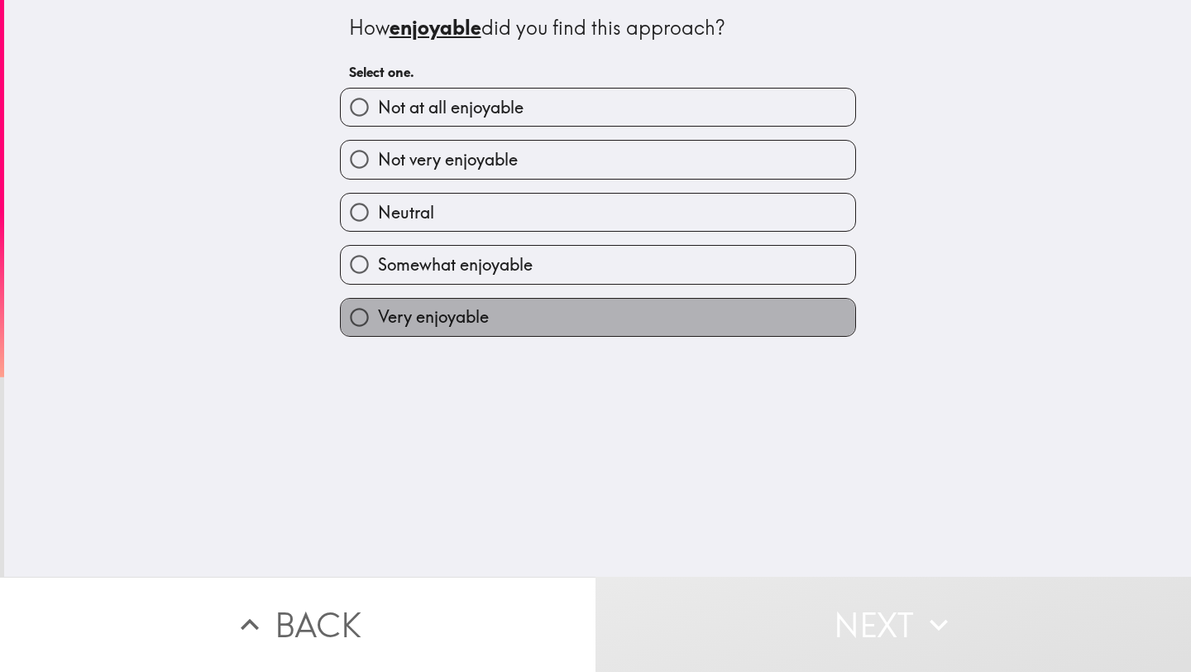
click at [490, 324] on label "Very enjoyable" at bounding box center [598, 317] width 514 height 37
click at [378, 324] on input "Very enjoyable" at bounding box center [359, 317] width 37 height 37
radio input "true"
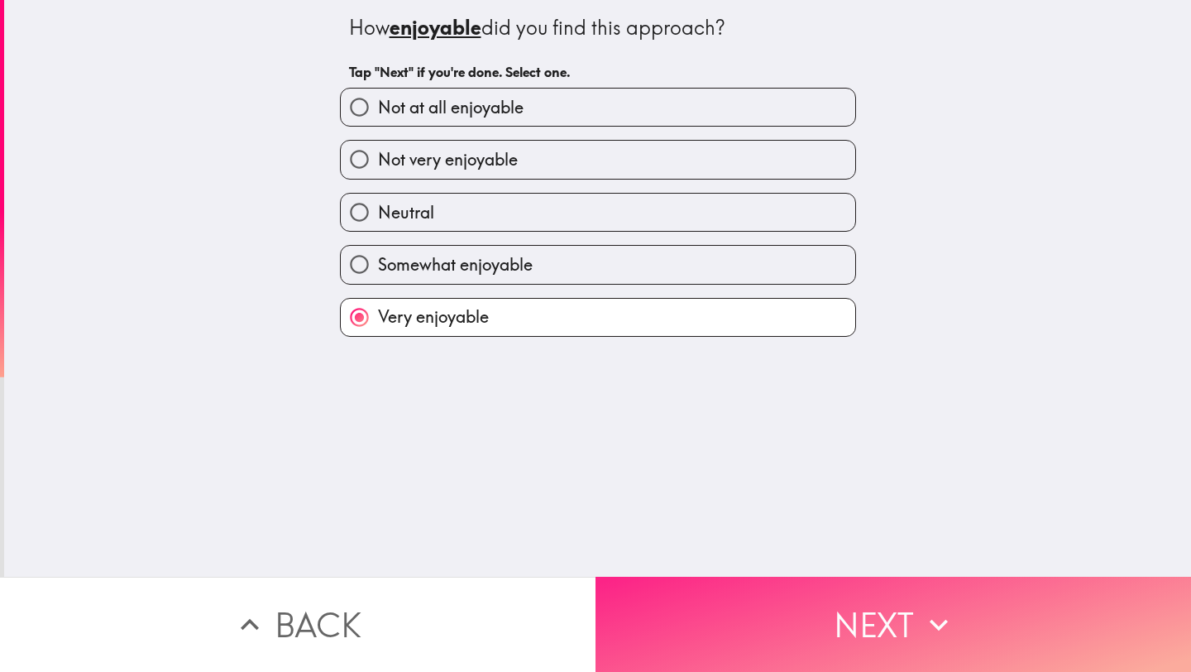
click at [786, 597] on button "Next" at bounding box center [892, 623] width 595 height 95
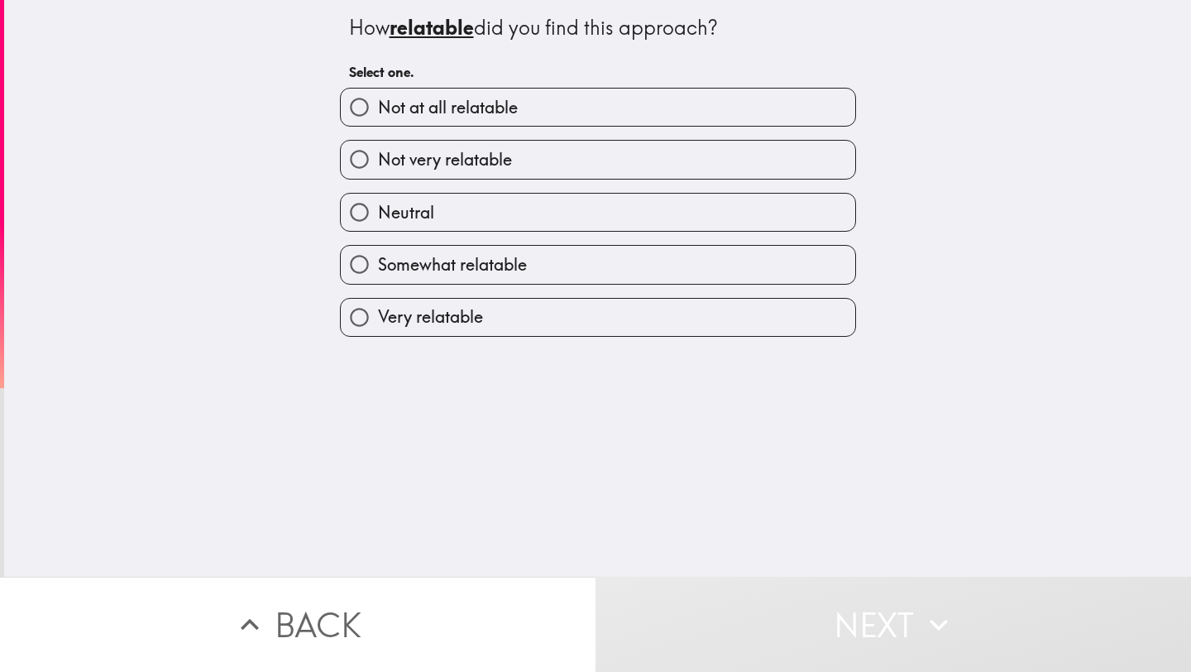
click at [478, 318] on label "Very relatable" at bounding box center [598, 317] width 514 height 37
click at [378, 318] on input "Very relatable" at bounding box center [359, 317] width 37 height 37
radio input "true"
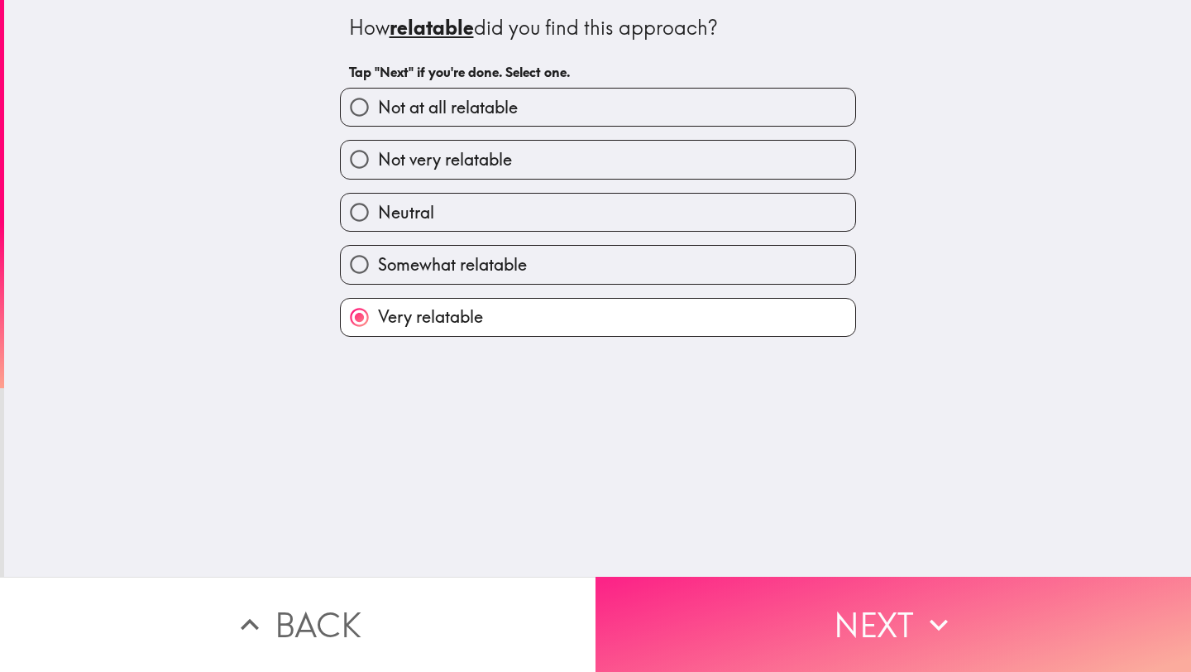
click at [771, 614] on button "Next" at bounding box center [892, 623] width 595 height 95
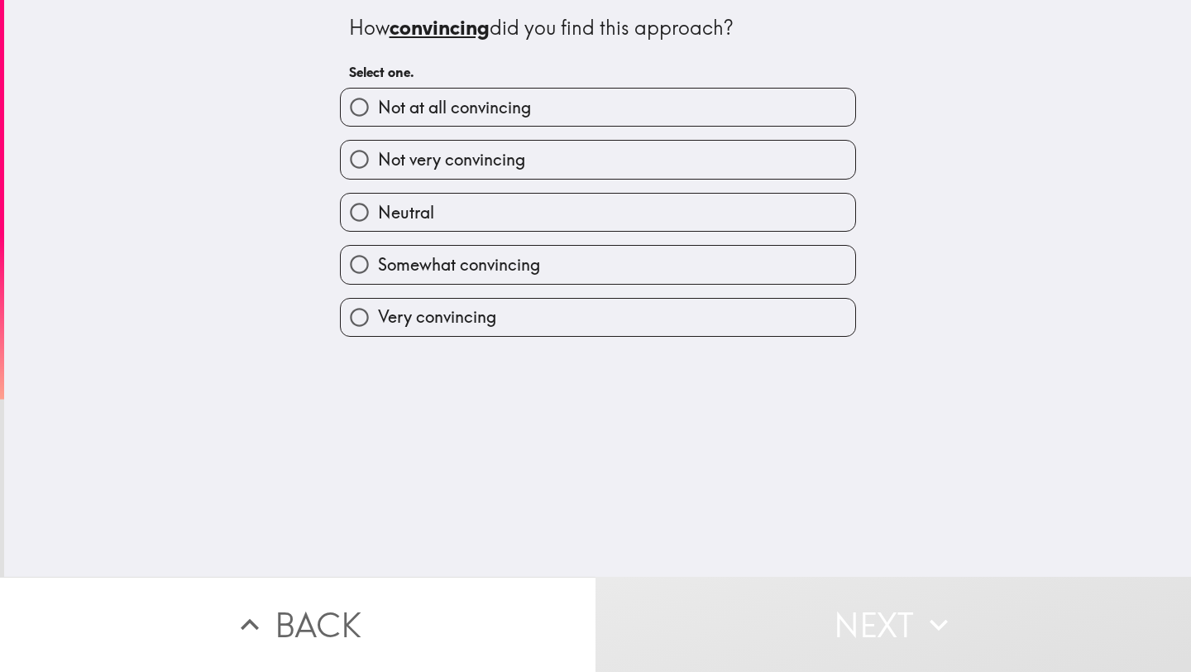
click at [492, 318] on label "Very convincing" at bounding box center [598, 317] width 514 height 37
click at [378, 318] on input "Very convincing" at bounding box center [359, 317] width 37 height 37
radio input "true"
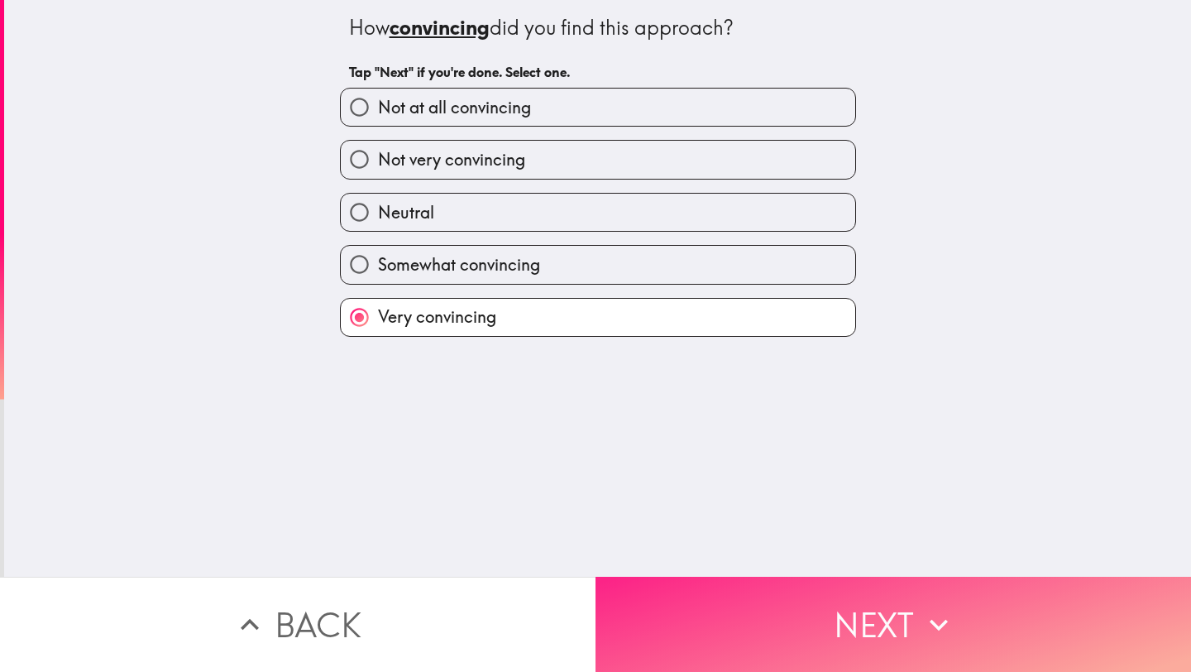
click at [776, 607] on button "Next" at bounding box center [892, 623] width 595 height 95
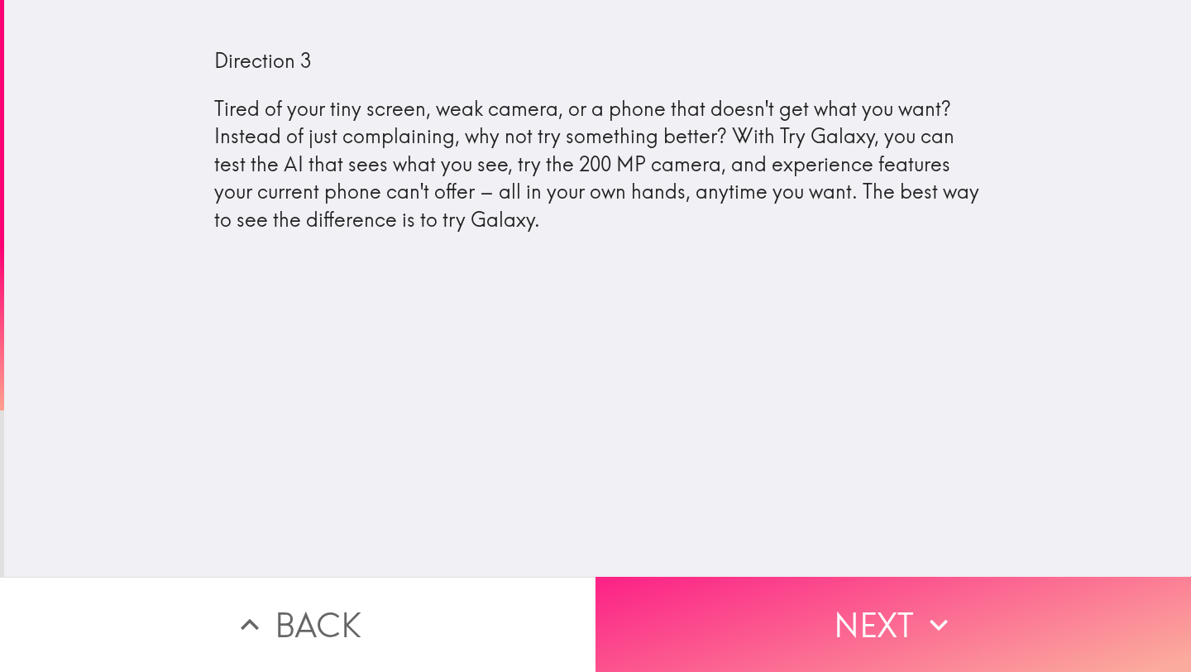
click at [763, 602] on button "Next" at bounding box center [892, 623] width 595 height 95
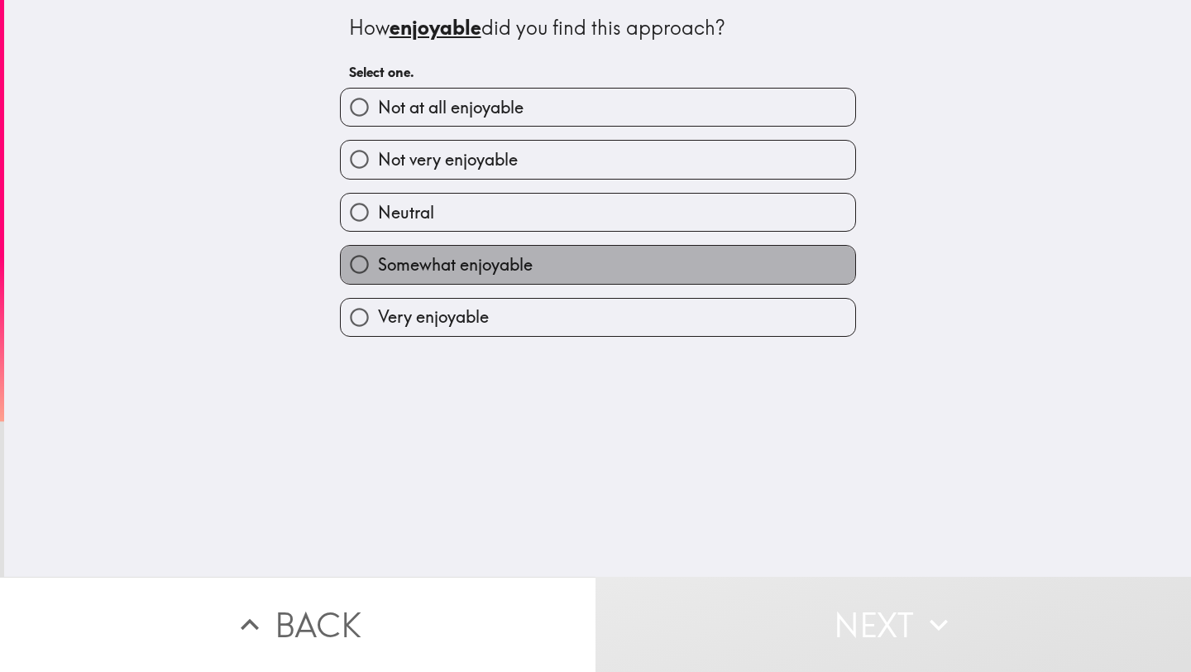
click at [433, 276] on span "Somewhat enjoyable" at bounding box center [455, 264] width 155 height 23
click at [378, 278] on input "Somewhat enjoyable" at bounding box center [359, 264] width 37 height 37
radio input "true"
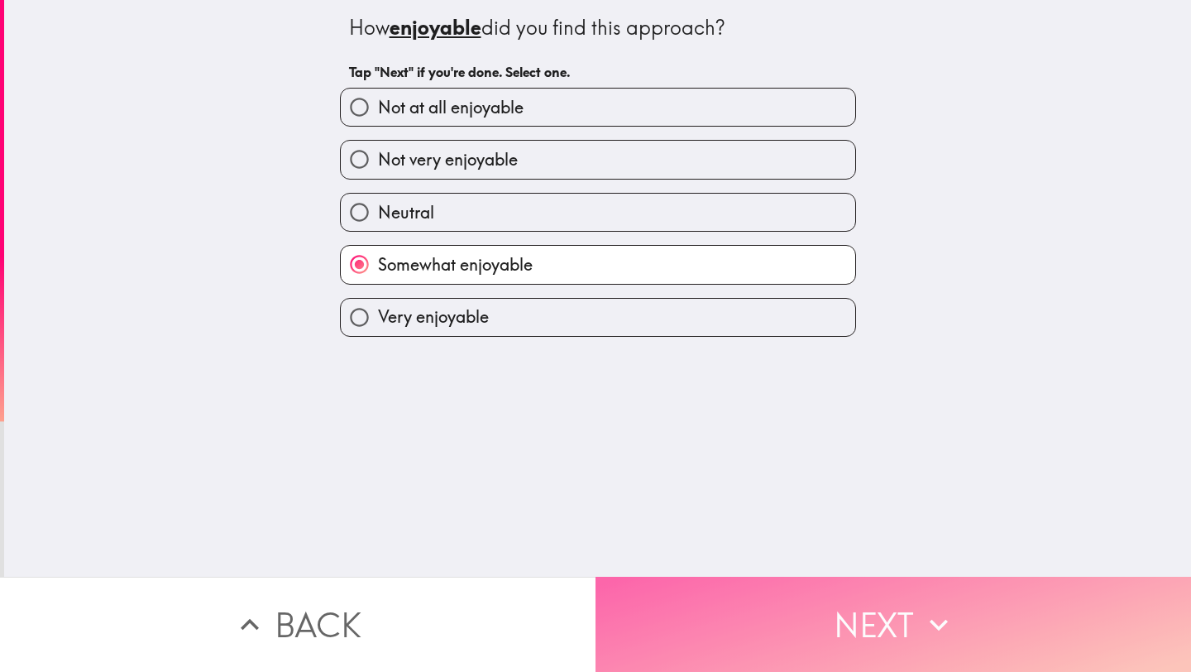
click at [757, 605] on button "Next" at bounding box center [892, 623] width 595 height 95
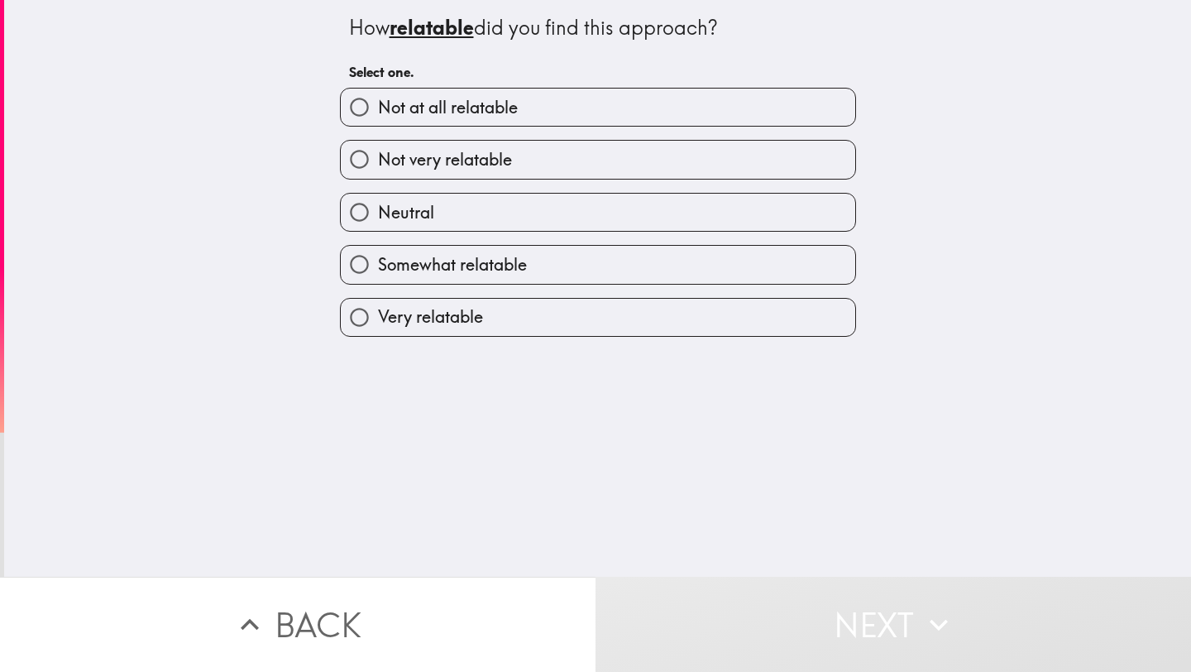
drag, startPoint x: 434, startPoint y: 265, endPoint x: 442, endPoint y: 279, distance: 15.2
click at [434, 265] on span "Somewhat relatable" at bounding box center [452, 264] width 149 height 23
click at [378, 265] on input "Somewhat relatable" at bounding box center [359, 264] width 37 height 37
radio input "true"
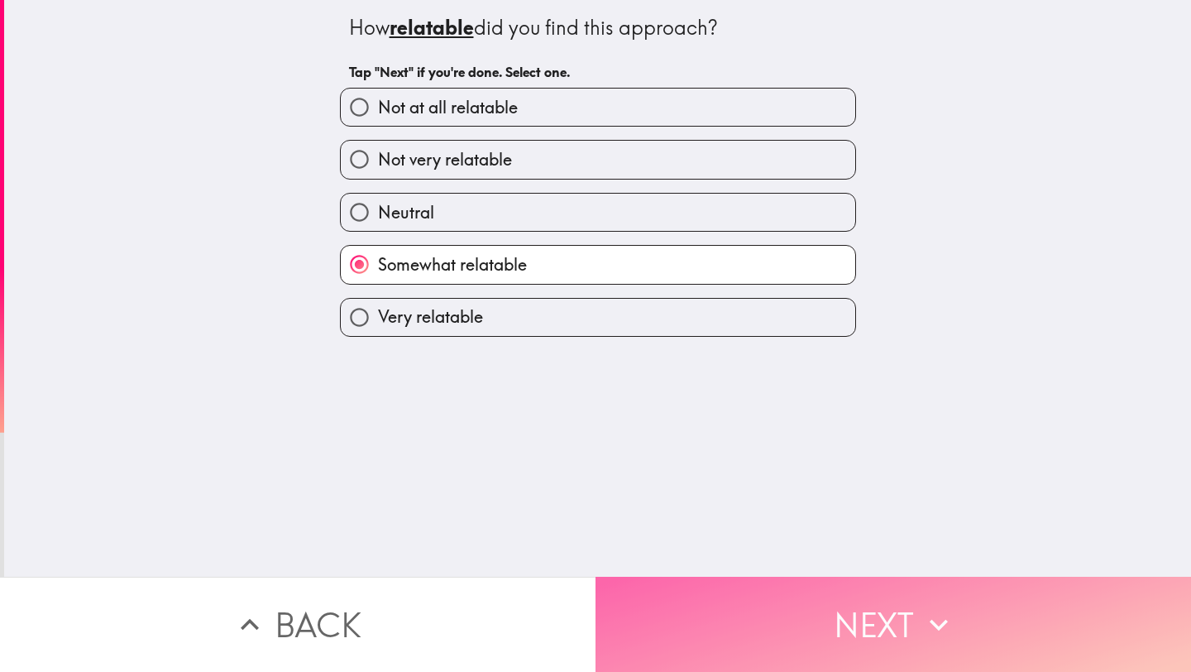
click at [815, 613] on button "Next" at bounding box center [892, 623] width 595 height 95
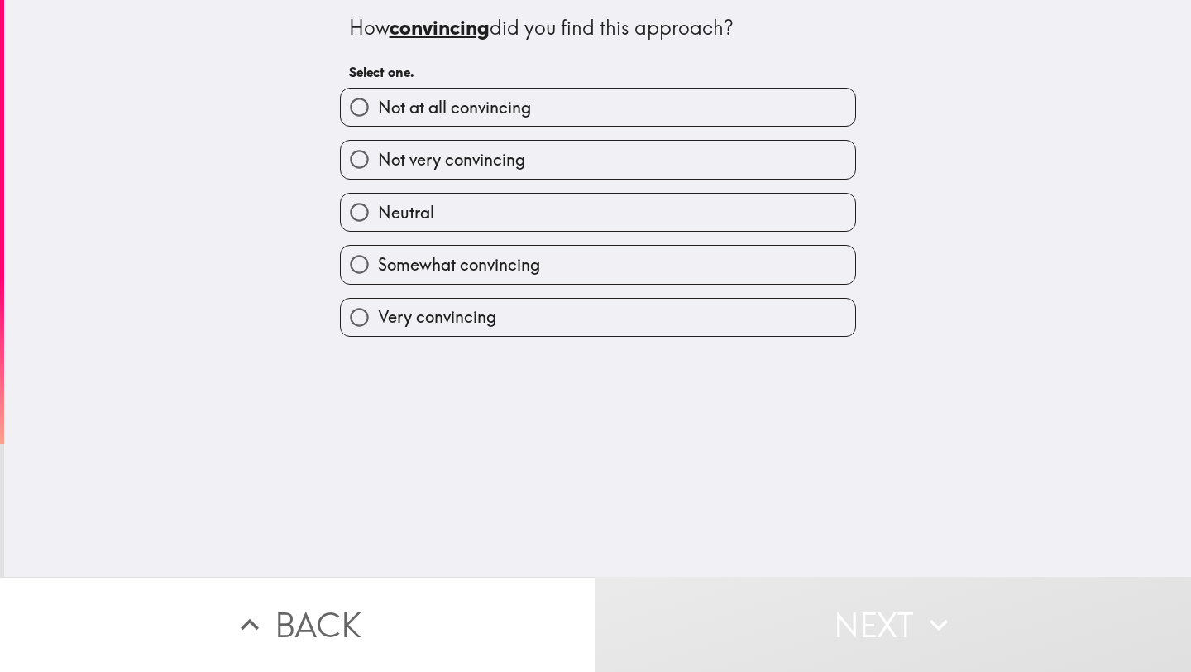
click at [499, 276] on span "Somewhat convincing" at bounding box center [459, 264] width 162 height 23
click at [378, 276] on input "Somewhat convincing" at bounding box center [359, 264] width 37 height 37
radio input "true"
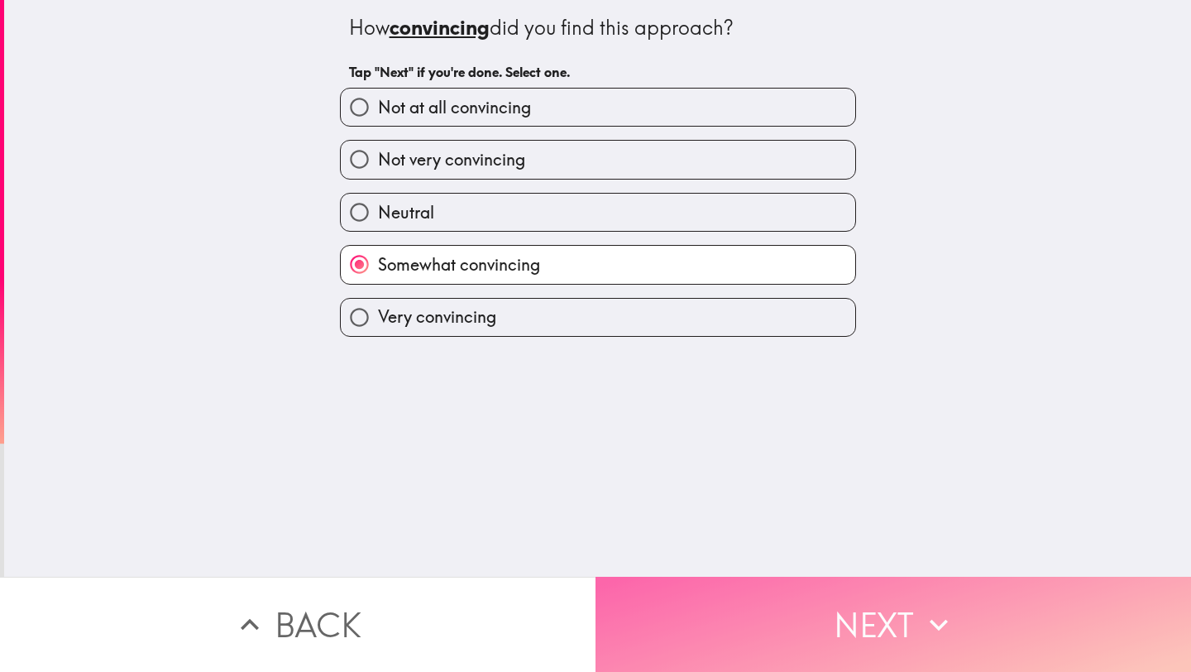
click at [772, 609] on button "Next" at bounding box center [892, 623] width 595 height 95
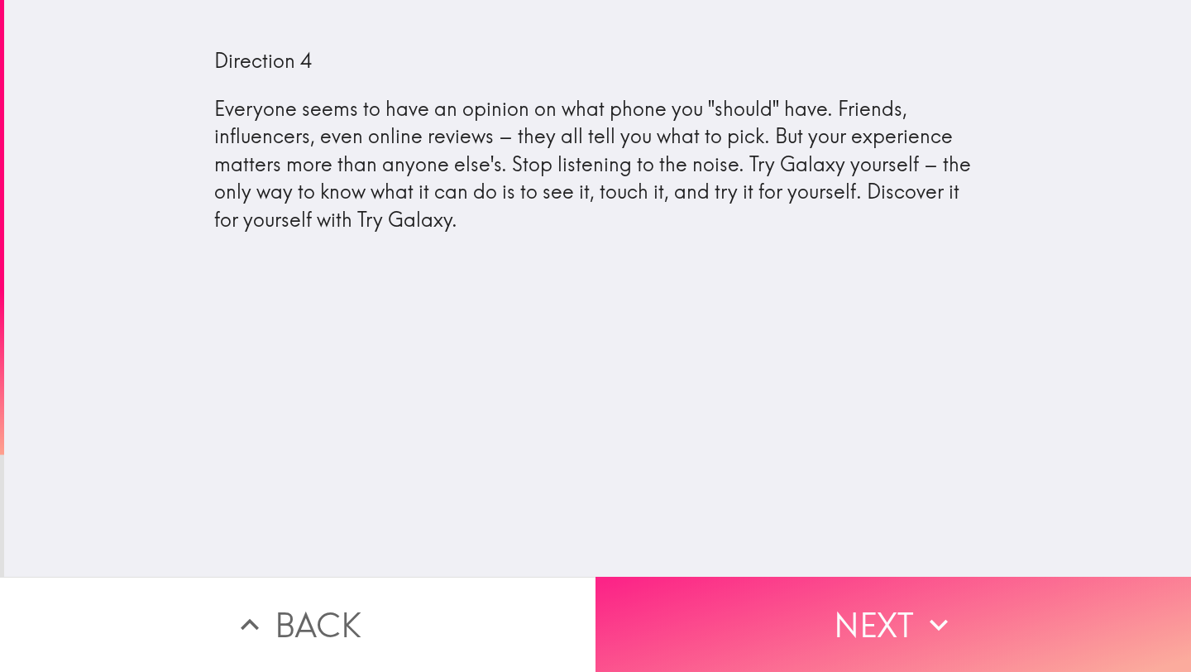
click at [853, 630] on button "Next" at bounding box center [892, 623] width 595 height 95
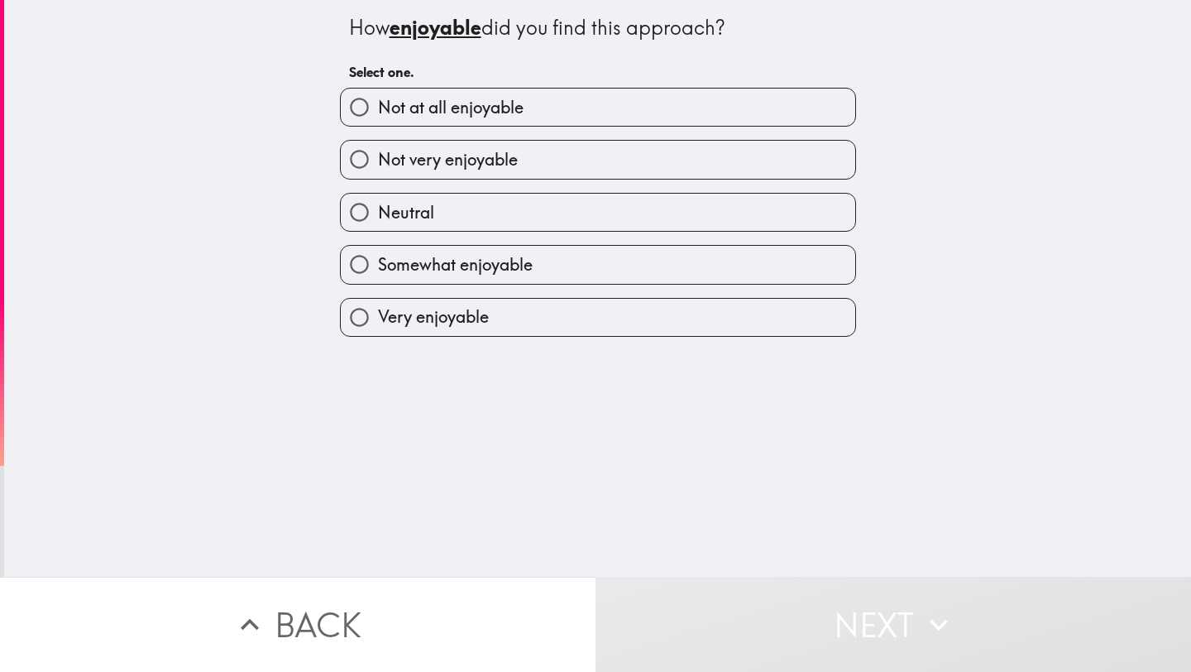
click at [512, 262] on span "Somewhat enjoyable" at bounding box center [455, 264] width 155 height 23
click at [378, 262] on input "Somewhat enjoyable" at bounding box center [359, 264] width 37 height 37
radio input "true"
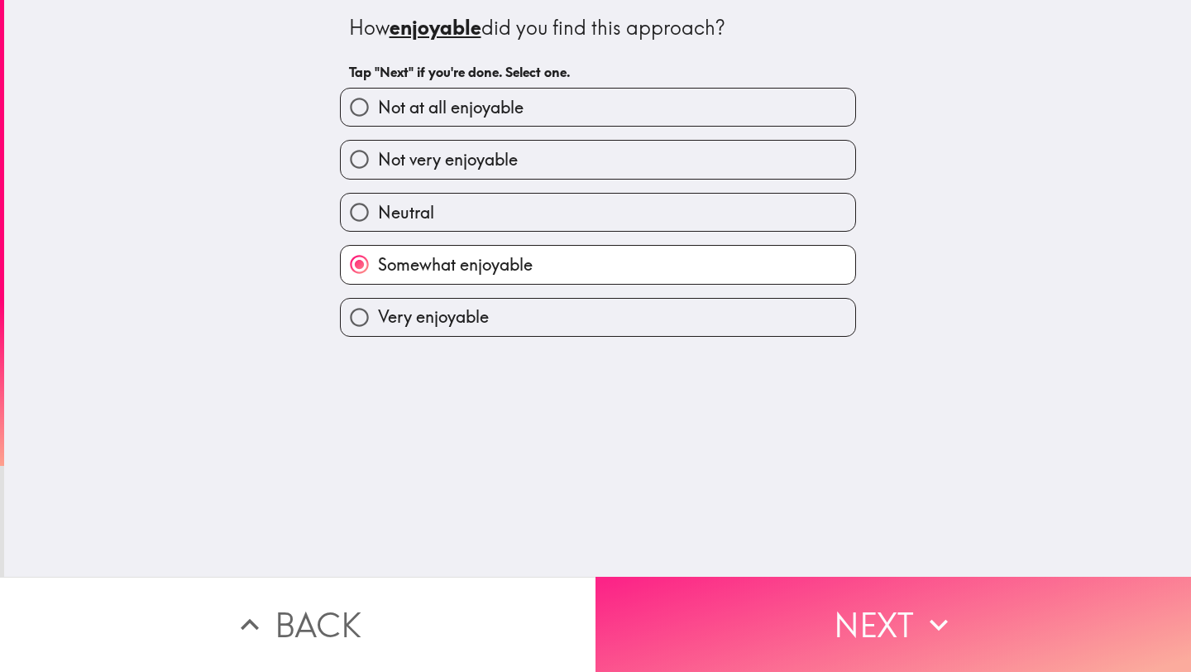
click at [845, 623] on button "Next" at bounding box center [892, 623] width 595 height 95
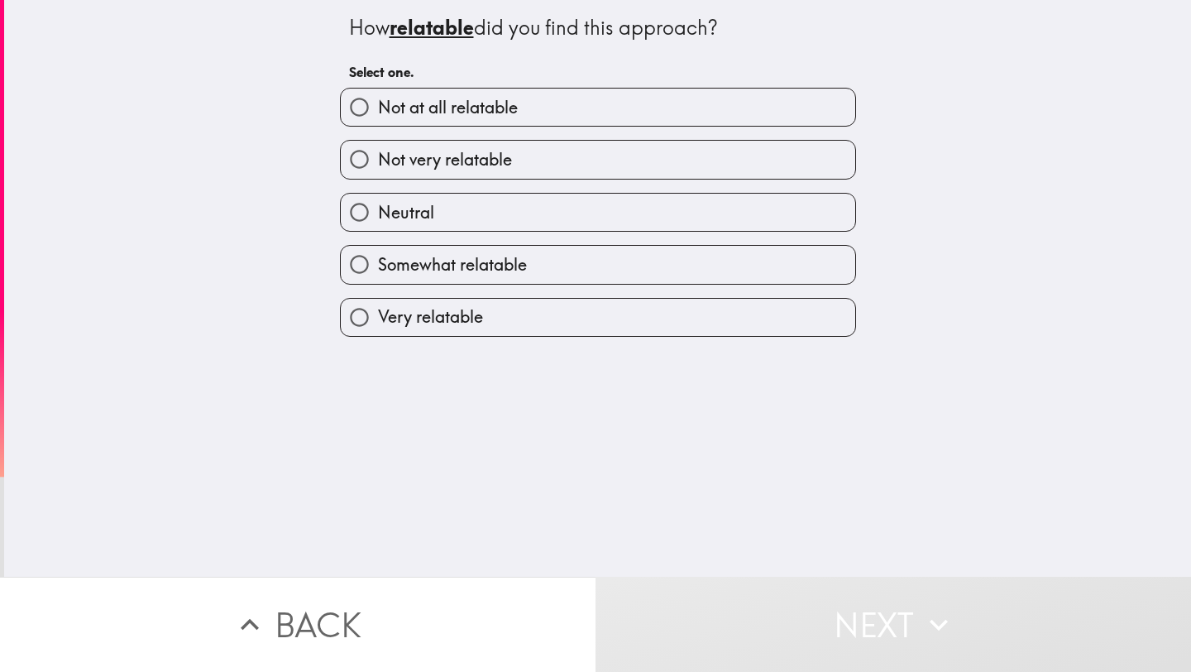
click at [461, 328] on span "Very relatable" at bounding box center [430, 316] width 105 height 23
click at [378, 328] on input "Very relatable" at bounding box center [359, 317] width 37 height 37
radio input "true"
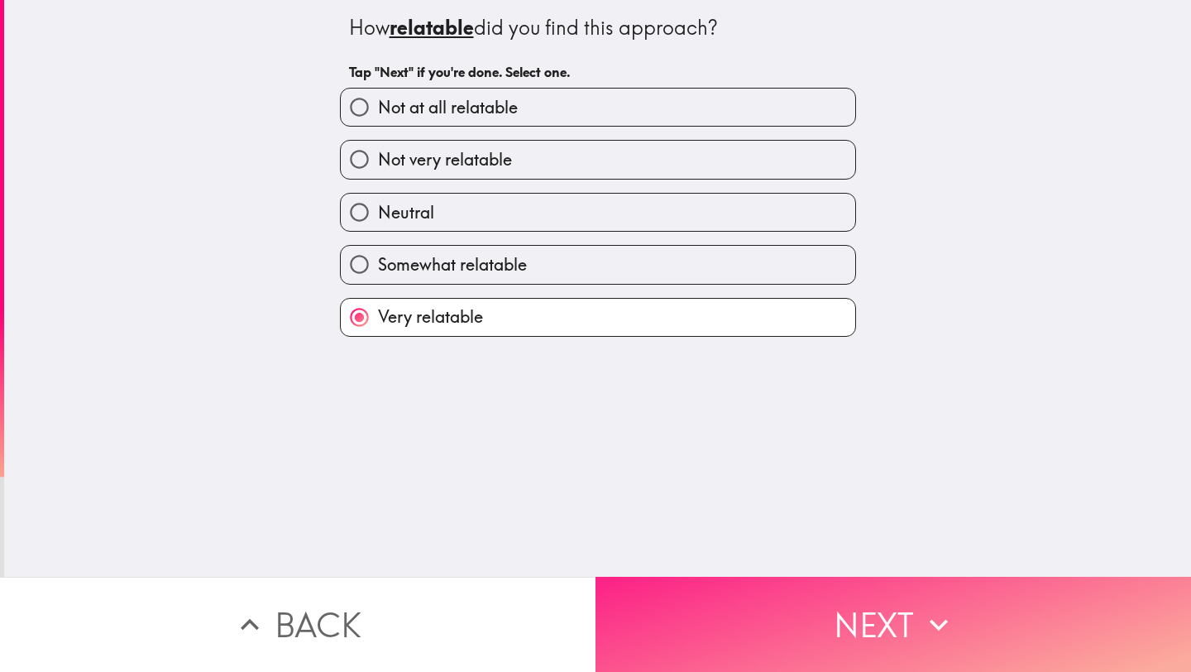
click at [708, 576] on button "Next" at bounding box center [892, 623] width 595 height 95
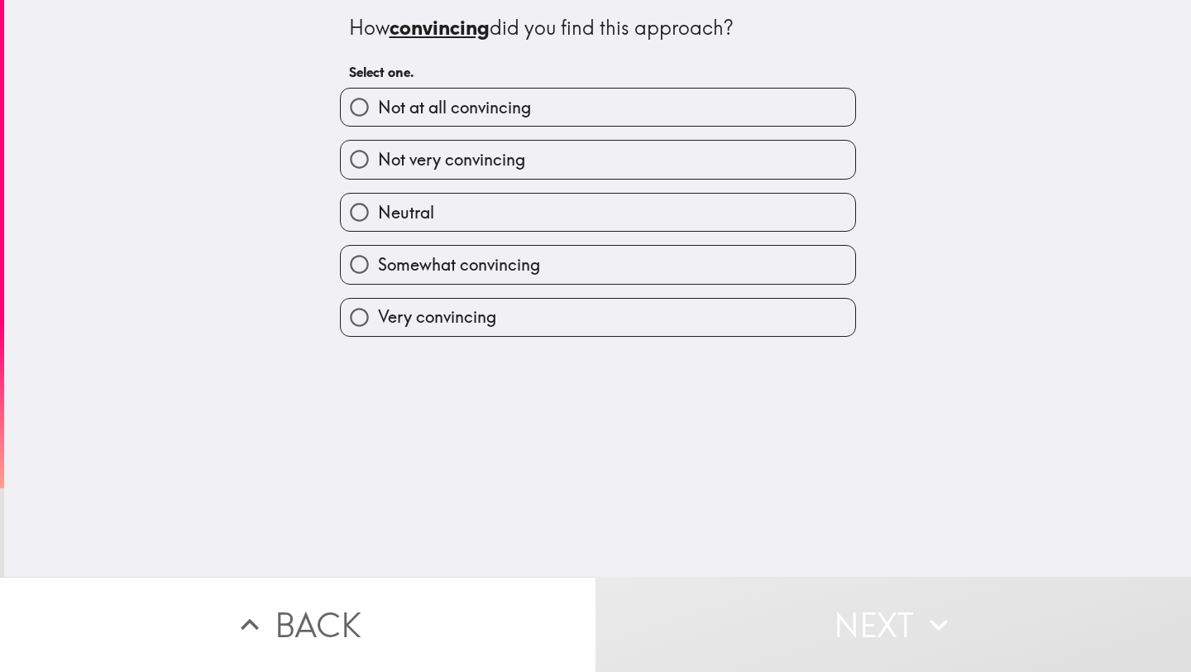
click at [494, 322] on label "Very convincing" at bounding box center [598, 317] width 514 height 37
click at [378, 322] on input "Very convincing" at bounding box center [359, 317] width 37 height 37
radio input "true"
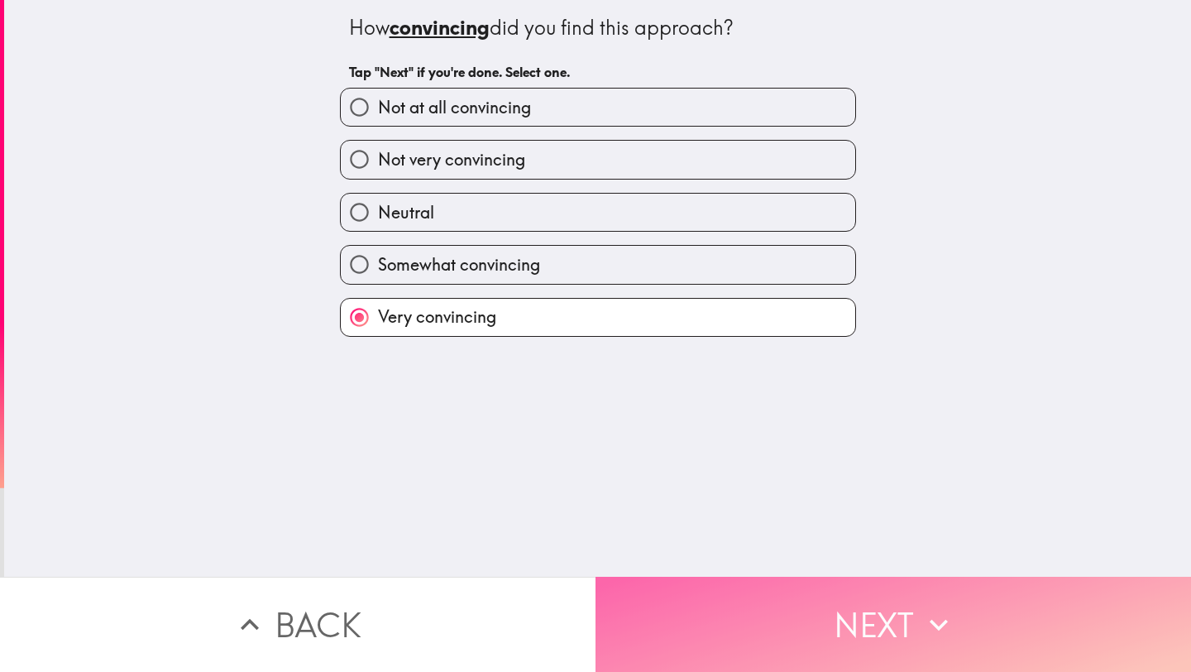
click at [753, 590] on button "Next" at bounding box center [892, 623] width 595 height 95
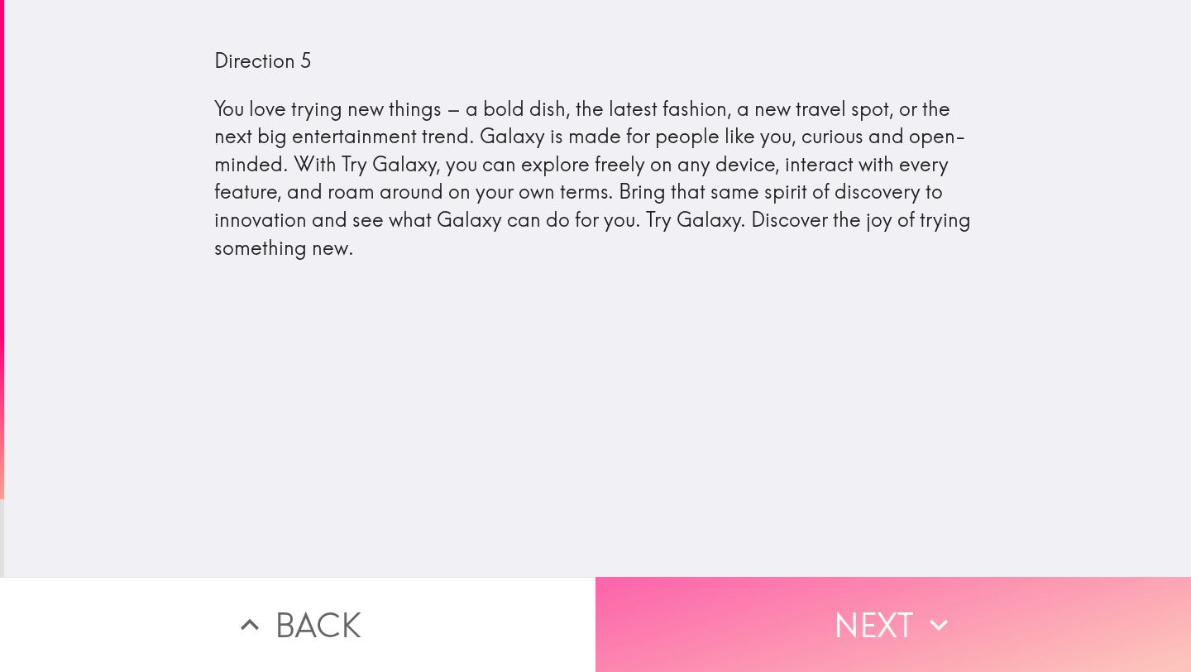
click at [810, 600] on button "Next" at bounding box center [892, 623] width 595 height 95
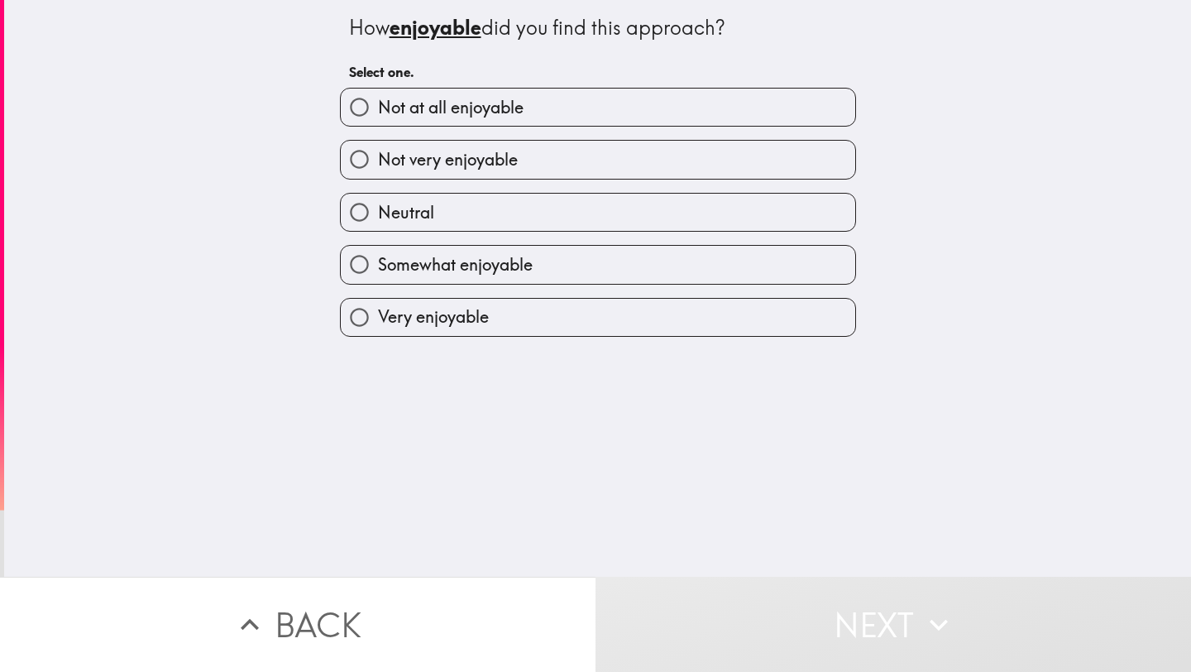
click at [472, 272] on span "Somewhat enjoyable" at bounding box center [455, 264] width 155 height 23
click at [378, 272] on input "Somewhat enjoyable" at bounding box center [359, 264] width 37 height 37
radio input "true"
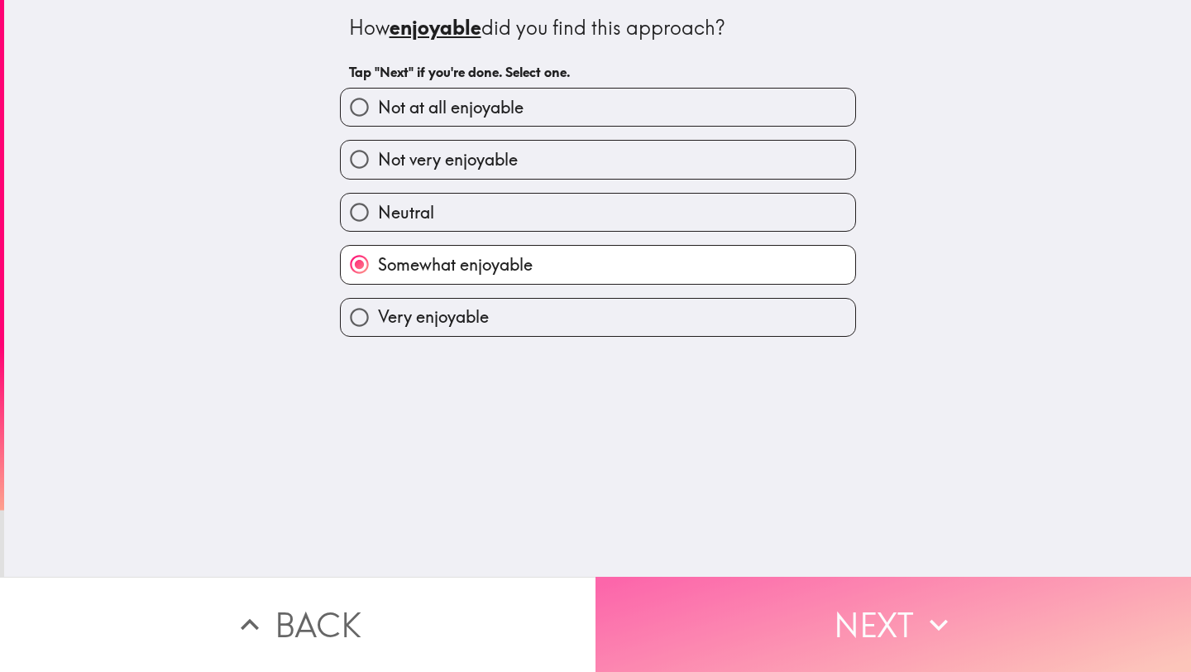
click at [742, 608] on button "Next" at bounding box center [892, 623] width 595 height 95
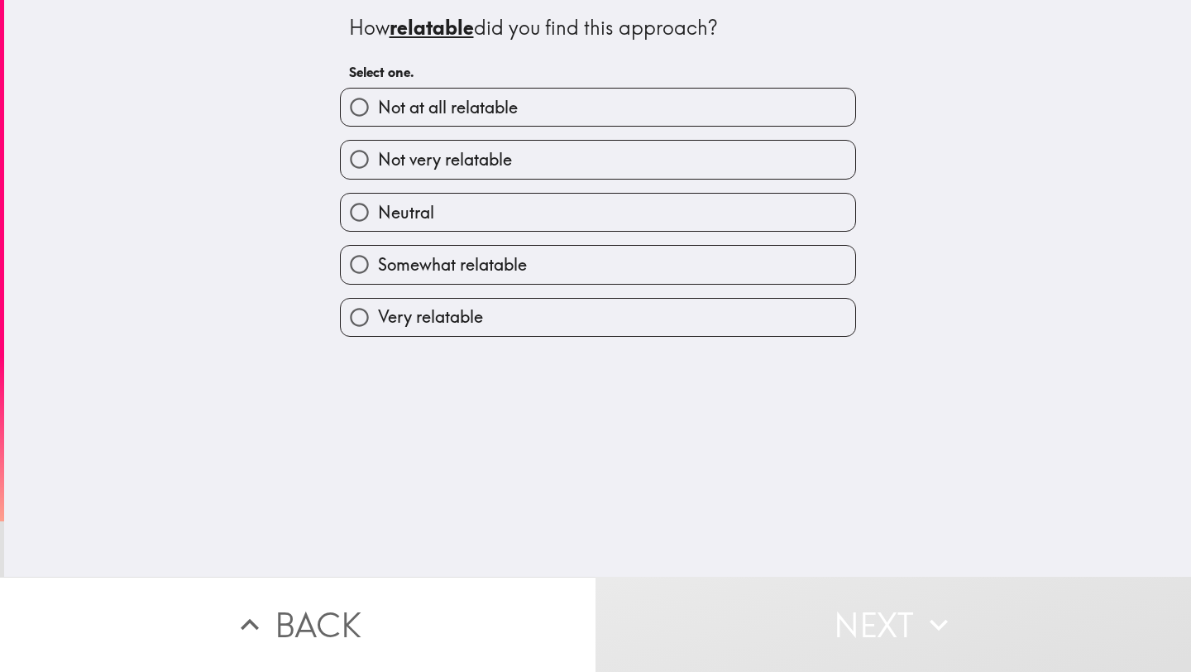
click at [451, 323] on span "Very relatable" at bounding box center [430, 316] width 105 height 23
click at [378, 323] on input "Very relatable" at bounding box center [359, 317] width 37 height 37
radio input "true"
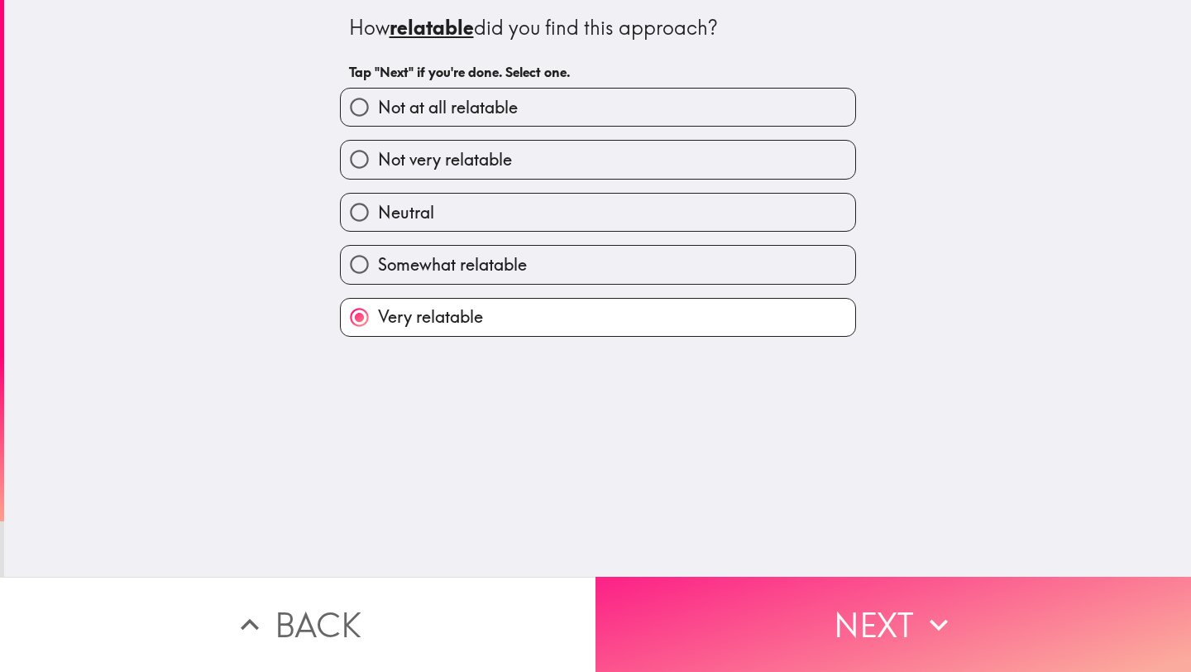
click at [713, 595] on button "Next" at bounding box center [892, 623] width 595 height 95
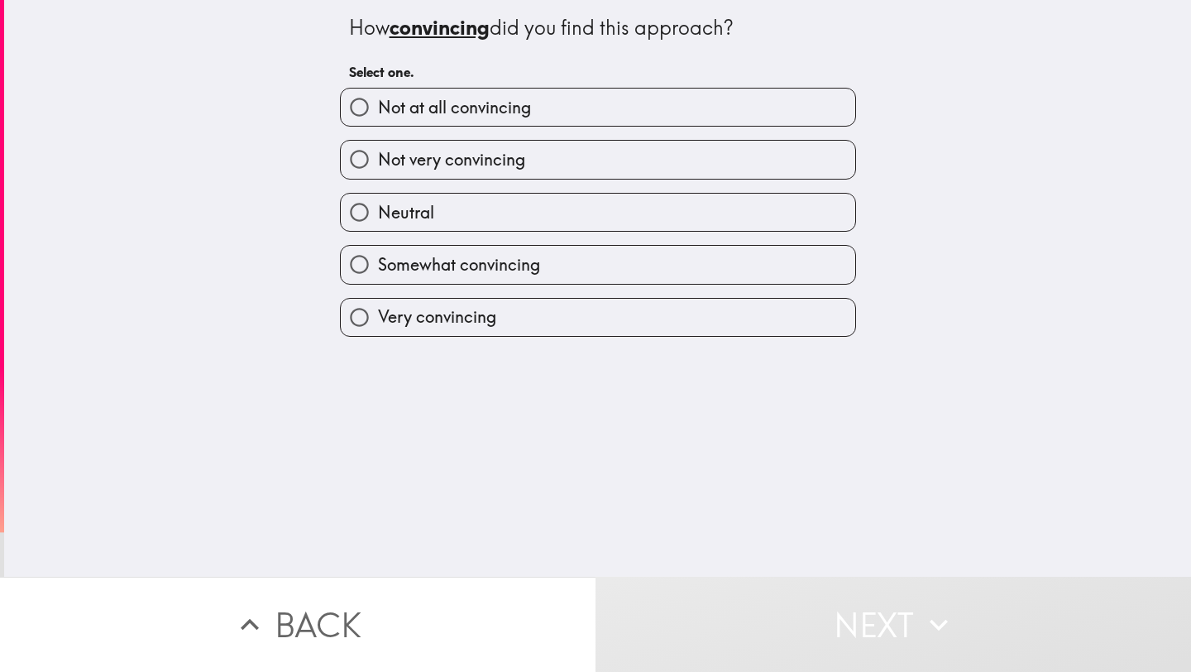
click at [460, 311] on span "Very convincing" at bounding box center [437, 316] width 118 height 23
click at [378, 311] on input "Very convincing" at bounding box center [359, 317] width 37 height 37
radio input "true"
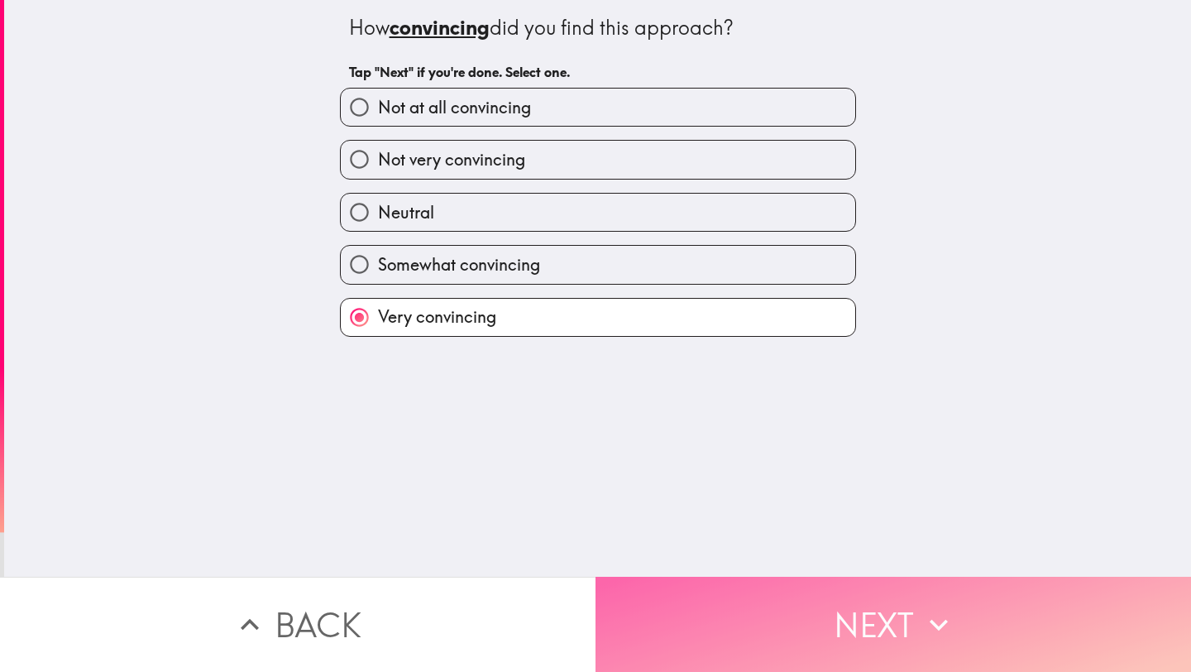
click at [764, 601] on button "Next" at bounding box center [892, 623] width 595 height 95
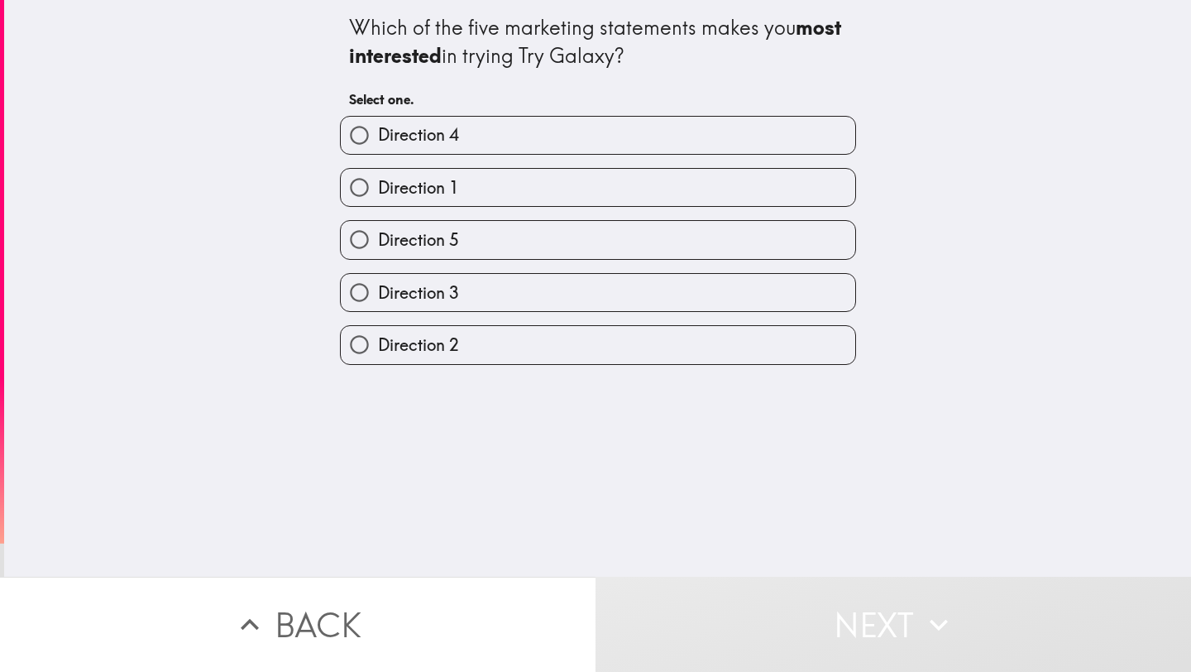
click at [460, 355] on label "Direction 2" at bounding box center [598, 344] width 514 height 37
click at [378, 355] on input "Direction 2" at bounding box center [359, 344] width 37 height 37
radio input "true"
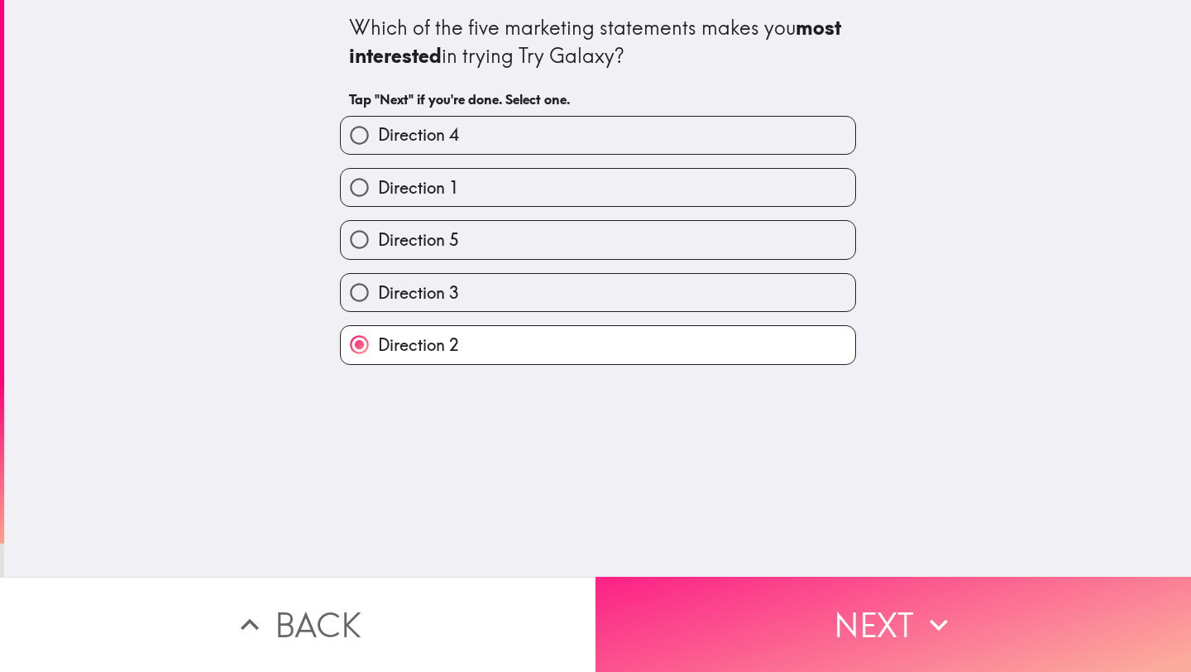
click at [777, 579] on button "Next" at bounding box center [892, 623] width 595 height 95
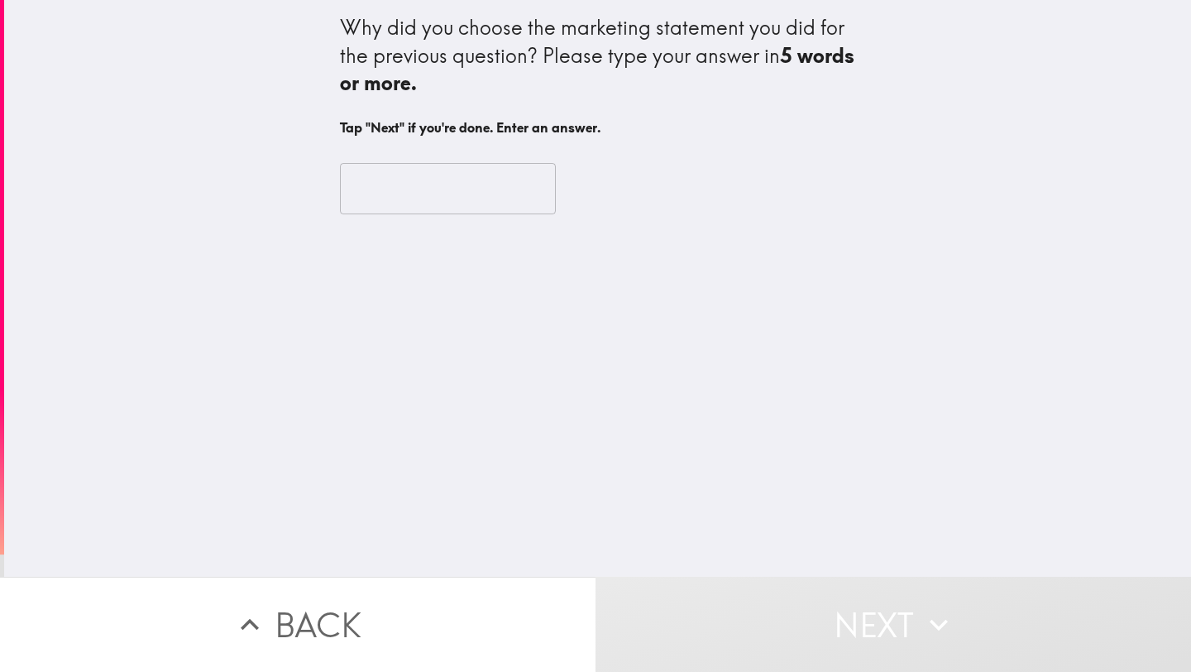
click at [433, 190] on input "text" at bounding box center [448, 188] width 216 height 51
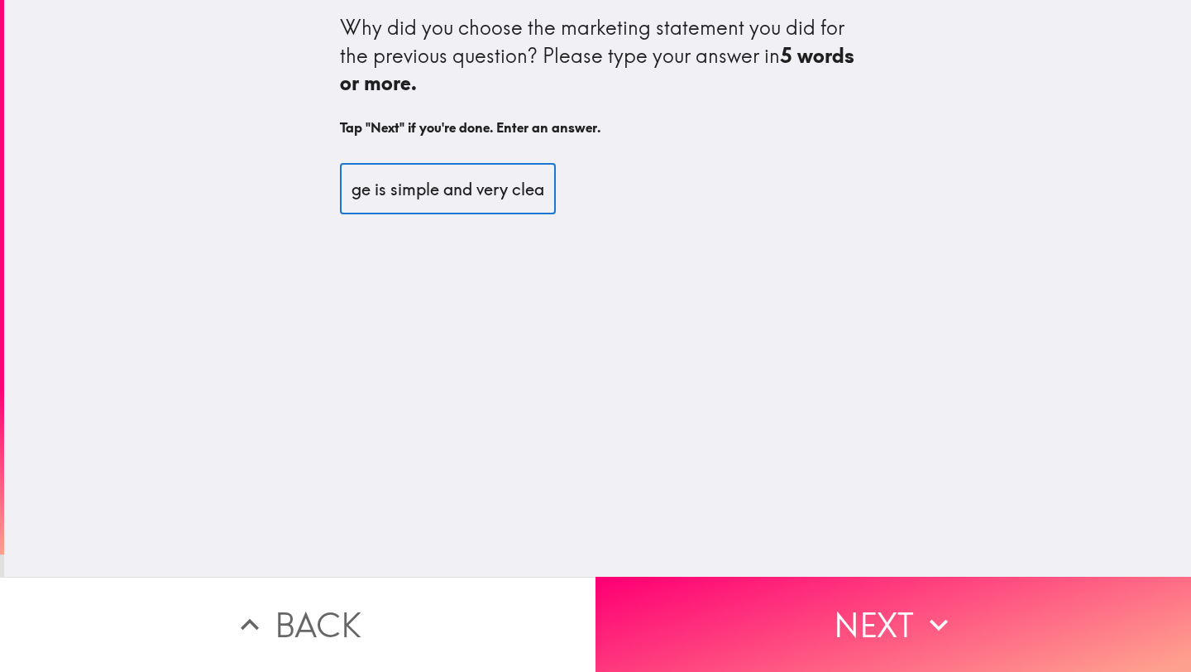
scroll to position [0, 106]
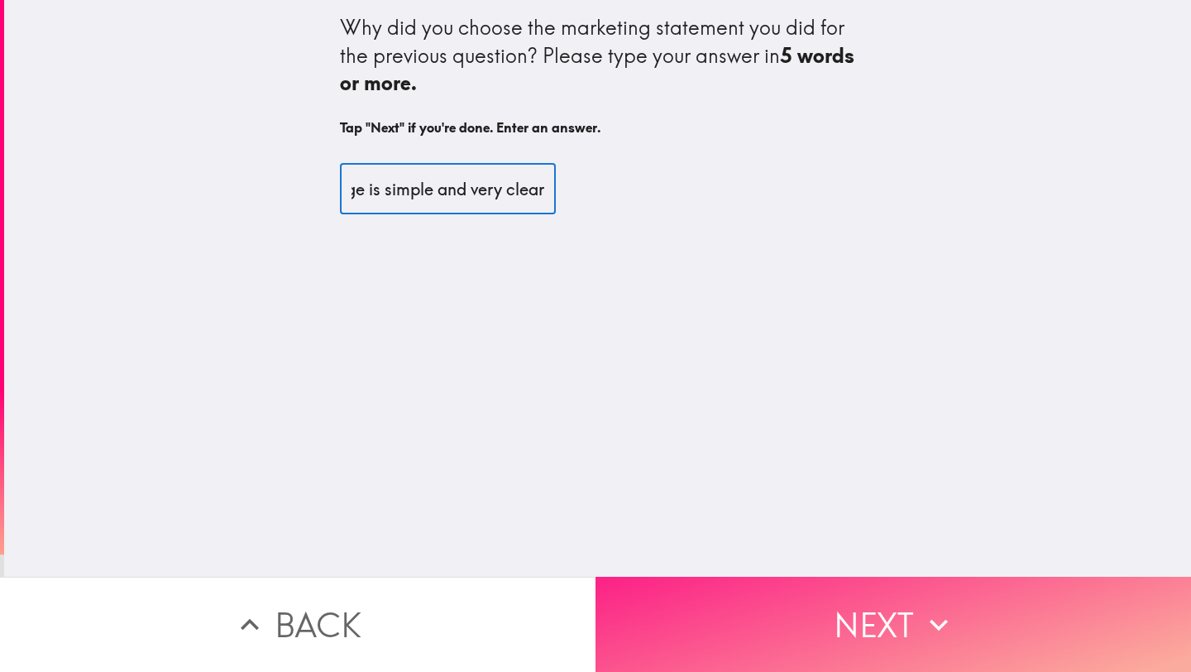
type input "The message is simple and very clear"
click at [901, 613] on button "Next" at bounding box center [892, 623] width 595 height 95
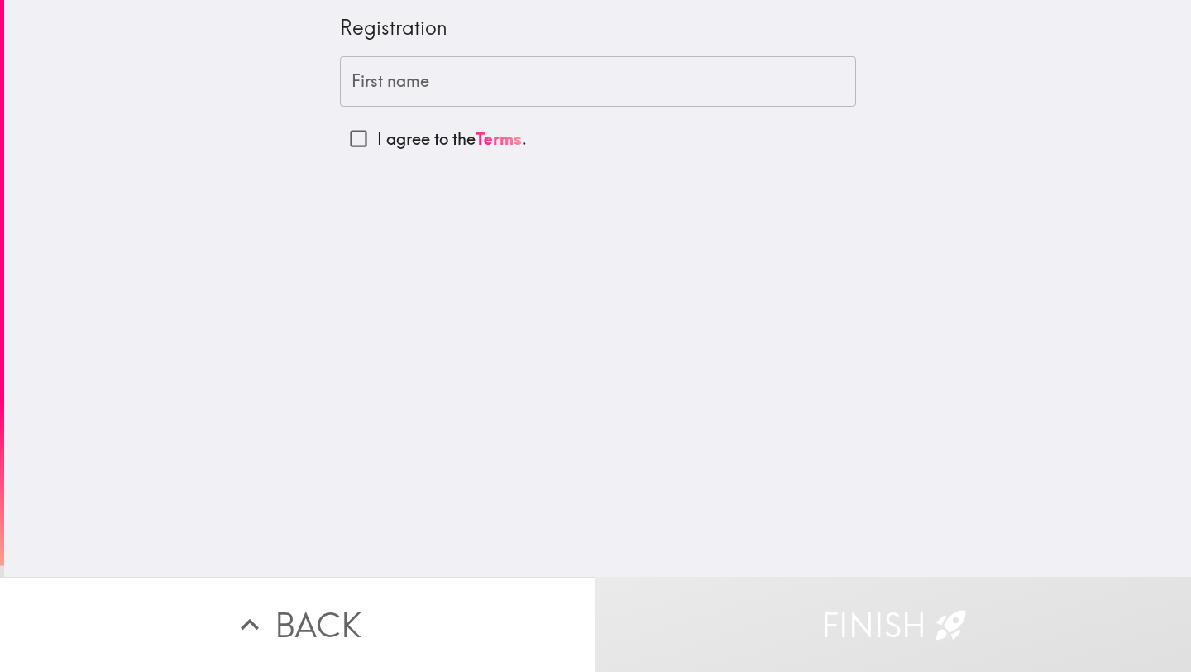
click at [415, 84] on input "First name" at bounding box center [598, 81] width 516 height 51
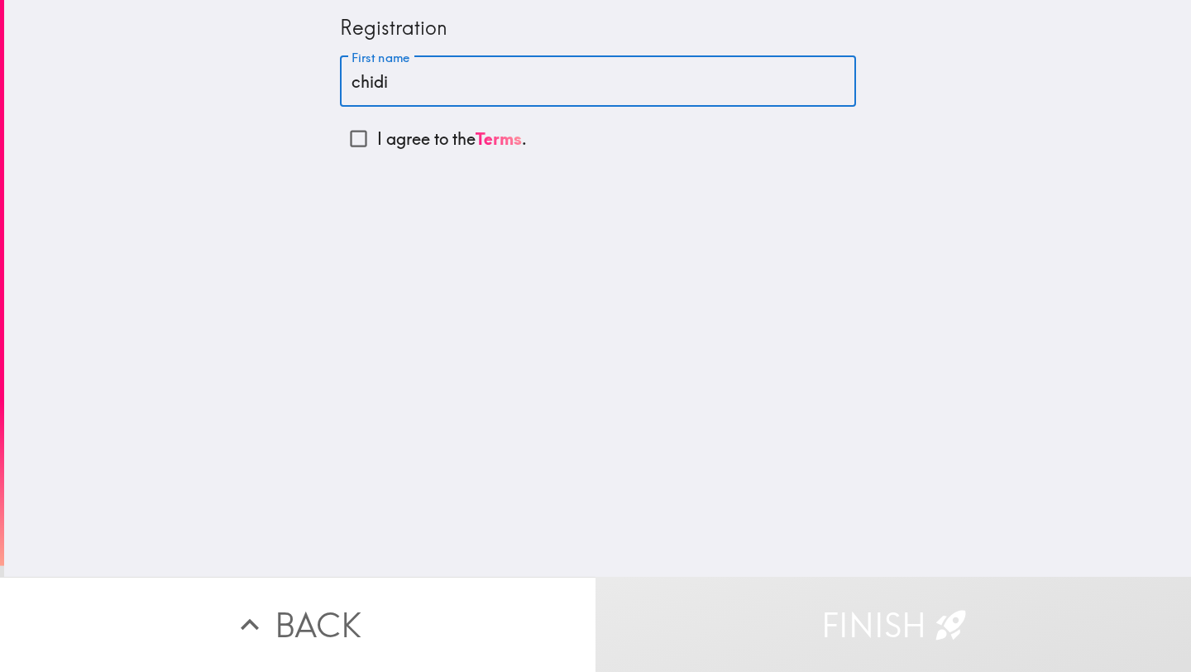
type input "chidi"
click at [342, 215] on div "Registration First name [PERSON_NAME] First name I agree to the Terms ." at bounding box center [597, 288] width 1187 height 576
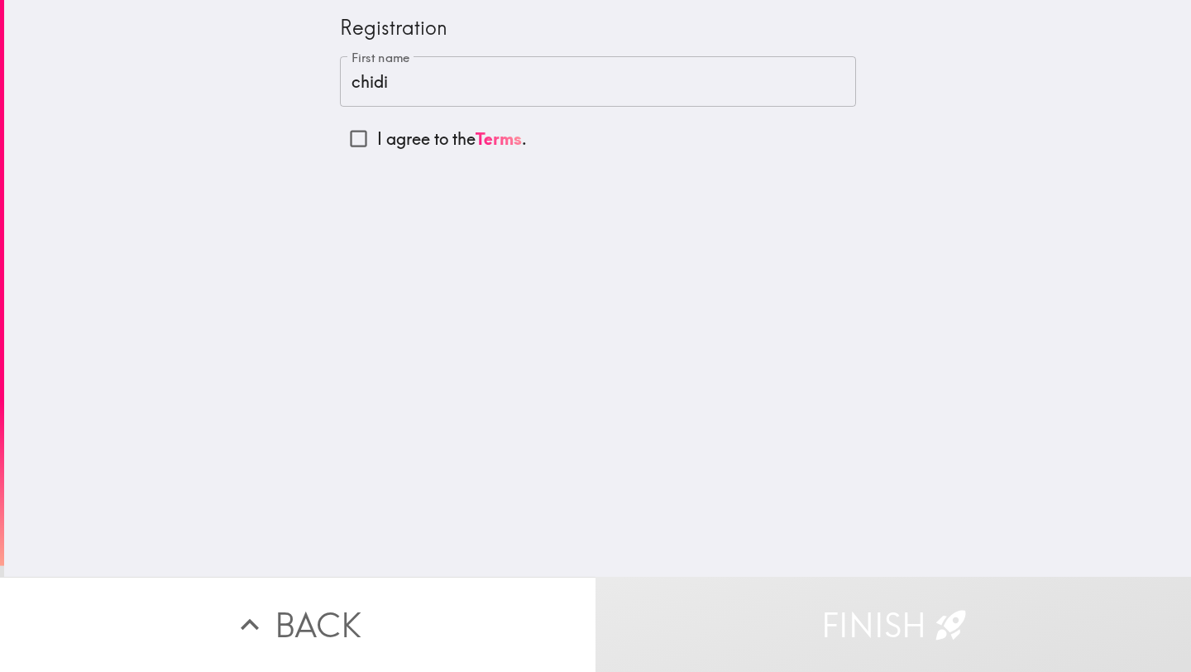
click at [344, 139] on input "I agree to the Terms ." at bounding box center [358, 138] width 37 height 37
checkbox input "true"
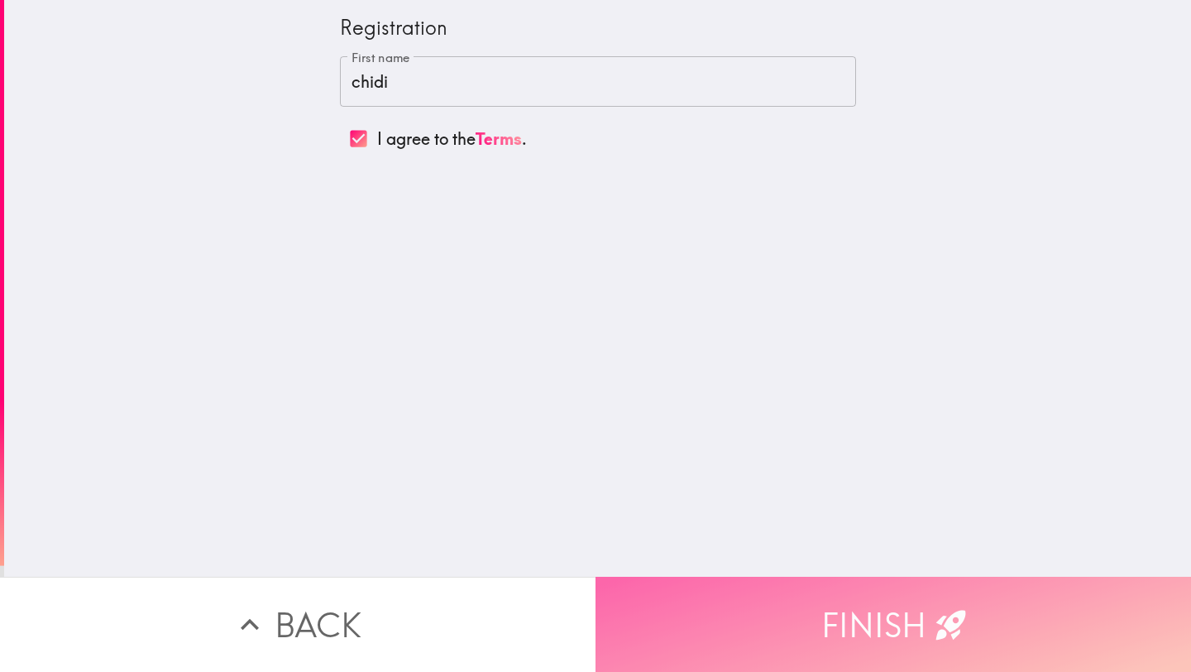
click at [852, 600] on button "Finish" at bounding box center [892, 623] width 595 height 95
